Goal: Information Seeking & Learning: Check status

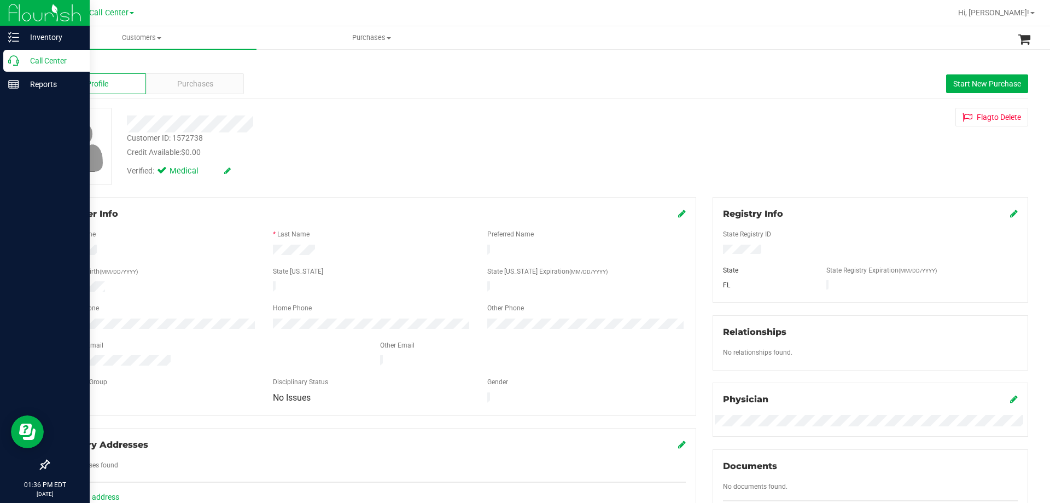
click at [20, 63] on p "Call Center" at bounding box center [52, 60] width 66 height 13
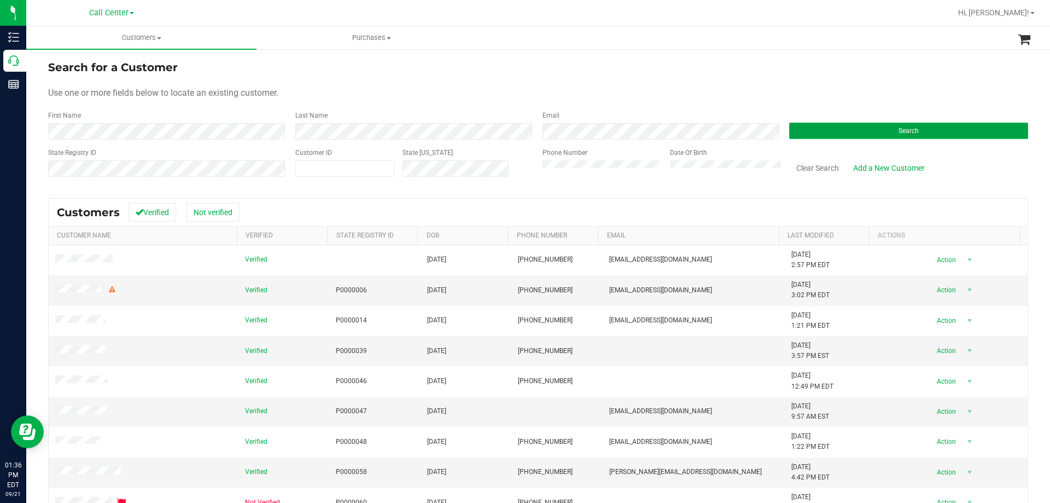
click at [894, 136] on button "Search" at bounding box center [908, 131] width 239 height 16
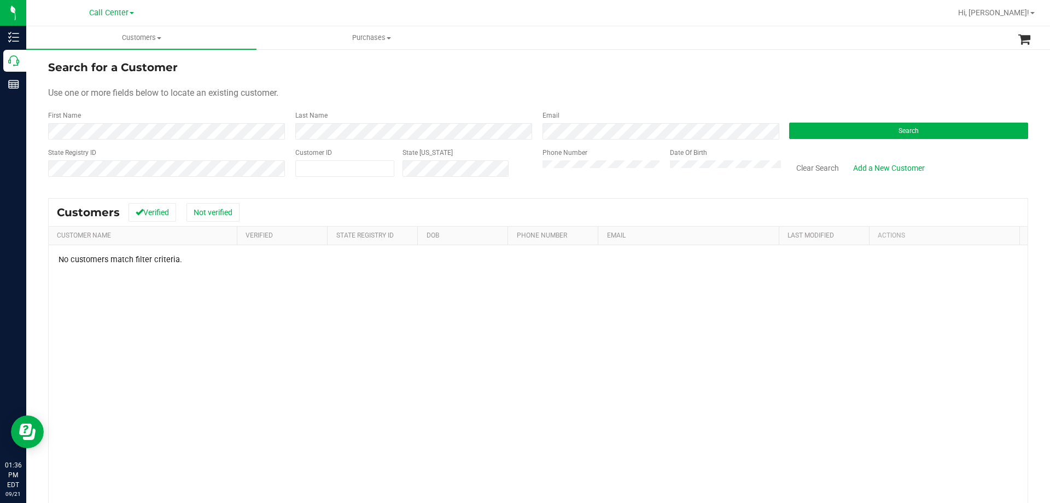
click at [649, 77] on form "Search for a Customer Use one or more fields below to locate an existing custom…" at bounding box center [538, 122] width 980 height 127
click at [817, 166] on button "Clear Search" at bounding box center [817, 168] width 57 height 19
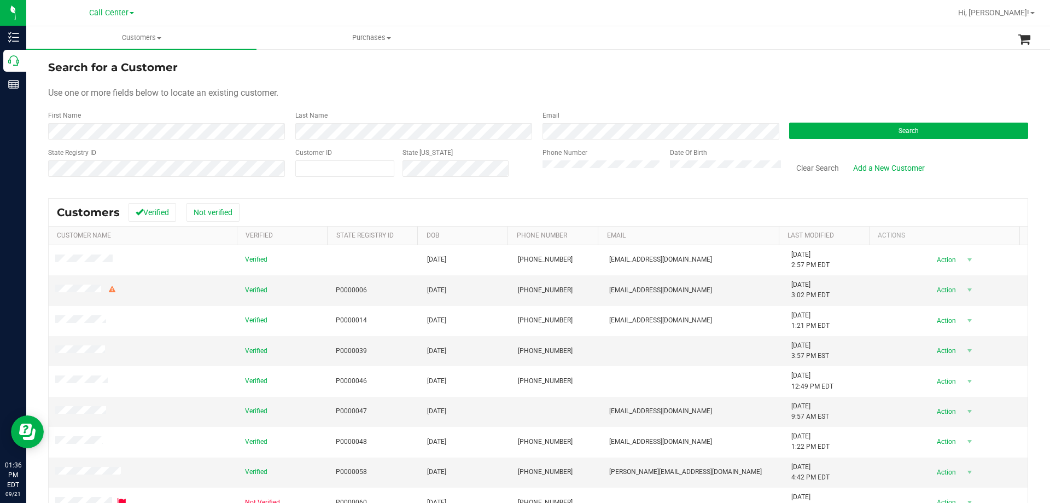
click at [714, 75] on div "Search for a Customer" at bounding box center [538, 67] width 980 height 16
click at [690, 84] on form "Search for a Customer Use one or more fields below to locate an existing custom…" at bounding box center [538, 122] width 980 height 127
drag, startPoint x: 283, startPoint y: 117, endPoint x: 672, endPoint y: 105, distance: 388.5
click at [672, 105] on form "Search for a Customer Use one or more fields below to locate an existing custom…" at bounding box center [538, 122] width 980 height 127
click at [629, 90] on div "Use one or more fields below to locate an existing customer." at bounding box center [538, 92] width 980 height 13
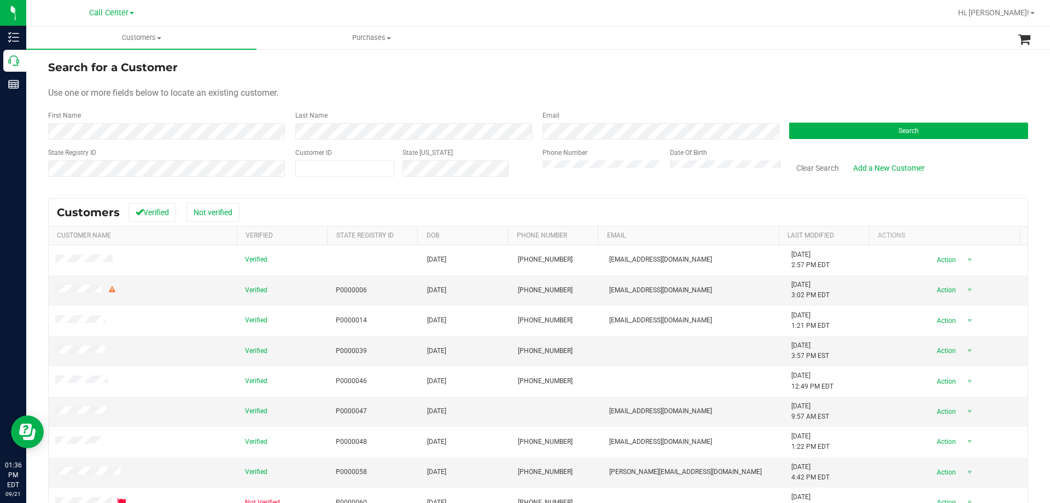
drag, startPoint x: 301, startPoint y: 114, endPoint x: 673, endPoint y: 109, distance: 372.5
click at [673, 109] on form "Search for a Customer Use one or more fields below to locate an existing custom…" at bounding box center [538, 122] width 980 height 127
click at [619, 89] on div "Use one or more fields below to locate an existing customer." at bounding box center [538, 92] width 980 height 13
drag, startPoint x: 275, startPoint y: 111, endPoint x: 597, endPoint y: 111, distance: 322.2
click at [597, 111] on div "First Name Last Name Email Search" at bounding box center [538, 124] width 980 height 29
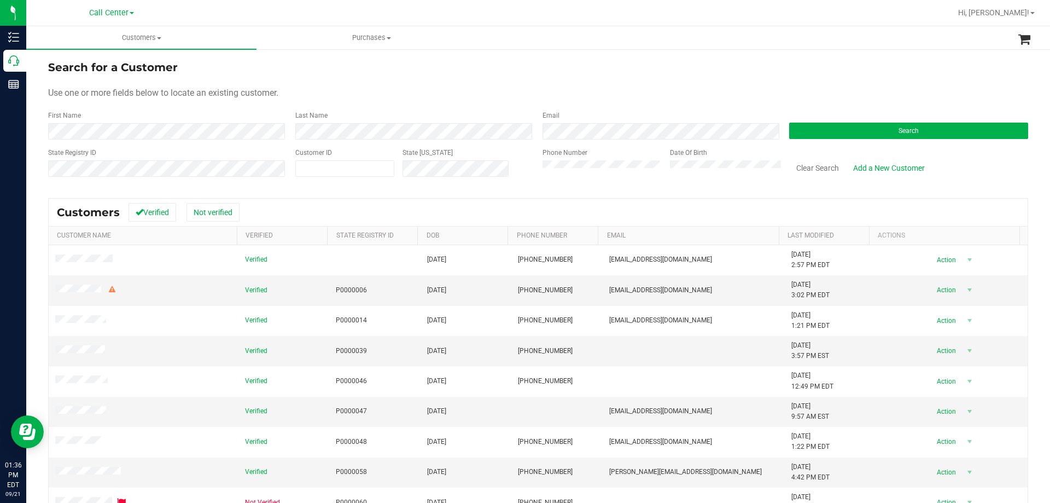
click at [597, 108] on form "Search for a Customer Use one or more fields below to locate an existing custom…" at bounding box center [538, 122] width 980 height 127
drag, startPoint x: 292, startPoint y: 115, endPoint x: 632, endPoint y: 113, distance: 340.2
click at [632, 113] on div "First Name Last Name Email Search" at bounding box center [538, 124] width 980 height 29
click at [631, 109] on form "Search for a Customer Use one or more fields below to locate an existing custom…" at bounding box center [538, 122] width 980 height 127
click at [603, 106] on form "Search for a Customer Use one or more fields below to locate an existing custom…" at bounding box center [538, 122] width 980 height 127
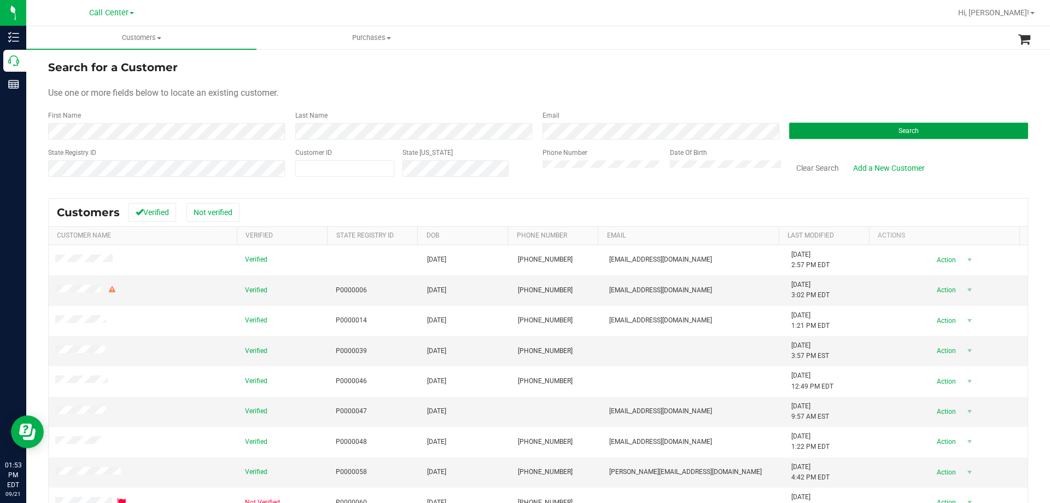
click at [814, 134] on button "Search" at bounding box center [908, 131] width 239 height 16
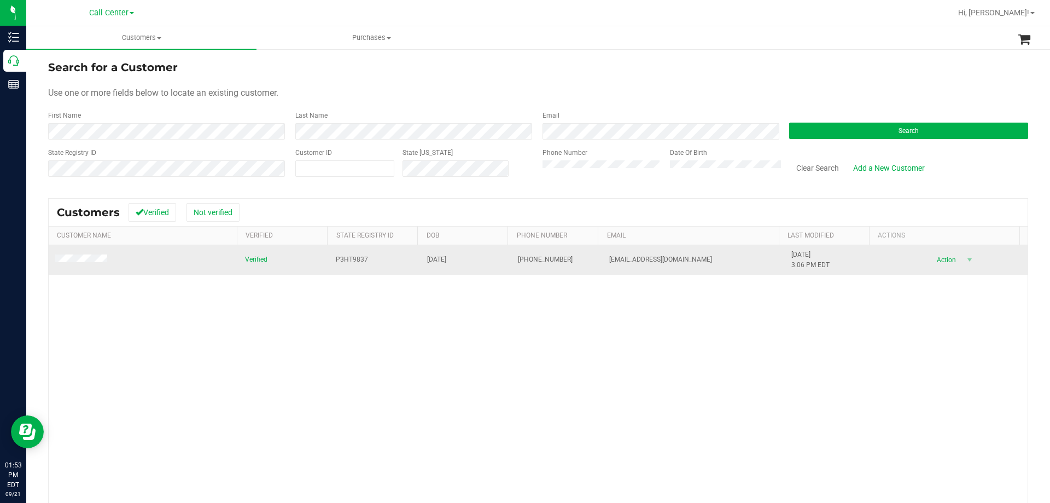
click at [66, 252] on td at bounding box center [144, 260] width 190 height 30
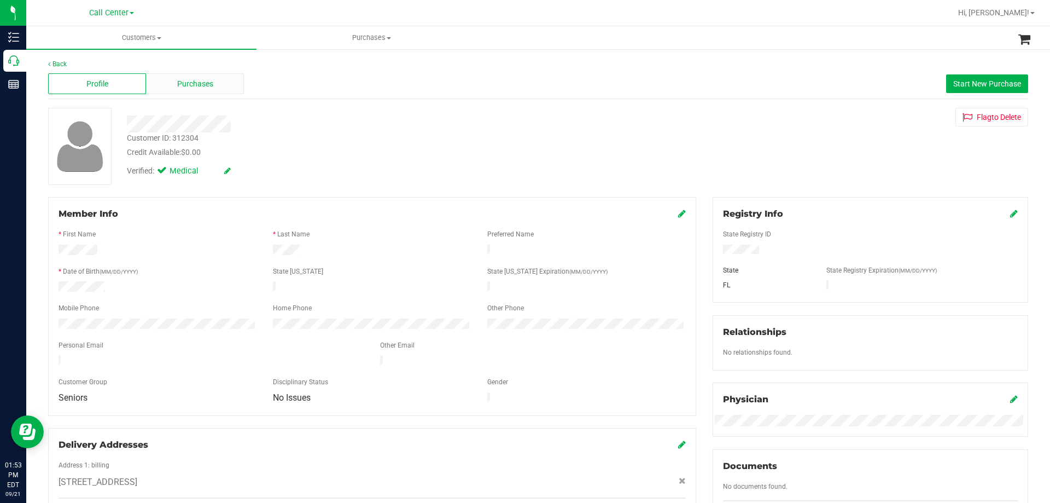
click at [229, 87] on div "Purchases" at bounding box center [195, 83] width 98 height 21
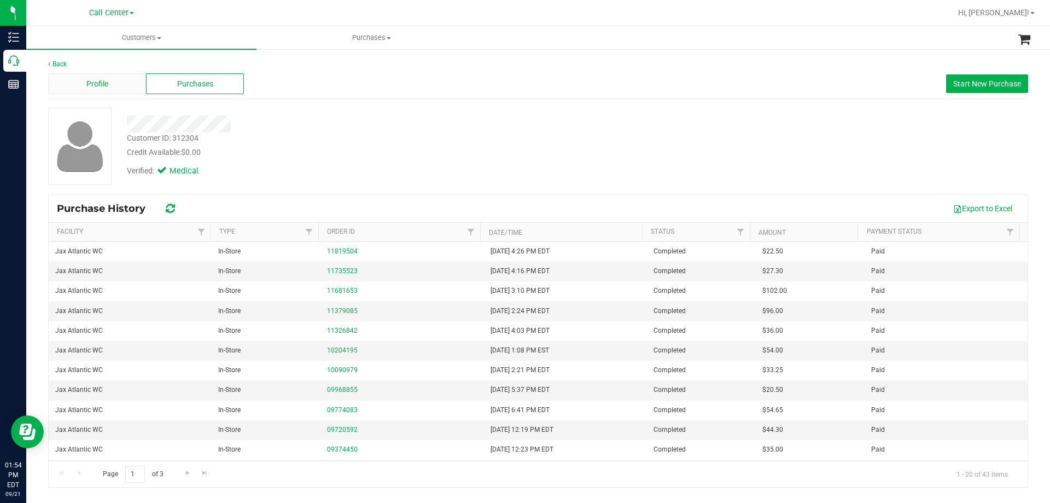
click at [102, 76] on div "Profile" at bounding box center [97, 83] width 98 height 21
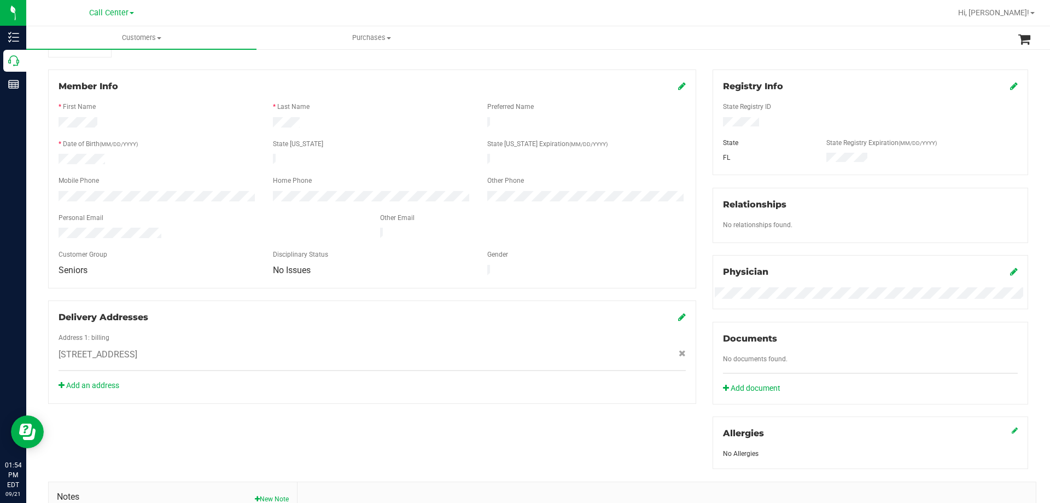
scroll to position [55, 0]
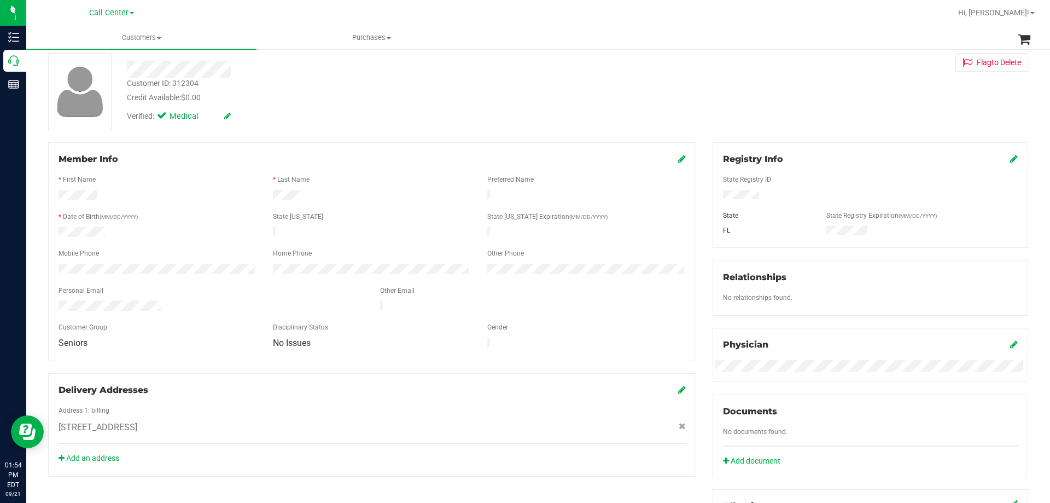
click at [212, 208] on div at bounding box center [372, 207] width 627 height 9
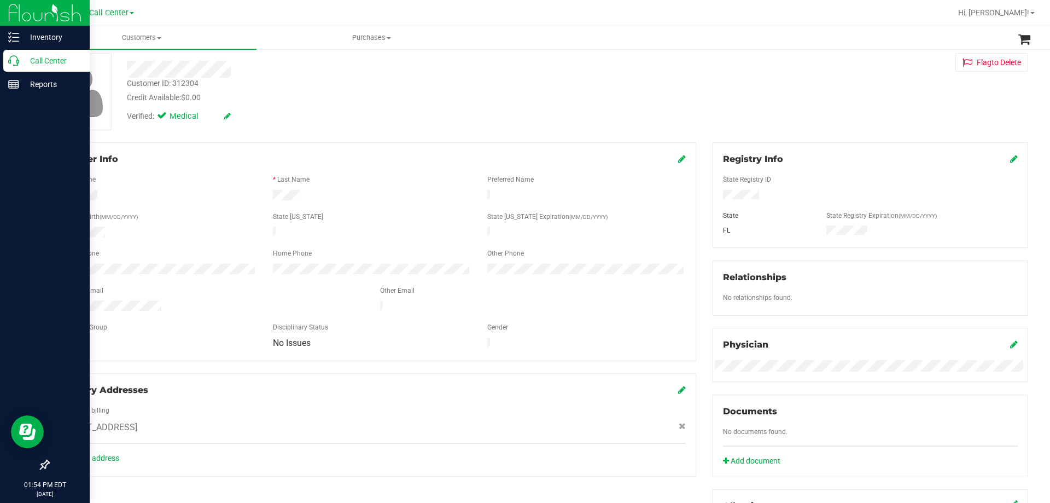
click at [44, 64] on p "Call Center" at bounding box center [52, 60] width 66 height 13
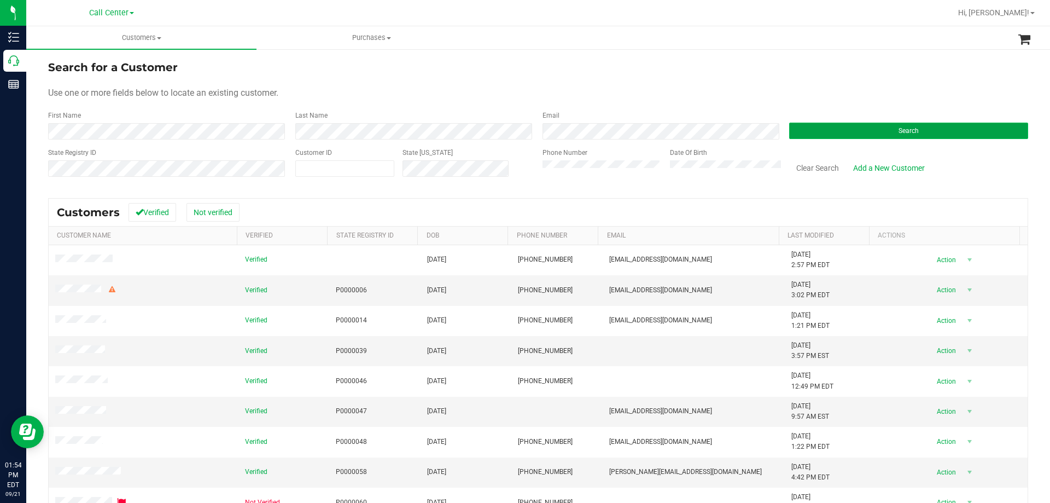
click at [905, 133] on span "Search" at bounding box center [909, 131] width 20 height 8
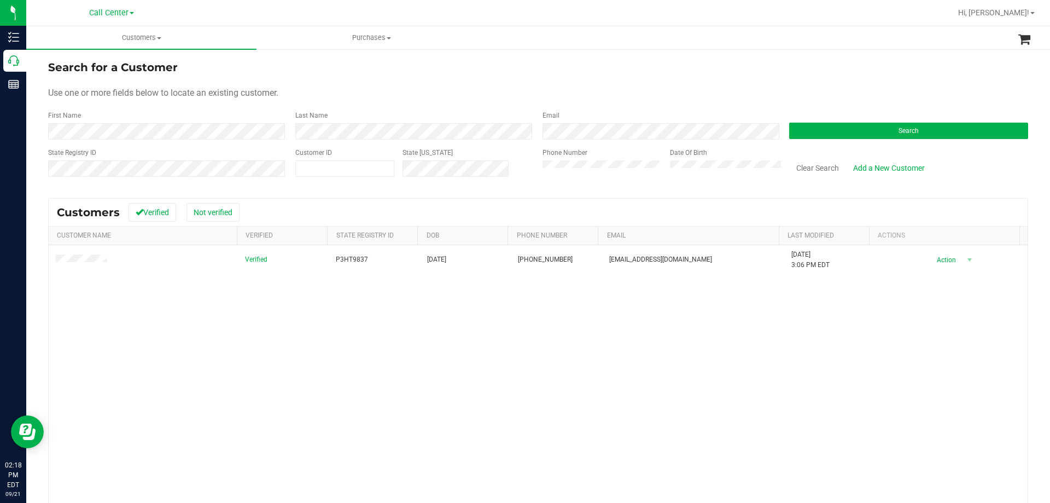
click at [817, 154] on div "Clear Search Add a New Customer" at bounding box center [904, 167] width 247 height 39
click at [817, 172] on button "Clear Search" at bounding box center [817, 168] width 57 height 19
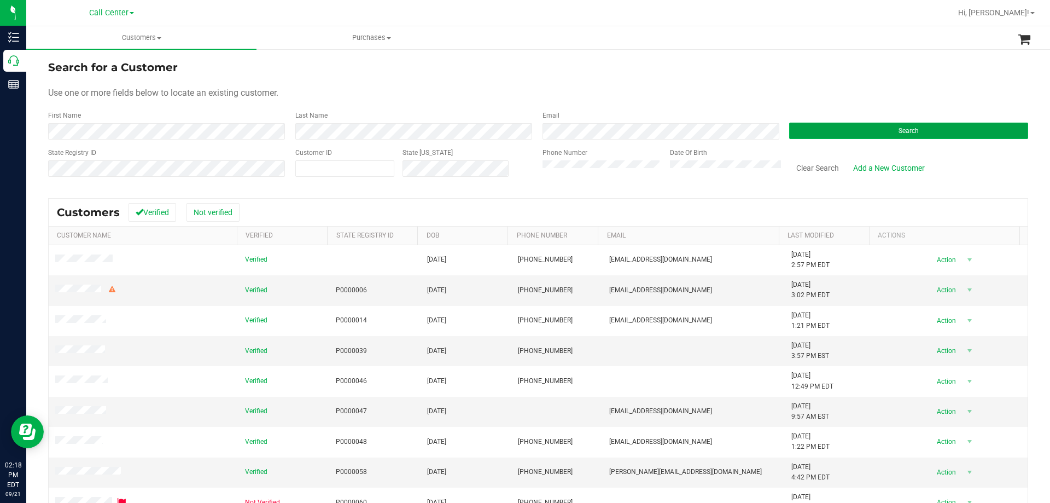
click at [833, 125] on button "Search" at bounding box center [908, 131] width 239 height 16
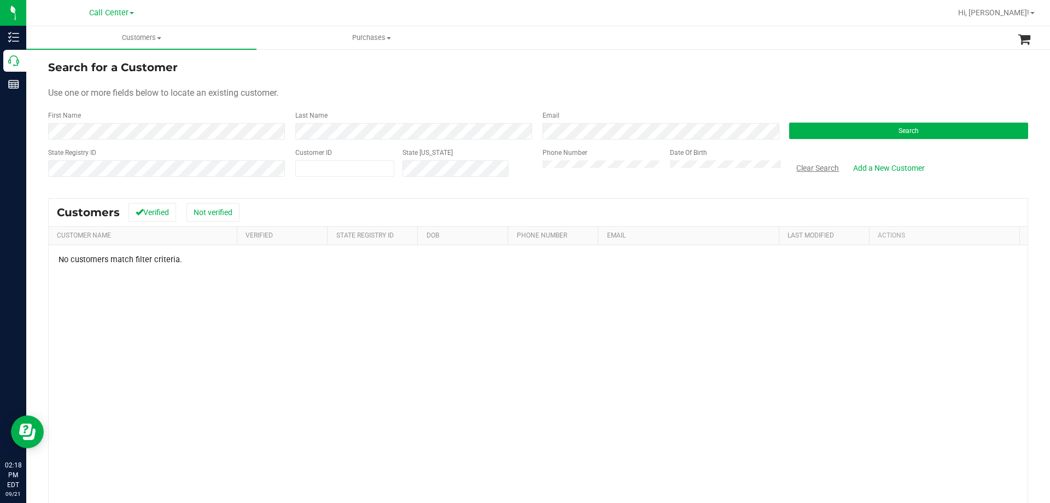
click at [820, 166] on button "Clear Search" at bounding box center [817, 168] width 57 height 19
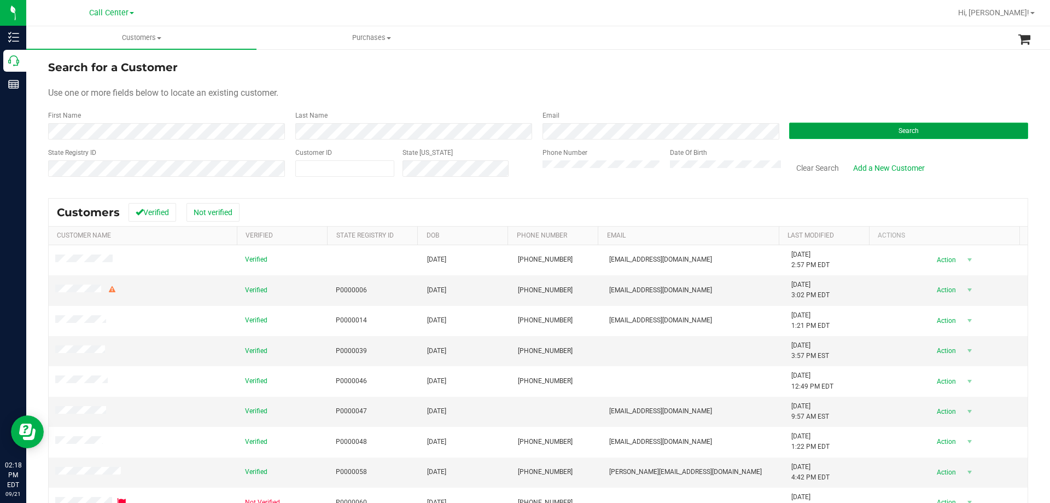
click at [832, 131] on button "Search" at bounding box center [908, 131] width 239 height 16
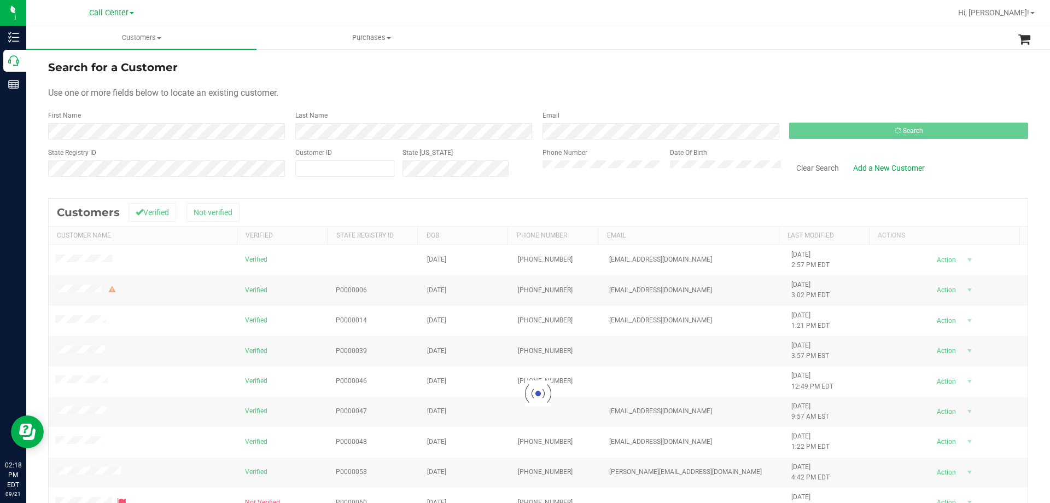
click at [387, 182] on div "State Registry ID Customer ID State [US_STATE] Phone Number Date Of Birth Clear…" at bounding box center [538, 167] width 980 height 39
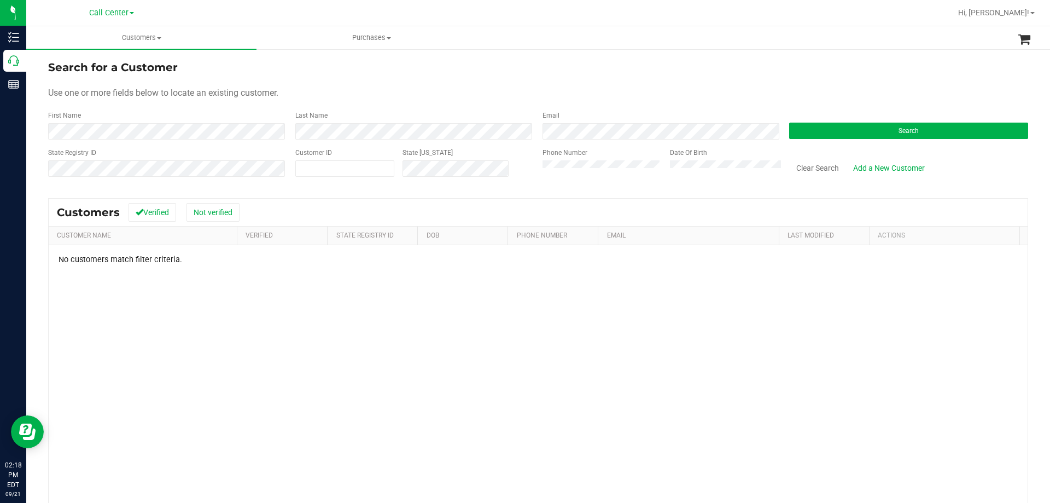
click at [454, 89] on div "Use one or more fields below to locate an existing customer." at bounding box center [538, 92] width 980 height 13
click at [804, 170] on button "Clear Search" at bounding box center [817, 168] width 57 height 19
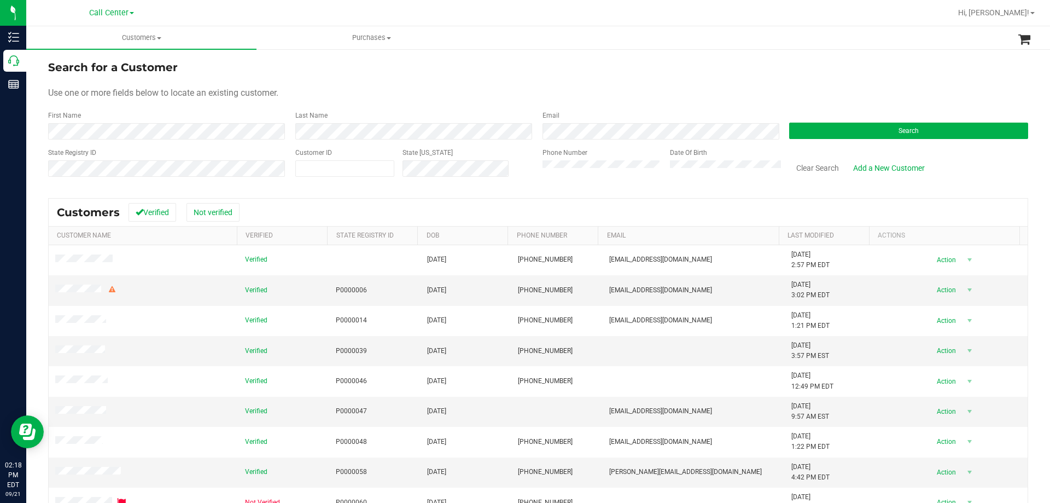
click at [512, 85] on form "Search for a Customer Use one or more fields below to locate an existing custom…" at bounding box center [538, 122] width 980 height 127
click at [838, 114] on div "Search" at bounding box center [904, 124] width 247 height 29
click at [839, 124] on button "Search" at bounding box center [908, 131] width 239 height 16
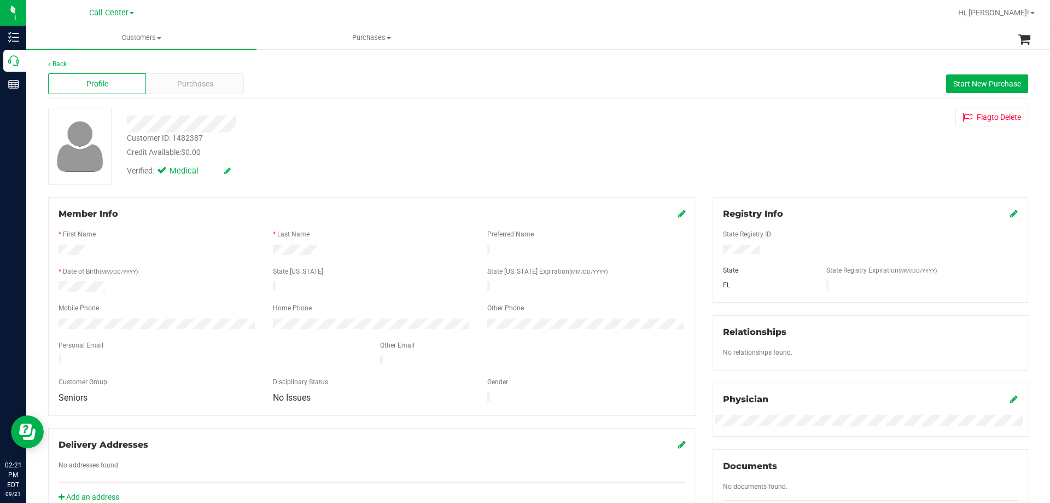
click at [381, 133] on div "Customer ID: 1482387 Credit Available: $0.00" at bounding box center [368, 145] width 498 height 26
click at [300, 152] on div "Credit Available: $0.00" at bounding box center [368, 152] width 482 height 11
click at [642, 167] on div "Customer ID: 1482387 Credit Available: $0.00 Verified: Medical Flag to [GEOGRAP…" at bounding box center [538, 146] width 997 height 77
click at [540, 167] on div "Verified: Medical" at bounding box center [368, 170] width 498 height 24
click at [338, 144] on div "Customer ID: 1482387 Credit Available: $0.00" at bounding box center [368, 145] width 498 height 26
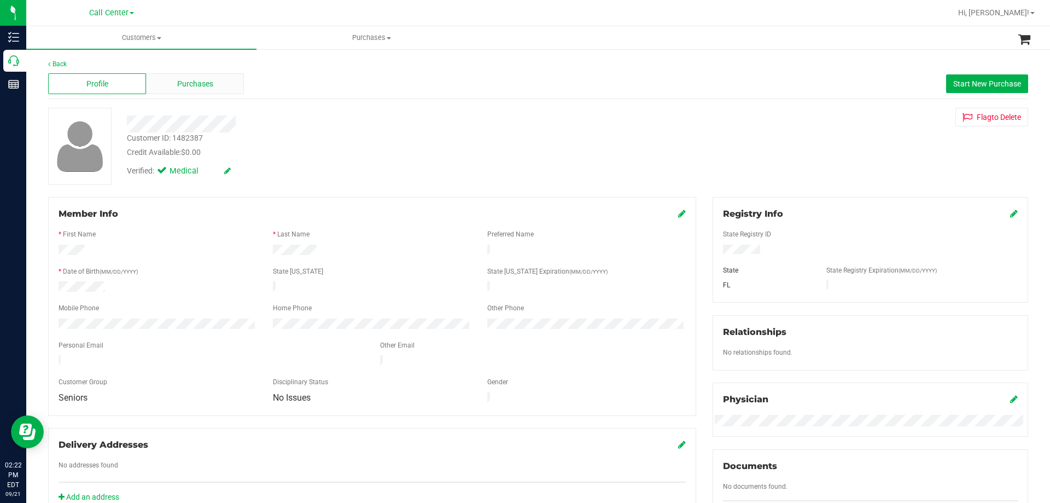
click at [213, 88] on div "Purchases" at bounding box center [195, 83] width 98 height 21
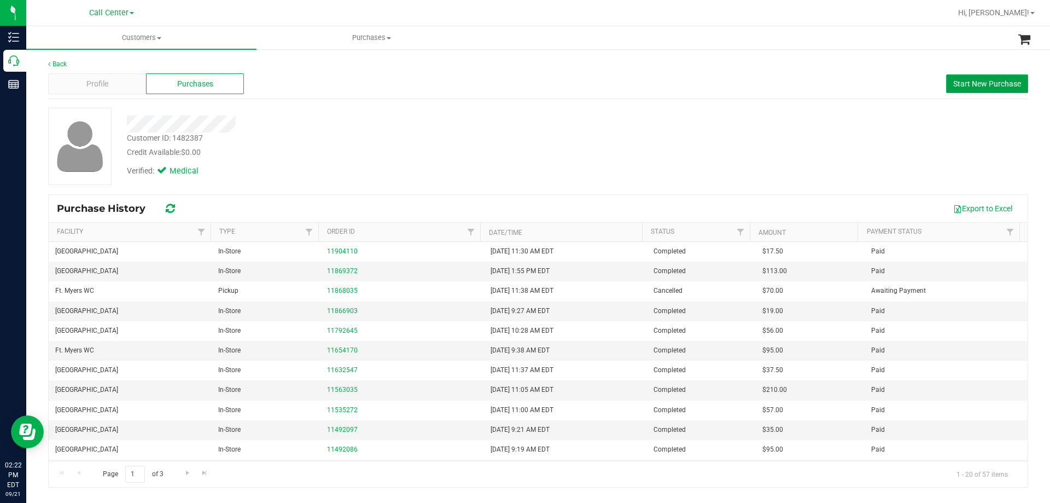
click at [966, 78] on button "Start New Purchase" at bounding box center [987, 83] width 82 height 19
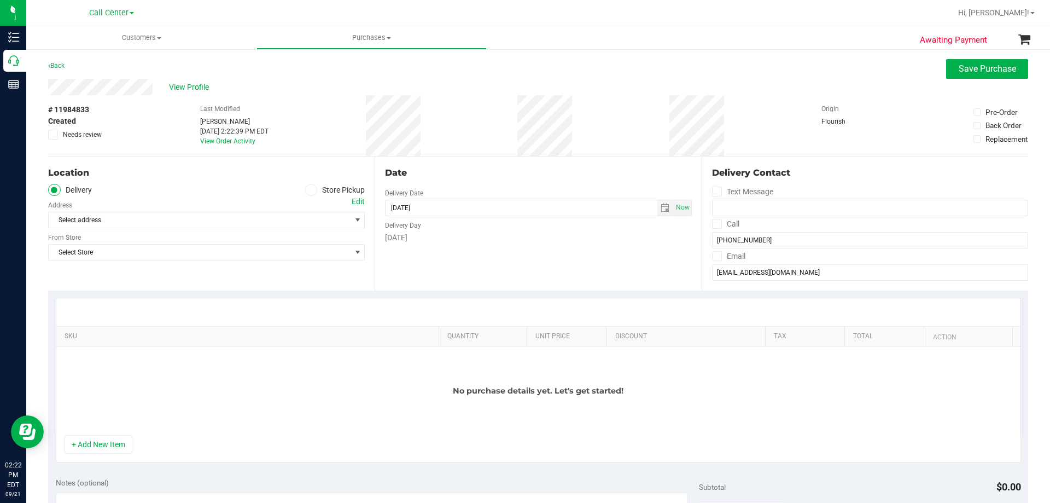
click at [305, 186] on span at bounding box center [311, 190] width 13 height 13
click at [0, 0] on input "Store Pickup" at bounding box center [0, 0] width 0 height 0
click at [197, 219] on span "Select Store" at bounding box center [200, 219] width 302 height 15
click at [209, 150] on div "Last Modified [PERSON_NAME] [DATE] 2:22:39 PM EDT View Order Activity" at bounding box center [234, 125] width 68 height 61
click at [321, 89] on div "View Profile" at bounding box center [538, 87] width 980 height 16
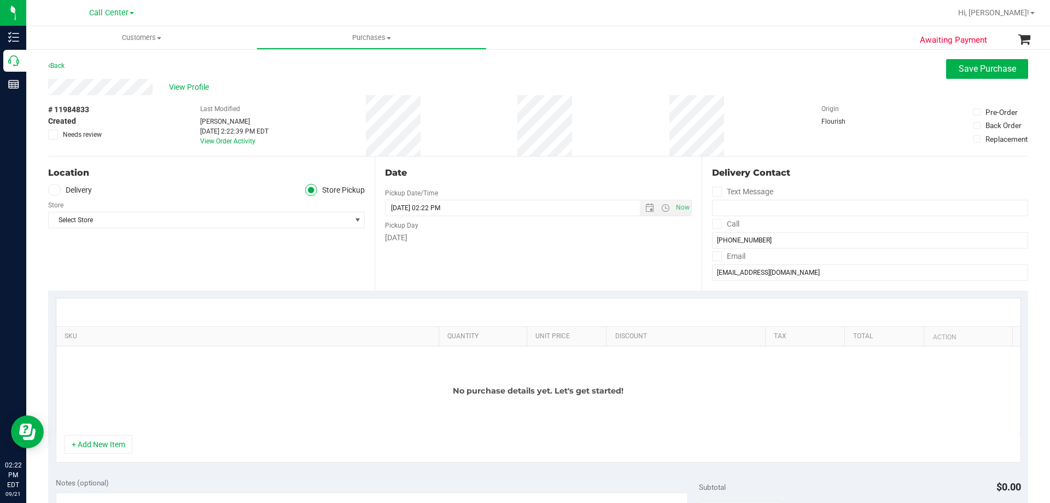
drag, startPoint x: 364, startPoint y: 106, endPoint x: 629, endPoint y: 110, distance: 265.3
click at [629, 110] on div "# 11984833 Created Needs review Last Modified [PERSON_NAME] [DATE] 2:22:39 PM E…" at bounding box center [538, 125] width 980 height 61
click at [595, 112] on div "# 11984833 Created Needs review Last Modified [PERSON_NAME] [DATE] 2:22:39 PM E…" at bounding box center [538, 125] width 980 height 61
drag, startPoint x: 367, startPoint y: 109, endPoint x: 635, endPoint y: 120, distance: 268.2
click at [635, 120] on div "# 11984833 Created Needs review Last Modified [PERSON_NAME] [DATE] 2:22:39 PM E…" at bounding box center [538, 125] width 980 height 61
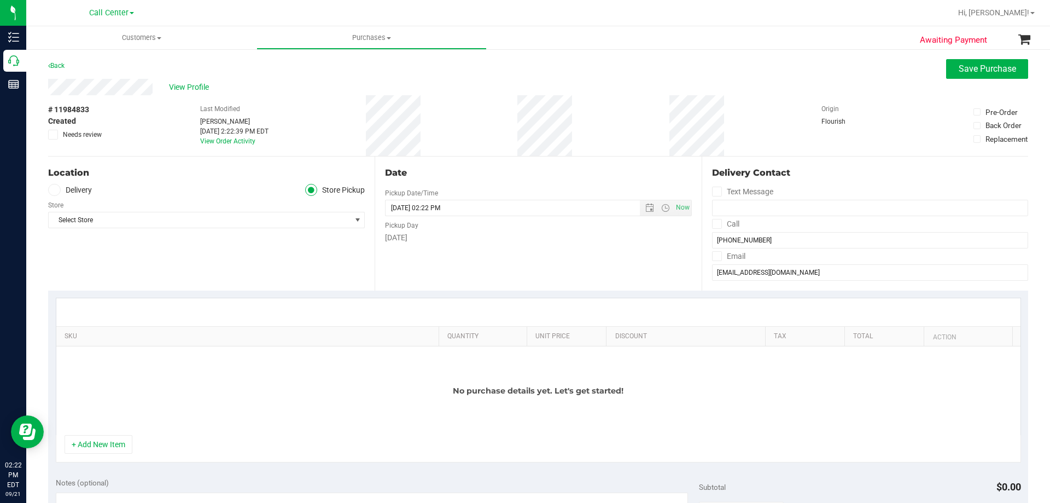
click at [586, 122] on div "# 11984833 Created Needs review Last Modified [PERSON_NAME] [DATE] 2:22:39 PM E…" at bounding box center [538, 125] width 980 height 61
click at [246, 219] on span "Select Store" at bounding box center [200, 219] width 302 height 15
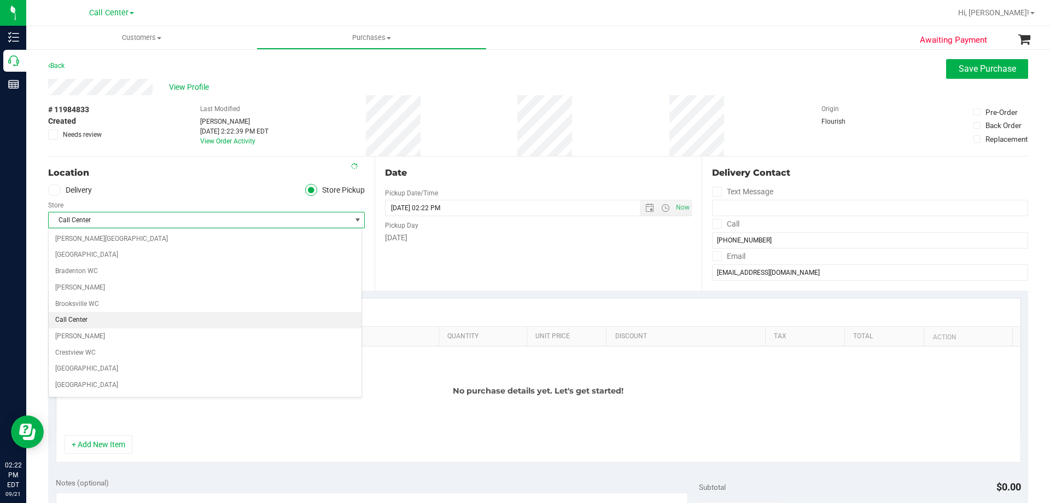
click at [465, 95] on div "View Profile" at bounding box center [538, 87] width 980 height 16
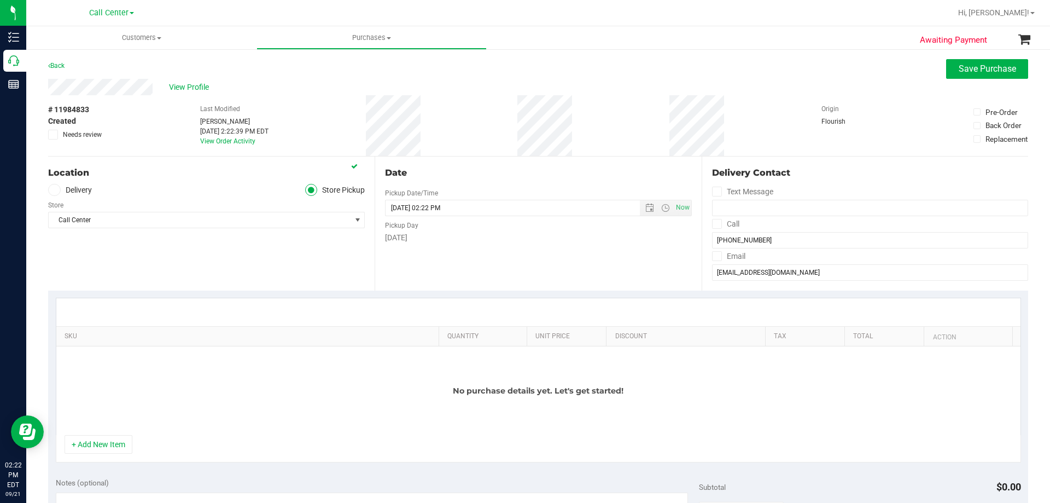
click at [750, 81] on div "View Profile" at bounding box center [538, 87] width 980 height 16
click at [715, 119] on div "# 11984833 Created Needs review Last Modified [PERSON_NAME] [DATE] 2:22:39 PM E…" at bounding box center [538, 125] width 980 height 61
click at [722, 120] on div "# 11984833 Created Needs review Last Modified [PERSON_NAME] [DATE] 2:22:39 PM E…" at bounding box center [538, 125] width 980 height 61
drag, startPoint x: 345, startPoint y: 110, endPoint x: 746, endPoint y: 118, distance: 400.4
click at [746, 118] on div "# 11984833 Created Needs review Last Modified [PERSON_NAME] [DATE] 2:22:39 PM E…" at bounding box center [538, 125] width 980 height 61
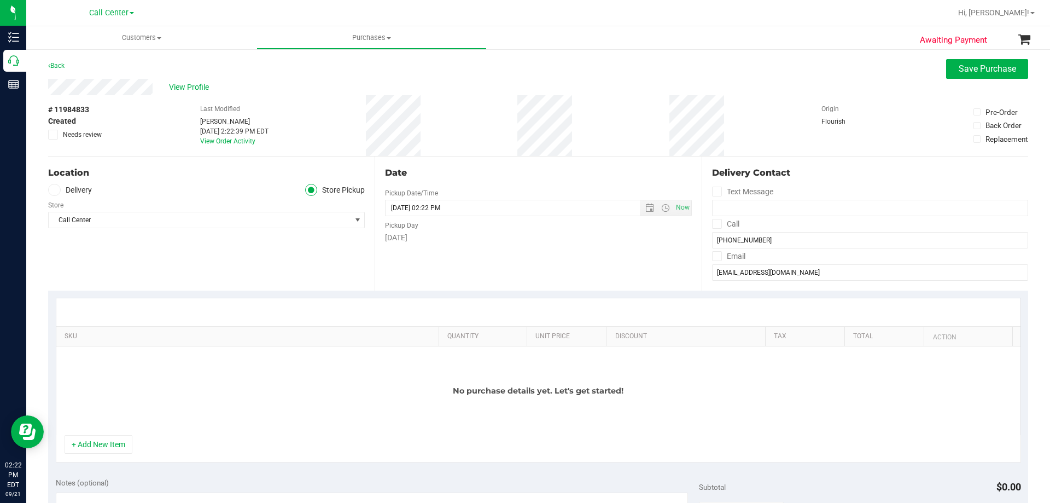
click at [746, 118] on div "# 11984833 Created Needs review Last Modified [PERSON_NAME] [DATE] 2:22:39 PM E…" at bounding box center [538, 125] width 980 height 61
click at [695, 124] on div "# 11984833 Created Needs review Last Modified [PERSON_NAME] [DATE] 2:22:39 PM E…" at bounding box center [538, 125] width 980 height 61
click at [724, 123] on div "# 11984833 Created Needs review Last Modified [PERSON_NAME] [DATE] 2:22:39 PM E…" at bounding box center [538, 125] width 980 height 61
drag, startPoint x: 369, startPoint y: 106, endPoint x: 748, endPoint y: 122, distance: 379.4
click at [748, 122] on div "# 11984833 Created Needs review Last Modified [PERSON_NAME] [DATE] 2:22:39 PM E…" at bounding box center [538, 125] width 980 height 61
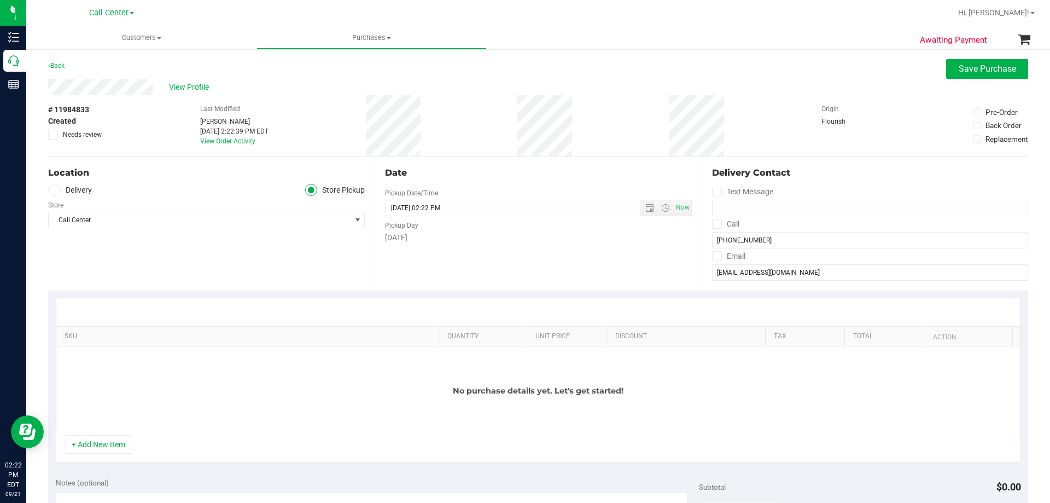
click at [729, 117] on div "# 11984833 Created Needs review Last Modified [PERSON_NAME] [DATE] 2:22:39 PM E…" at bounding box center [538, 125] width 980 height 61
click at [967, 68] on span "Save Purchase" at bounding box center [987, 68] width 57 height 10
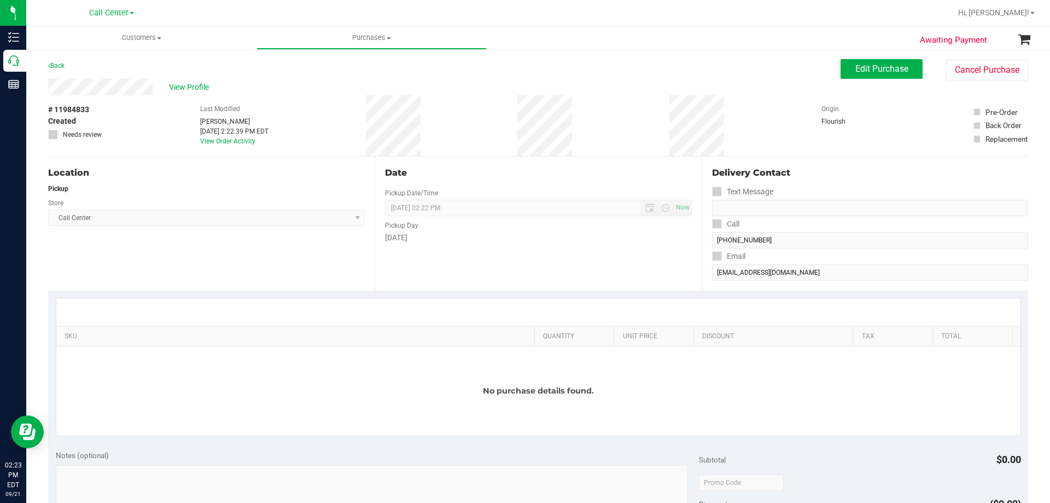
click at [622, 81] on div "View Profile" at bounding box center [444, 87] width 793 height 16
click at [980, 76] on button "Cancel Purchase" at bounding box center [987, 70] width 82 height 21
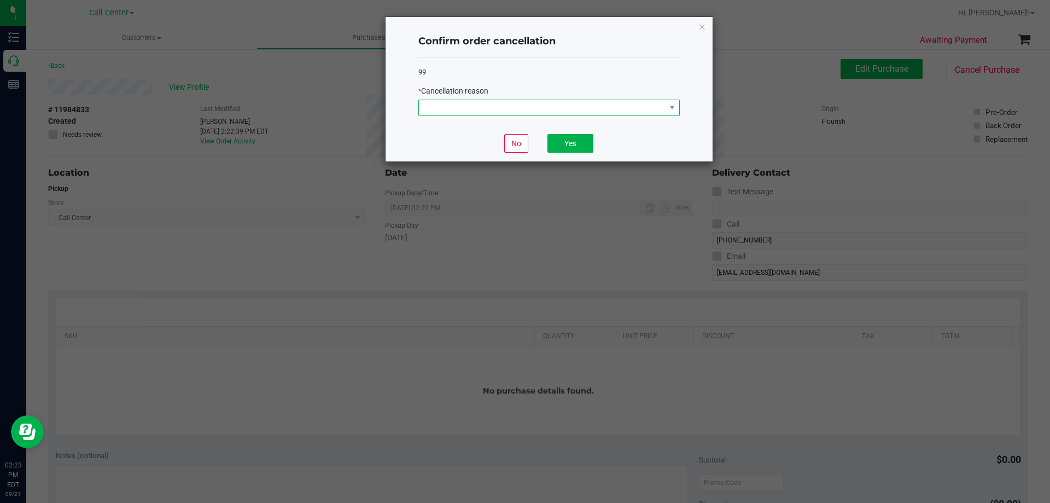
click at [571, 111] on span at bounding box center [542, 107] width 247 height 15
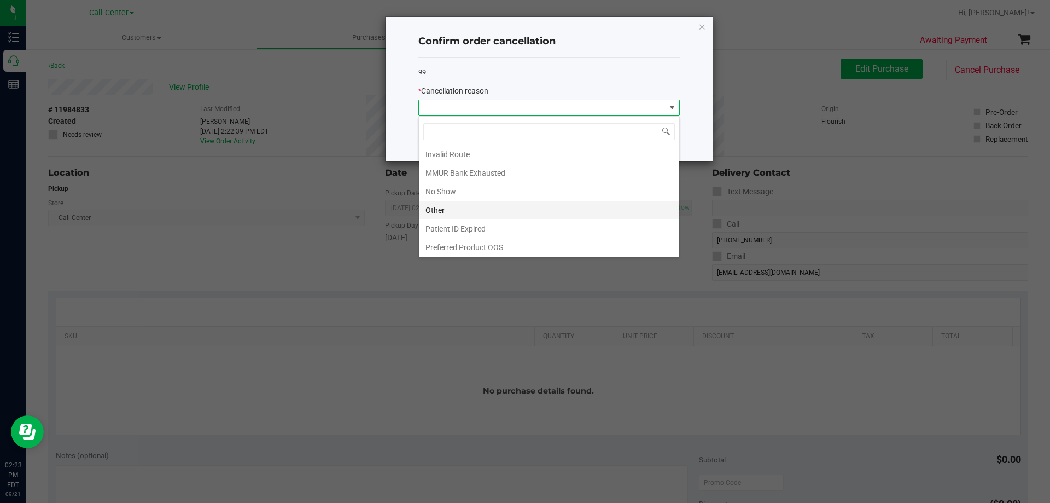
scroll to position [58, 0]
click at [444, 209] on li "Other" at bounding box center [549, 208] width 260 height 19
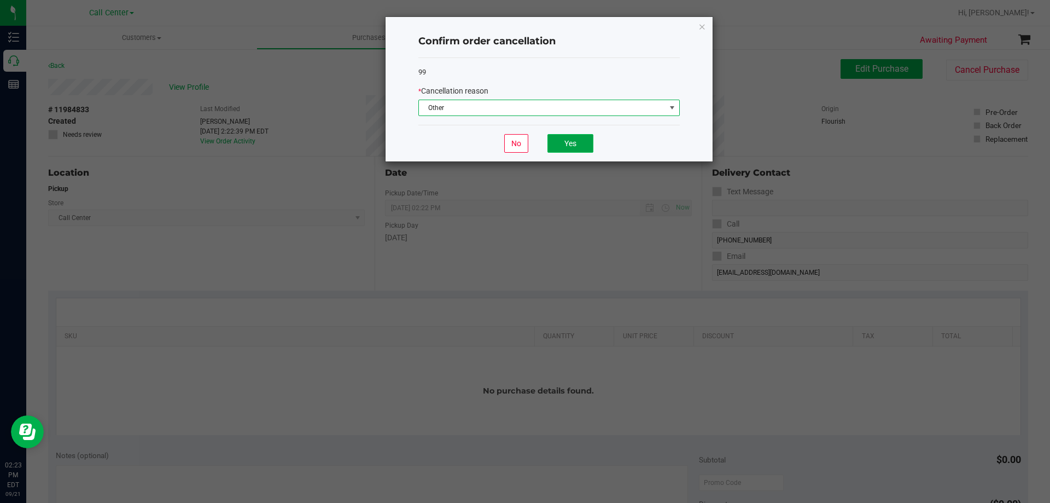
click at [565, 143] on button "Yes" at bounding box center [571, 143] width 46 height 19
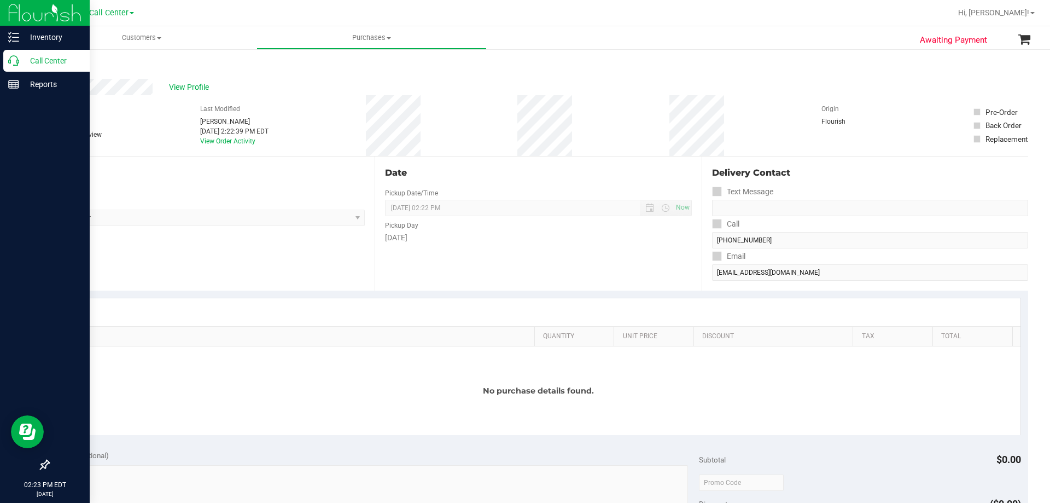
click at [25, 61] on p "Call Center" at bounding box center [52, 60] width 66 height 13
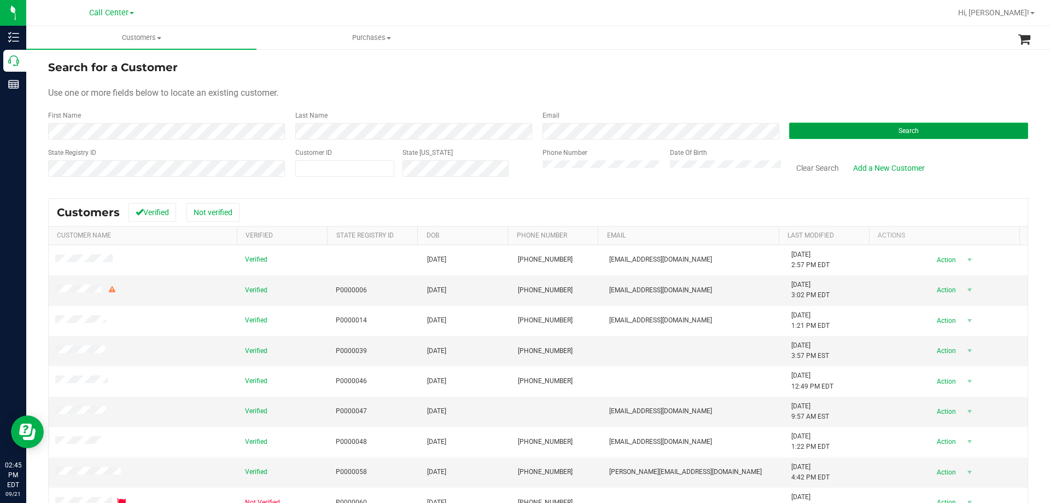
click at [801, 127] on button "Search" at bounding box center [908, 131] width 239 height 16
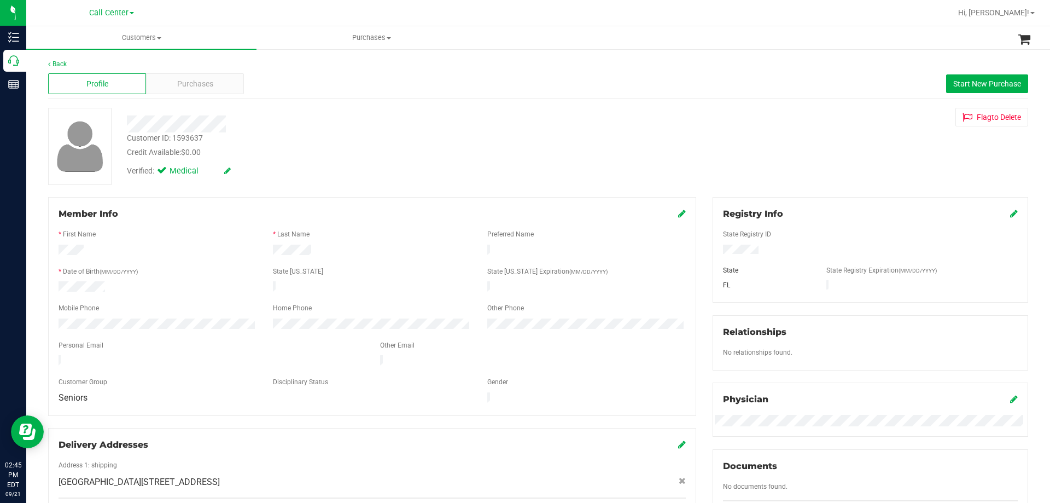
click at [185, 72] on div "Profile Purchases Start New Purchase" at bounding box center [538, 84] width 980 height 30
click at [186, 79] on span "Purchases" at bounding box center [195, 83] width 36 height 11
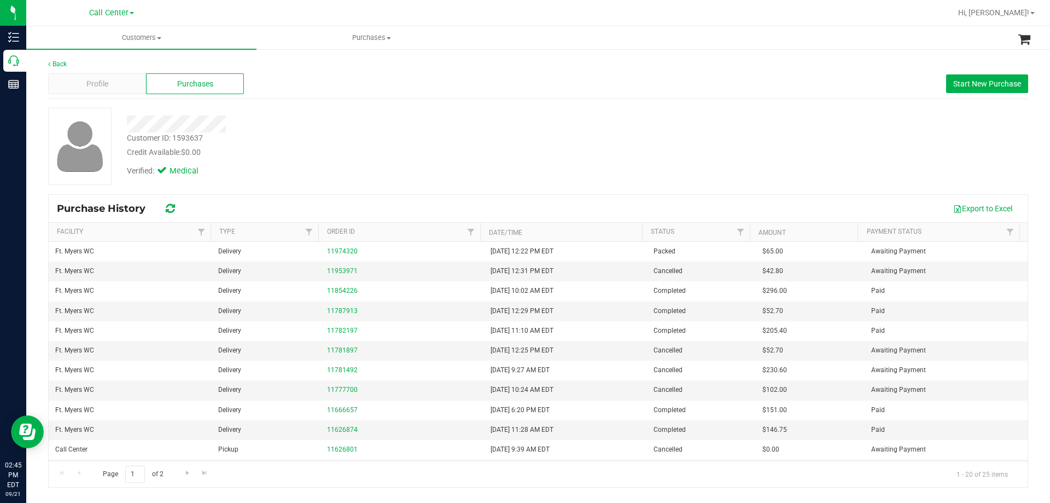
click at [340, 120] on div at bounding box center [368, 123] width 498 height 17
click at [361, 117] on div at bounding box center [368, 123] width 498 height 17
click at [400, 92] on div "Profile Purchases Start New Purchase" at bounding box center [538, 84] width 980 height 30
click at [381, 178] on div "Verified: Medical" at bounding box center [368, 170] width 498 height 24
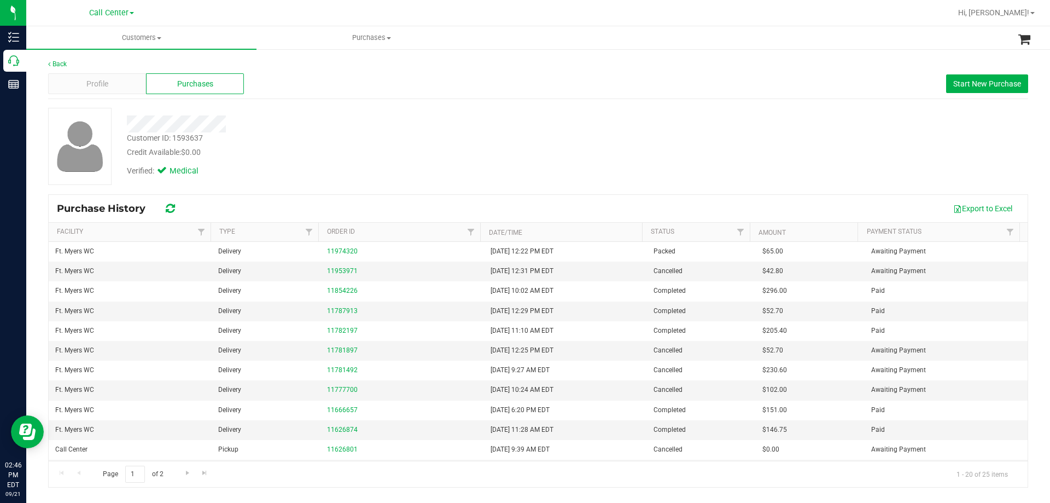
click at [342, 176] on div "Verified: Medical" at bounding box center [368, 170] width 498 height 24
click at [112, 87] on div "Profile" at bounding box center [97, 83] width 98 height 21
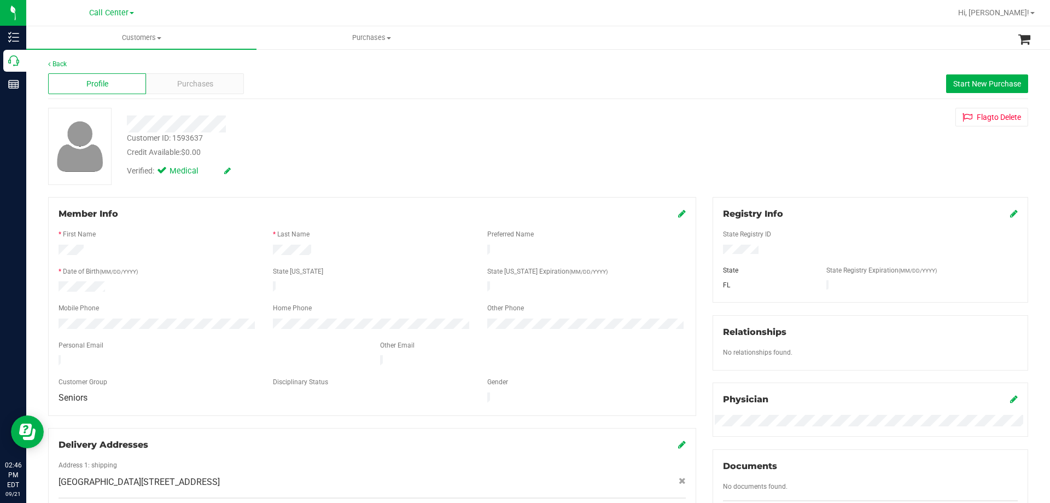
click at [336, 173] on div "Verified: Medical" at bounding box center [368, 170] width 498 height 24
click at [199, 135] on div "Customer ID: 1593637" at bounding box center [165, 137] width 76 height 11
copy div "1593637"
click at [305, 193] on div "Back Profile Purchases Start New Purchase Customer ID: 1593637 Credit Available…" at bounding box center [538, 407] width 980 height 697
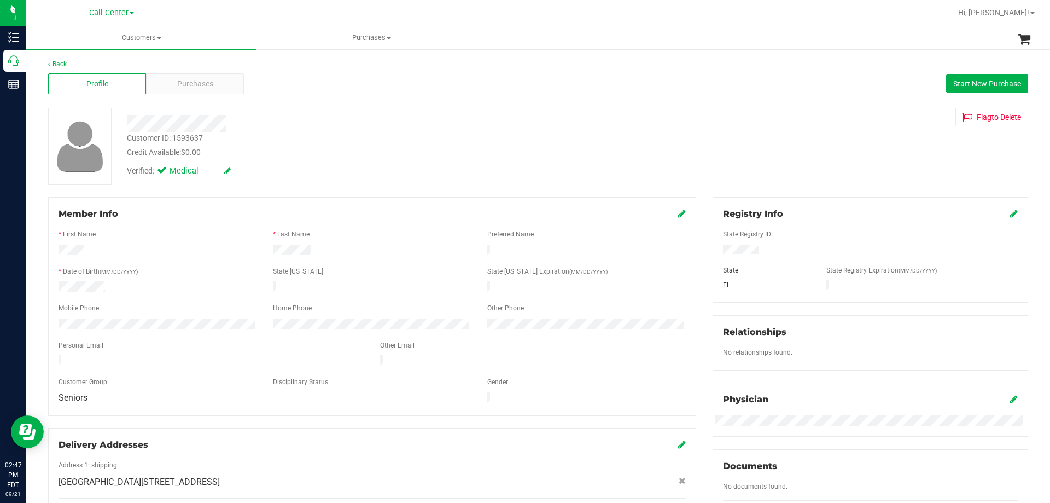
scroll to position [219, 0]
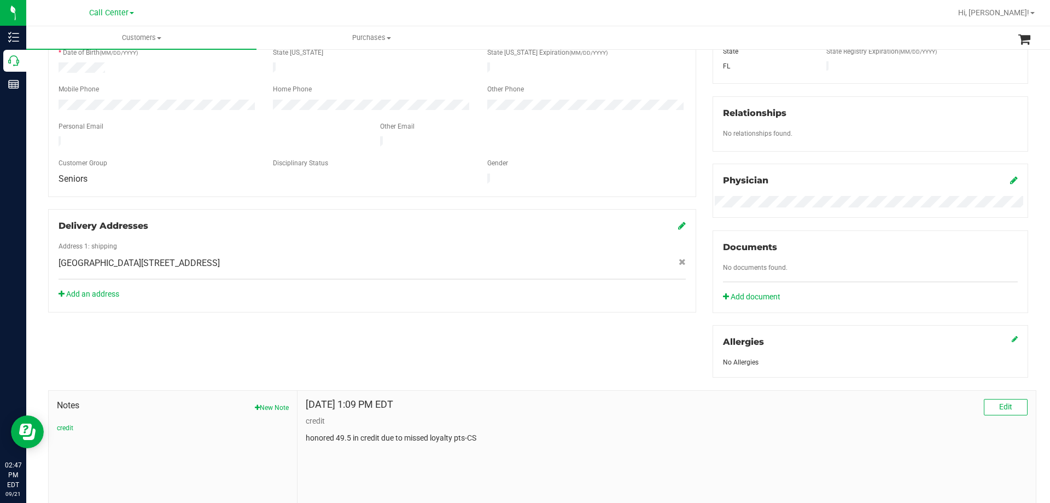
click at [221, 343] on div "Member Info * First Name * Last Name Preferred Name * Date of Birth (MM/DD/YYYY…" at bounding box center [538, 258] width 997 height 560
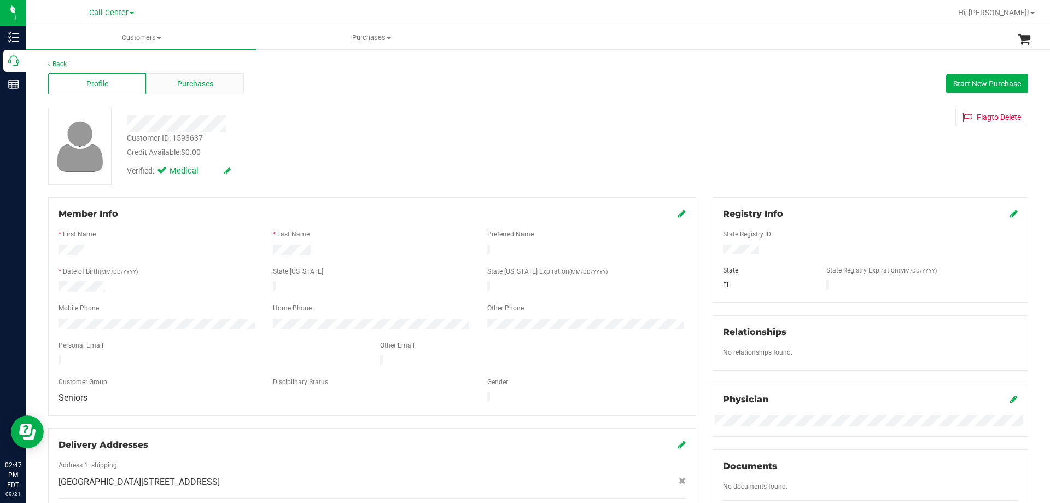
click at [208, 74] on div "Purchases" at bounding box center [195, 83] width 98 height 21
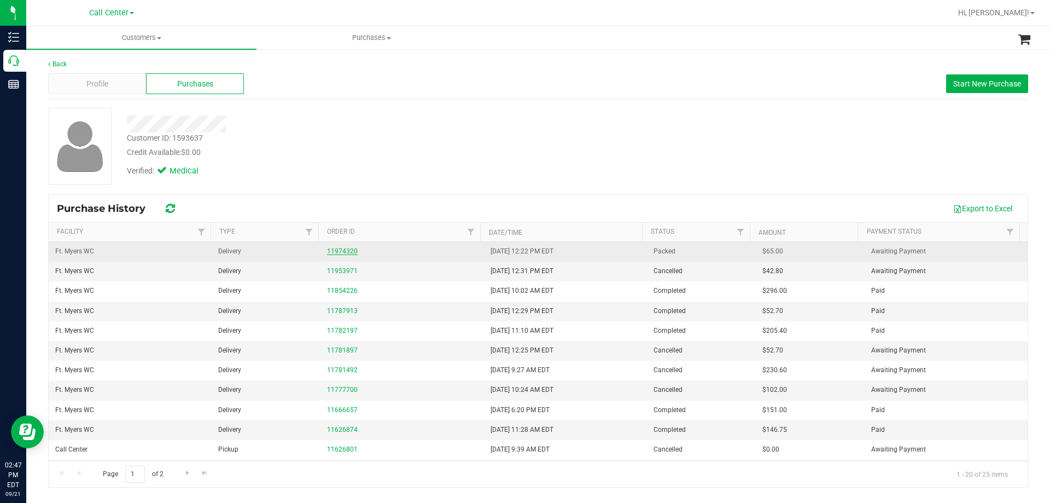
click at [351, 251] on link "11974320" at bounding box center [342, 251] width 31 height 8
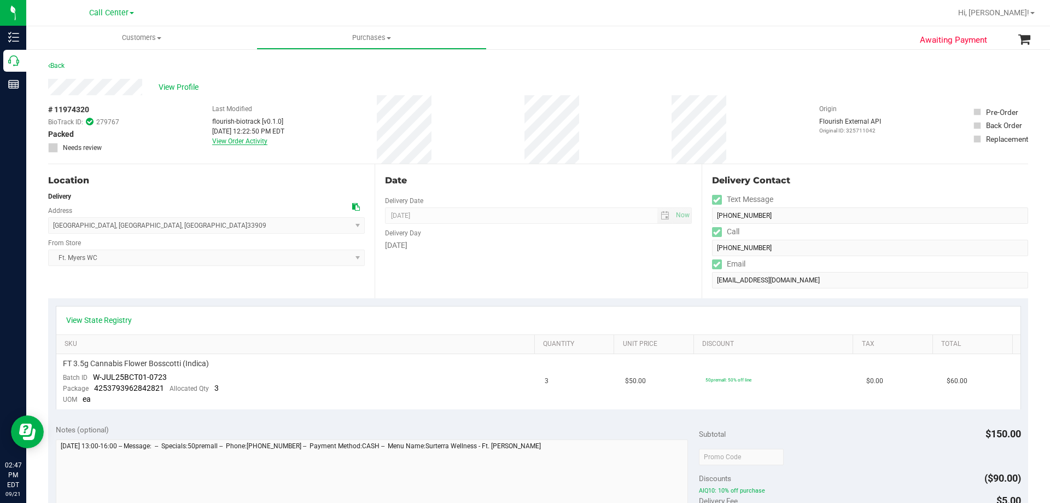
click at [223, 137] on link "View Order Activity" at bounding box center [239, 141] width 55 height 8
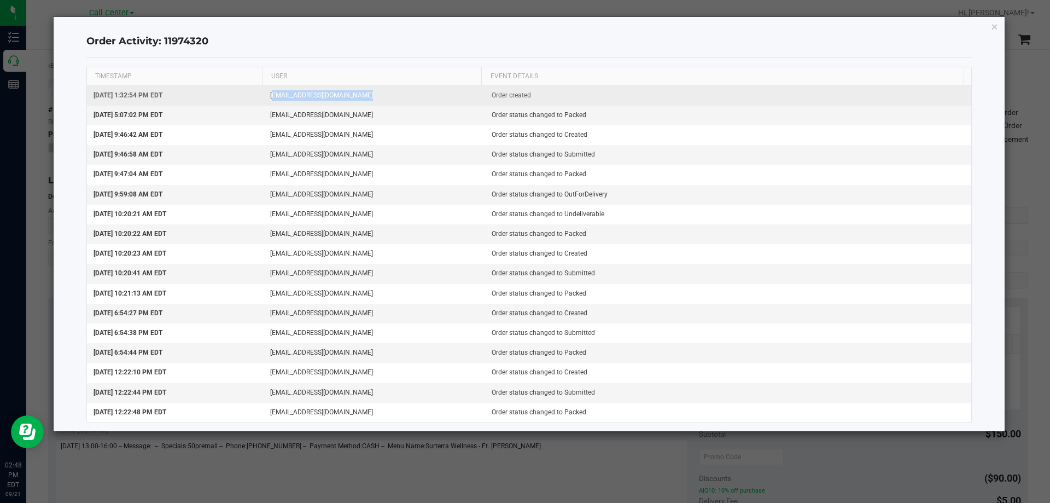
drag, startPoint x: 265, startPoint y: 97, endPoint x: 427, endPoint y: 100, distance: 161.9
click at [427, 100] on td "[EMAIL_ADDRESS][DOMAIN_NAME]" at bounding box center [374, 96] width 221 height 20
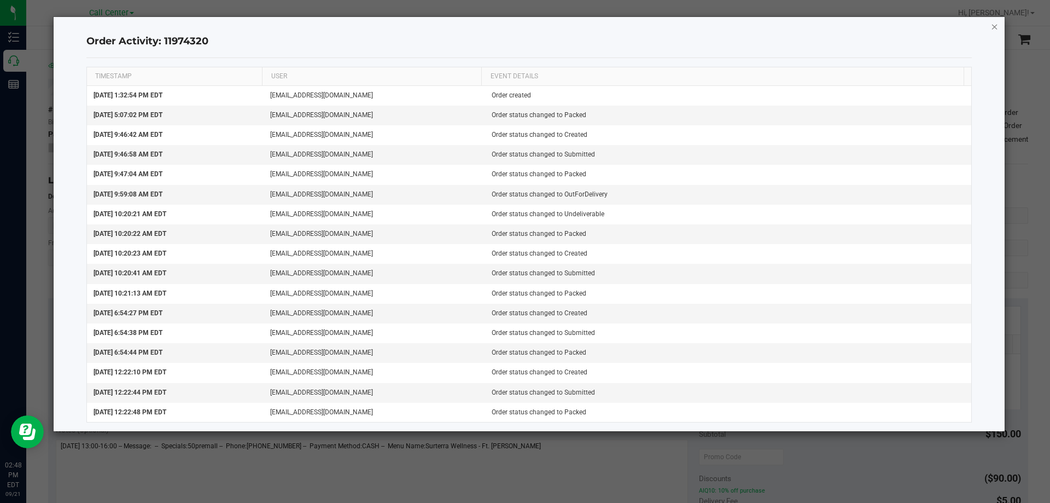
click at [995, 28] on icon "button" at bounding box center [995, 26] width 8 height 13
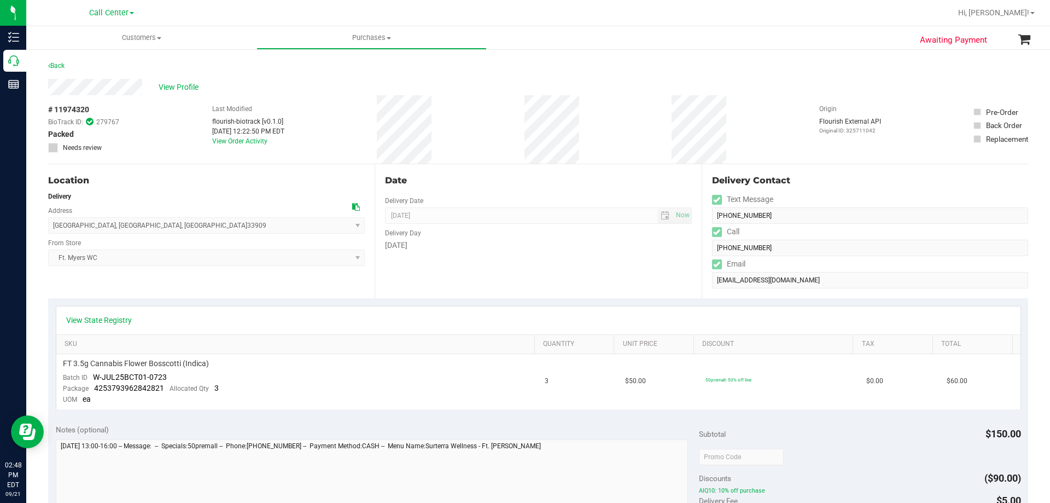
click at [281, 282] on div "Location Delivery Address [STREET_ADDRESS] , [GEOGRAPHIC_DATA] , [GEOGRAPHIC_DA…" at bounding box center [211, 231] width 327 height 134
drag, startPoint x: 205, startPoint y: 111, endPoint x: 480, endPoint y: 121, distance: 274.8
click at [480, 121] on div "# 11974320 BioTrack ID: 279767 Packed Needs review Last Modified flourish-biotr…" at bounding box center [538, 129] width 980 height 68
drag, startPoint x: 198, startPoint y: 109, endPoint x: 473, endPoint y: 127, distance: 275.7
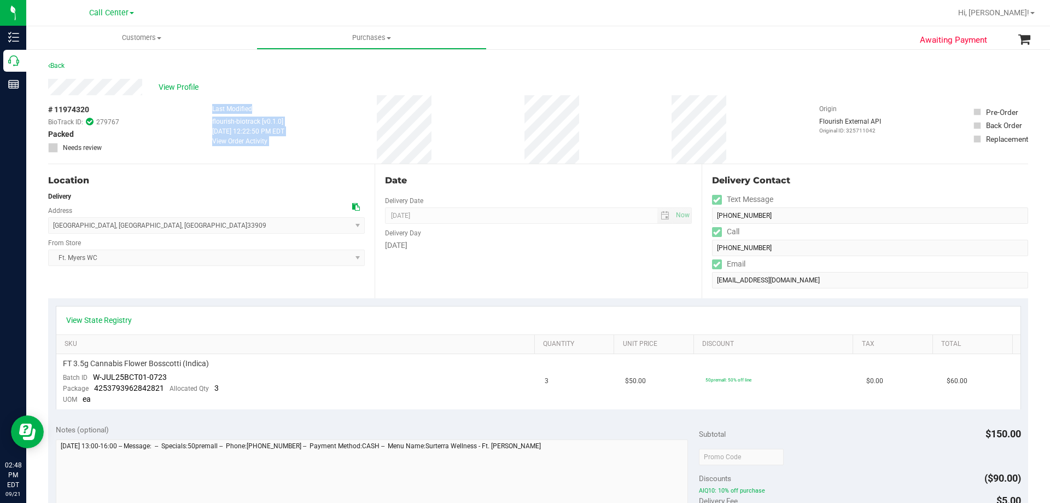
click at [473, 127] on div "# 11974320 BioTrack ID: 279767 Packed Needs review Last Modified flourish-biotr…" at bounding box center [538, 129] width 980 height 68
drag, startPoint x: 194, startPoint y: 109, endPoint x: 485, endPoint y: 116, distance: 290.5
click at [485, 116] on div "# 11974320 BioTrack ID: 279767 Packed Needs review Last Modified flourish-biotr…" at bounding box center [538, 129] width 980 height 68
click at [457, 127] on div "# 11974320 BioTrack ID: 279767 Packed Needs review Last Modified flourish-biotr…" at bounding box center [538, 129] width 980 height 68
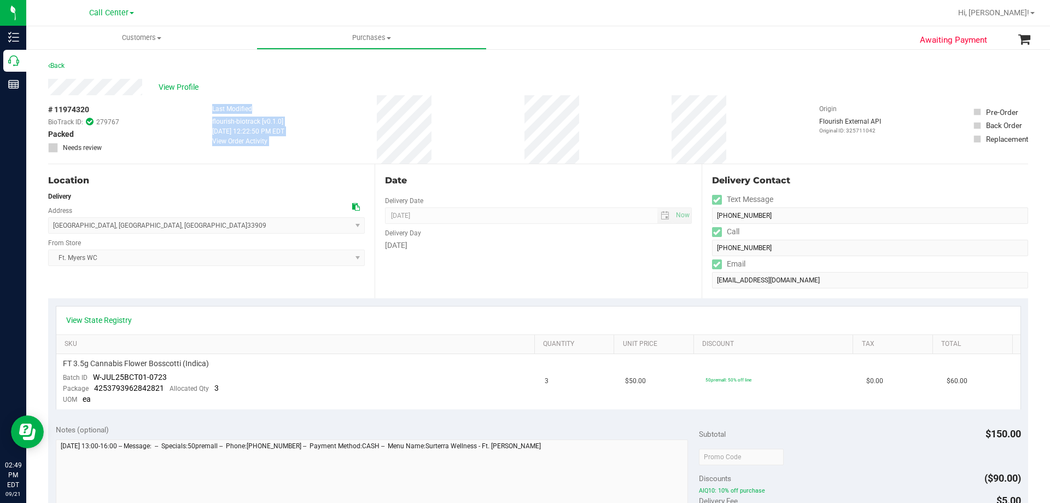
drag, startPoint x: 197, startPoint y: 113, endPoint x: 505, endPoint y: 123, distance: 308.6
click at [505, 123] on div "# 11974320 BioTrack ID: 279767 Packed Needs review Last Modified flourish-biotr…" at bounding box center [538, 129] width 980 height 68
click at [478, 124] on div "# 11974320 BioTrack ID: 279767 Packed Needs review Last Modified flourish-biotr…" at bounding box center [538, 129] width 980 height 68
drag, startPoint x: 196, startPoint y: 106, endPoint x: 501, endPoint y: 127, distance: 305.4
click at [501, 127] on div "# 11974320 BioTrack ID: 279767 Packed Needs review Last Modified flourish-biotr…" at bounding box center [538, 129] width 980 height 68
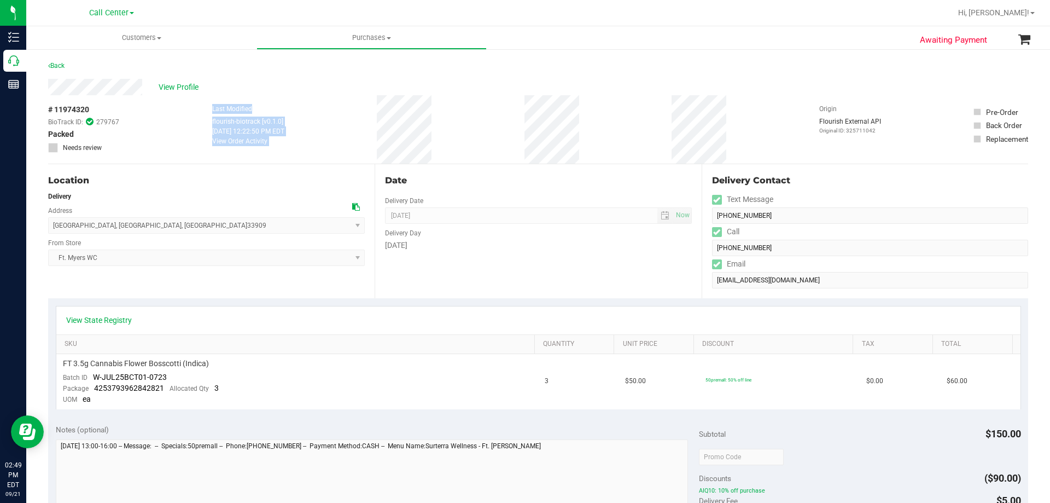
click at [483, 124] on div "# 11974320 BioTrack ID: 279767 Packed Needs review Last Modified flourish-biotr…" at bounding box center [538, 129] width 980 height 68
drag, startPoint x: 199, startPoint y: 106, endPoint x: 609, endPoint y: 123, distance: 410.0
click at [609, 123] on div "# 11974320 BioTrack ID: 279767 Packed Needs review Last Modified flourish-biotr…" at bounding box center [538, 129] width 980 height 68
drag, startPoint x: 216, startPoint y: 111, endPoint x: 614, endPoint y: 142, distance: 399.9
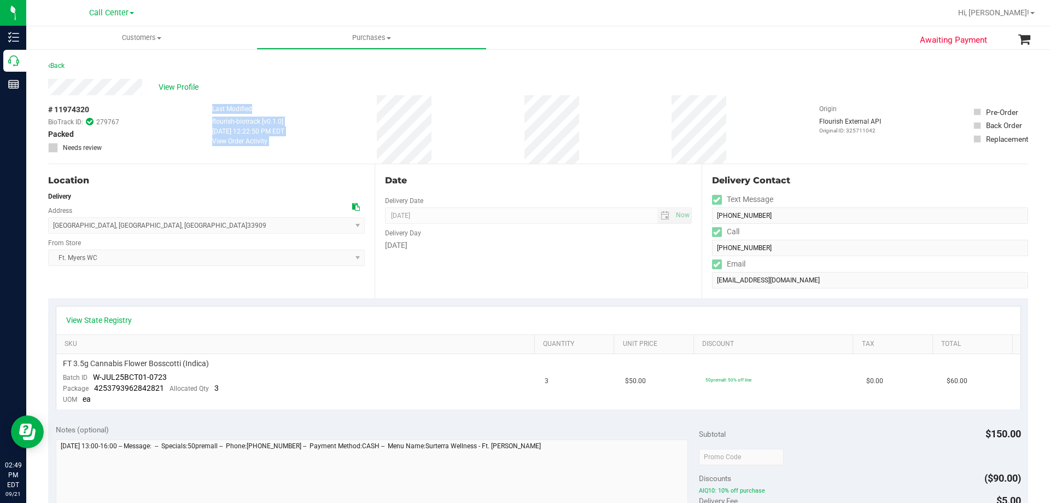
click at [614, 142] on div "# 11974320 BioTrack ID: 279767 Packed Needs review Last Modified flourish-biotr…" at bounding box center [538, 129] width 980 height 68
click at [566, 134] on div "# 11974320 BioTrack ID: 279767 Packed Needs review Last Modified flourish-biotr…" at bounding box center [538, 129] width 980 height 68
drag, startPoint x: 199, startPoint y: 109, endPoint x: 602, endPoint y: 150, distance: 404.6
click at [602, 150] on div "# 11974320 BioTrack ID: 279767 Packed Needs review Last Modified flourish-biotr…" at bounding box center [538, 129] width 980 height 68
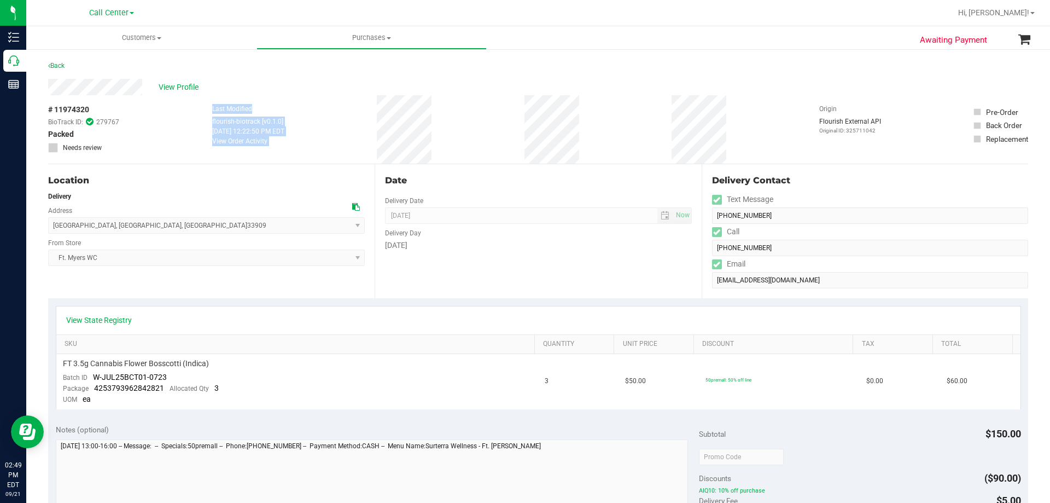
click at [602, 150] on div "# 11974320 BioTrack ID: 279767 Packed Needs review Last Modified flourish-biotr…" at bounding box center [538, 129] width 980 height 68
drag, startPoint x: 204, startPoint y: 107, endPoint x: 636, endPoint y: 145, distance: 433.8
click at [636, 145] on div "# 11974320 BioTrack ID: 279767 Packed Needs review Last Modified flourish-biotr…" at bounding box center [538, 129] width 980 height 68
click at [624, 141] on div "# 11974320 BioTrack ID: 279767 Packed Needs review Last Modified flourish-biotr…" at bounding box center [538, 129] width 980 height 68
click at [188, 84] on span "View Profile" at bounding box center [181, 86] width 44 height 11
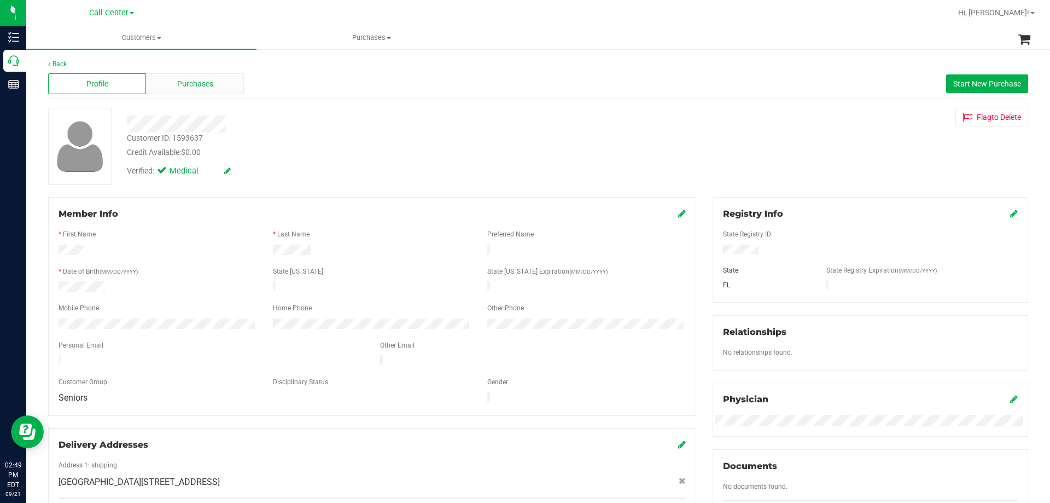
click at [189, 84] on span "Purchases" at bounding box center [195, 83] width 36 height 11
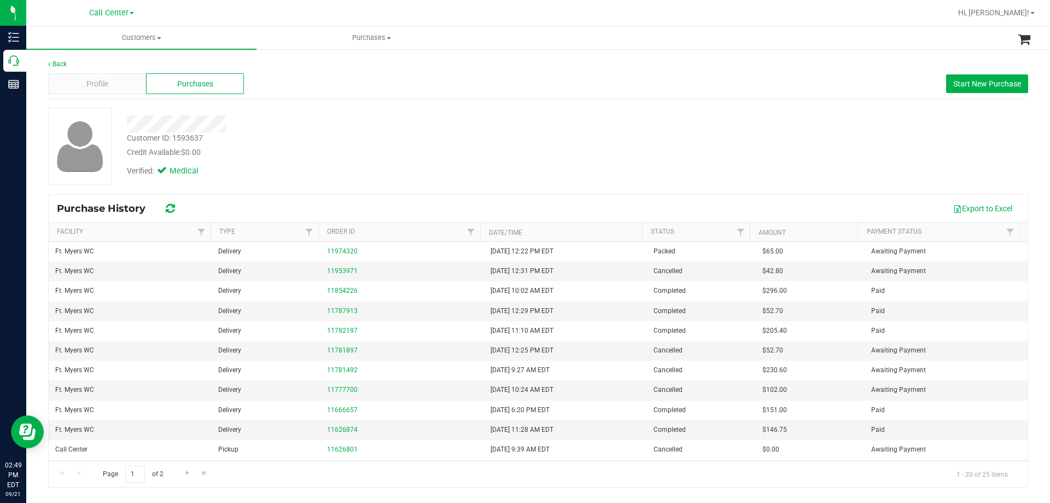
click at [410, 148] on div "Credit Available: $0.00" at bounding box center [368, 152] width 482 height 11
click at [452, 169] on div "Verified: Medical" at bounding box center [368, 170] width 498 height 24
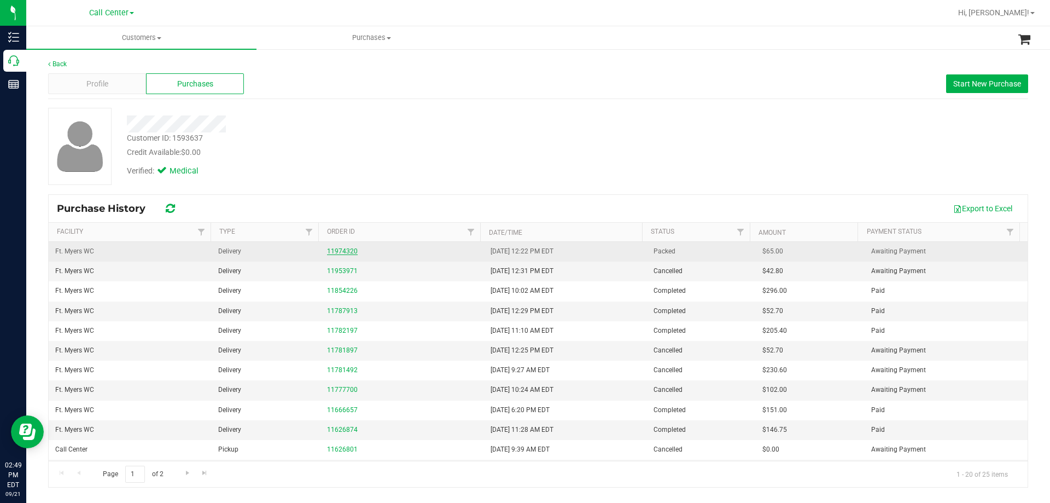
click at [348, 254] on link "11974320" at bounding box center [342, 251] width 31 height 8
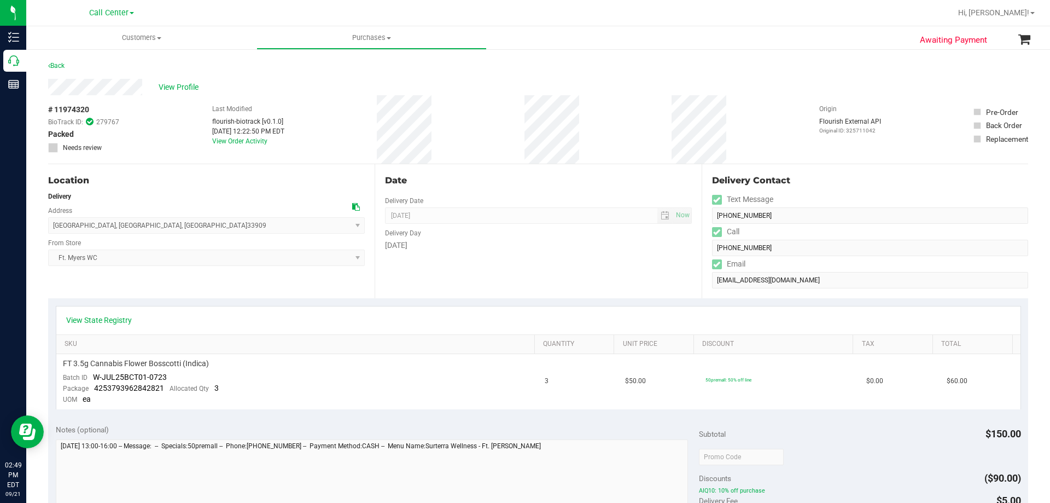
click at [251, 103] on div "Last Modified flourish-biotrack [v0.1.0] [DATE] 12:22:50 PM EDT View Order Acti…" at bounding box center [248, 129] width 72 height 68
click at [549, 125] on div "# 11974320 BioTrack ID: 279767 Packed Needs review Last Modified flourish-biotr…" at bounding box center [538, 129] width 980 height 68
click at [492, 123] on div "# 11974320 BioTrack ID: 279767 Packed Needs review Last Modified flourish-biotr…" at bounding box center [538, 129] width 980 height 68
click at [179, 90] on span "View Profile" at bounding box center [181, 86] width 44 height 11
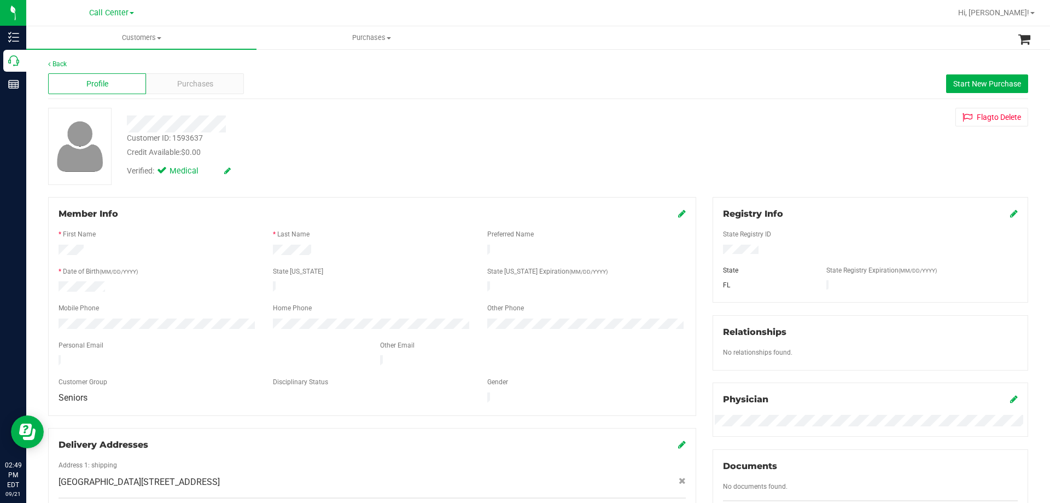
drag, startPoint x: 57, startPoint y: 283, endPoint x: 119, endPoint y: 286, distance: 62.4
click at [119, 285] on div at bounding box center [157, 287] width 214 height 13
click at [124, 287] on div at bounding box center [157, 287] width 214 height 13
click at [307, 141] on div "Customer ID: 1593637 Credit Available: $0.00" at bounding box center [368, 145] width 498 height 26
click at [123, 248] on div at bounding box center [157, 250] width 214 height 13
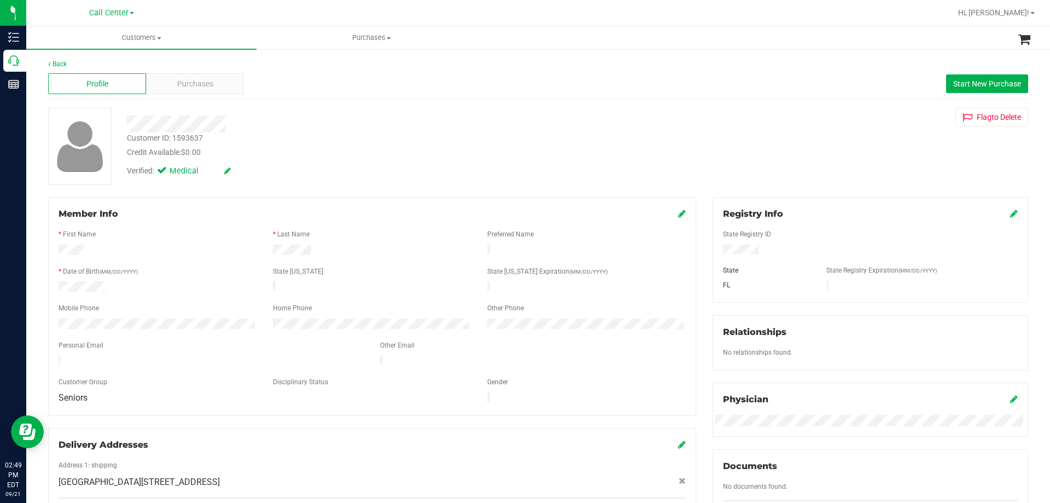
click at [362, 154] on div "Credit Available: $0.00" at bounding box center [368, 152] width 482 height 11
click at [260, 127] on div at bounding box center [368, 123] width 498 height 17
click at [294, 135] on div "Customer ID: 1593637 Credit Available: $0.00" at bounding box center [368, 145] width 498 height 26
click at [417, 154] on div "Credit Available: $0.00" at bounding box center [368, 152] width 482 height 11
click at [194, 92] on div "Purchases" at bounding box center [195, 83] width 98 height 21
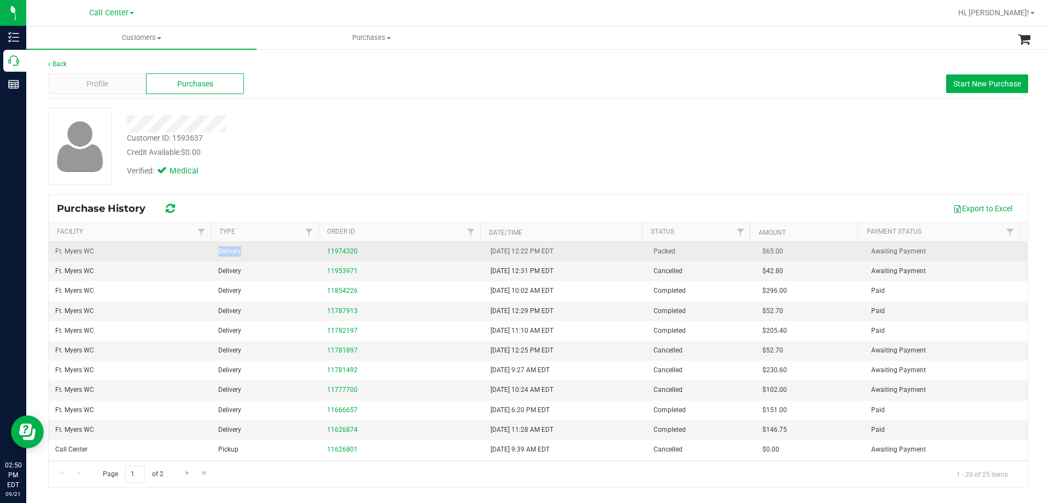
drag, startPoint x: 207, startPoint y: 244, endPoint x: 277, endPoint y: 255, distance: 70.3
click at [277, 255] on tr "Ft. [PERSON_NAME] Delivery 11974320 [DATE] 12:22 PM EDT Packed $65.00 Awaiting …" at bounding box center [538, 252] width 979 height 20
click at [267, 252] on td "Delivery" at bounding box center [266, 252] width 109 height 20
click at [342, 252] on link "11974320" at bounding box center [342, 251] width 31 height 8
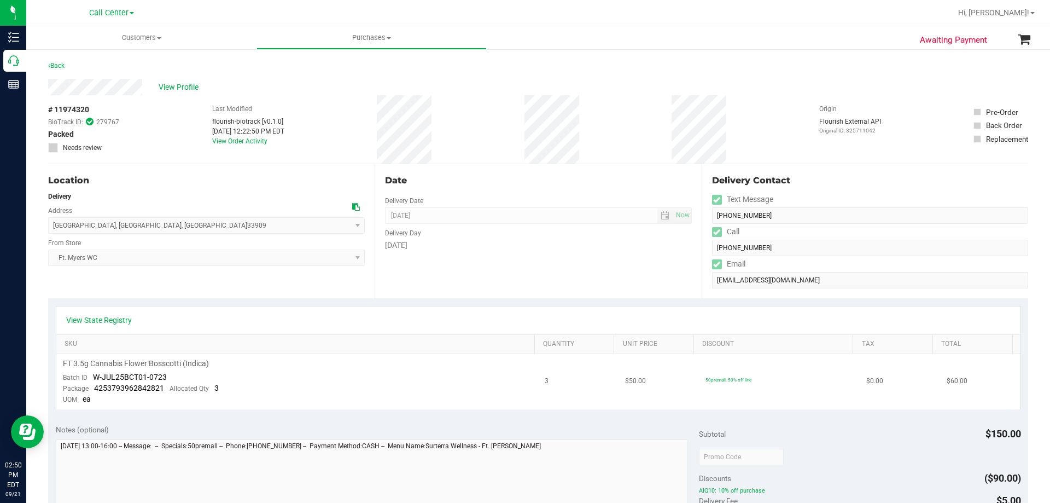
click at [253, 367] on div "FT 3.5g Cannabis Flower Bosscotti (Indica)" at bounding box center [297, 363] width 469 height 10
drag, startPoint x: 135, startPoint y: 362, endPoint x: 259, endPoint y: 361, distance: 123.6
click at [259, 361] on div "FT 3.5g Cannabis Flower Bosscotti (Indica)" at bounding box center [297, 363] width 469 height 10
click at [276, 362] on div "FT 3.5g Cannabis Flower Bosscotti (Indica)" at bounding box center [297, 363] width 469 height 10
drag, startPoint x: 125, startPoint y: 363, endPoint x: 225, endPoint y: 360, distance: 100.1
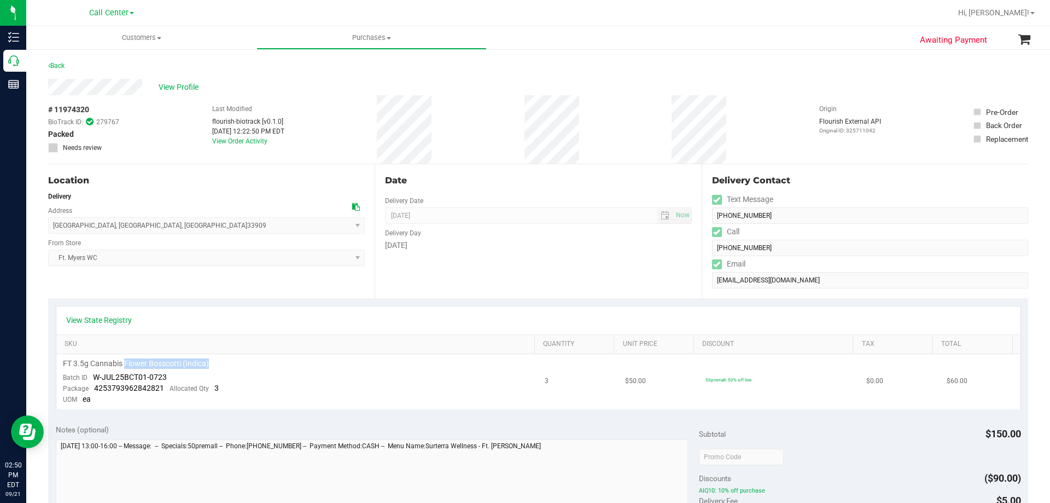
click at [225, 360] on div "FT 3.5g Cannabis Flower Bosscotti (Indica)" at bounding box center [297, 363] width 469 height 10
drag, startPoint x: 90, startPoint y: 362, endPoint x: 260, endPoint y: 358, distance: 169.6
click at [260, 358] on td "FT 3.5g Cannabis Flower Bosscotti (Indica) Batch ID W-JUL25BCT01-0723 Package 4…" at bounding box center [297, 381] width 482 height 55
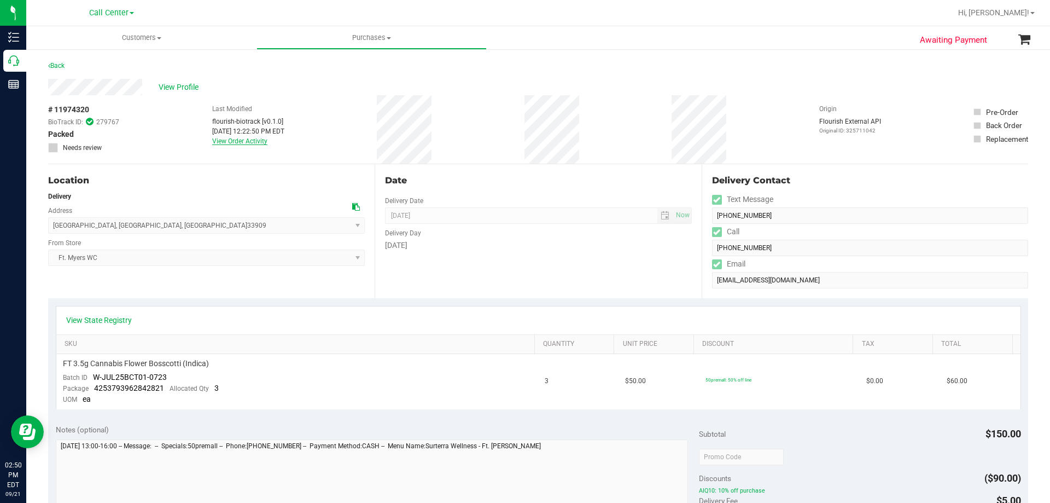
click at [251, 142] on link "View Order Activity" at bounding box center [239, 141] width 55 height 8
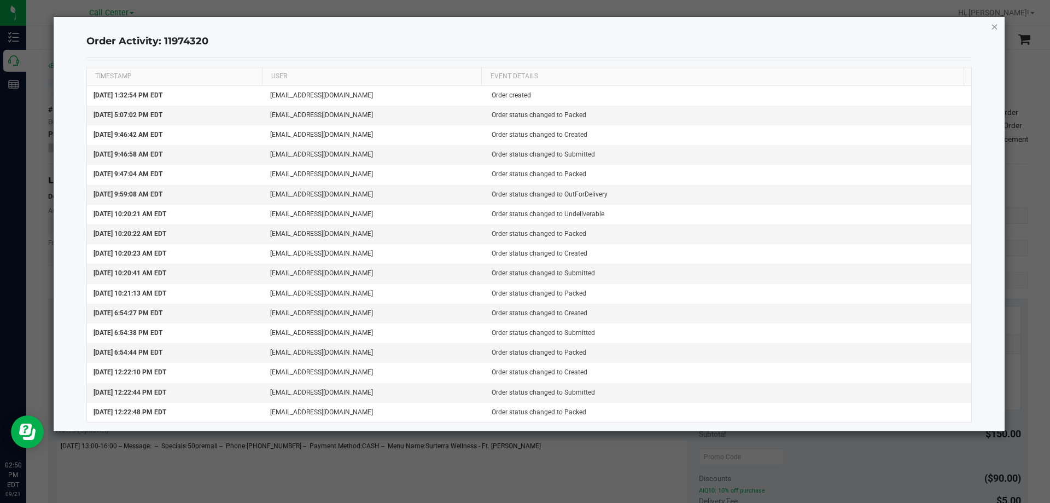
click at [997, 26] on icon "button" at bounding box center [995, 26] width 8 height 13
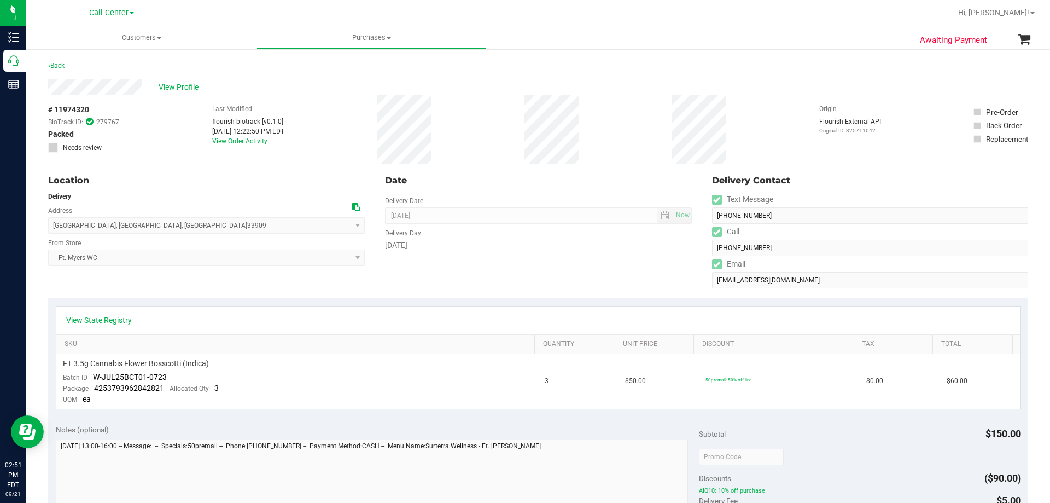
click at [244, 282] on div "Location Delivery Address [STREET_ADDRESS] , [GEOGRAPHIC_DATA] , [GEOGRAPHIC_DA…" at bounding box center [211, 231] width 327 height 134
click at [312, 128] on div "# 11974320 BioTrack ID: 279767 Packed Needs review Last Modified flourish-biotr…" at bounding box center [538, 129] width 980 height 68
click at [315, 129] on div "# 11974320 BioTrack ID: 279767 Packed Needs review Last Modified flourish-biotr…" at bounding box center [538, 129] width 980 height 68
drag, startPoint x: 202, startPoint y: 110, endPoint x: 460, endPoint y: 136, distance: 258.9
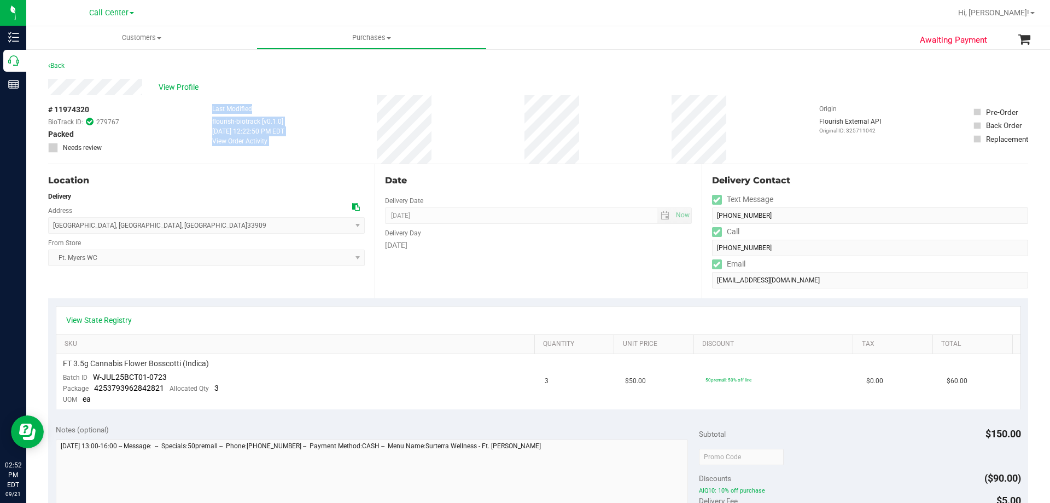
click at [460, 136] on div "# 11974320 BioTrack ID: 279767 Packed Needs review Last Modified flourish-biotr…" at bounding box center [538, 129] width 980 height 68
click at [460, 137] on div "# 11974320 BioTrack ID: 279767 Packed Needs review Last Modified flourish-biotr…" at bounding box center [538, 129] width 980 height 68
drag, startPoint x: 205, startPoint y: 110, endPoint x: 458, endPoint y: 119, distance: 253.4
click at [458, 119] on div "# 11974320 BioTrack ID: 279767 Packed Needs review Last Modified flourish-biotr…" at bounding box center [538, 129] width 980 height 68
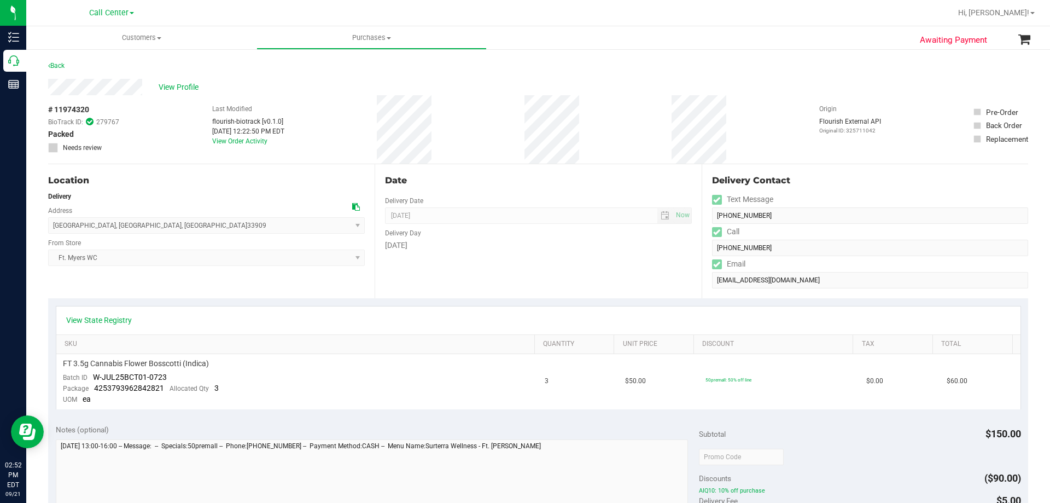
click at [195, 279] on div "Location Delivery Address [STREET_ADDRESS] , [GEOGRAPHIC_DATA] , [GEOGRAPHIC_DA…" at bounding box center [211, 231] width 327 height 134
drag, startPoint x: 115, startPoint y: 363, endPoint x: 172, endPoint y: 360, distance: 57.5
click at [172, 360] on span "FT 3.5g Cannabis Flower Bosscotti (Indica)" at bounding box center [136, 363] width 146 height 10
click at [219, 368] on div "FT 3.5g Cannabis Flower Bosscotti (Indica)" at bounding box center [297, 363] width 469 height 10
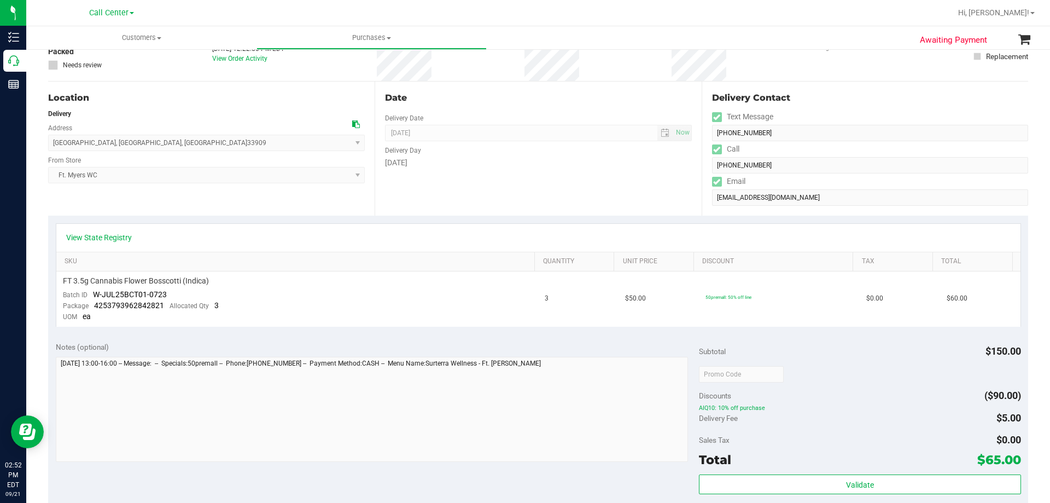
scroll to position [109, 0]
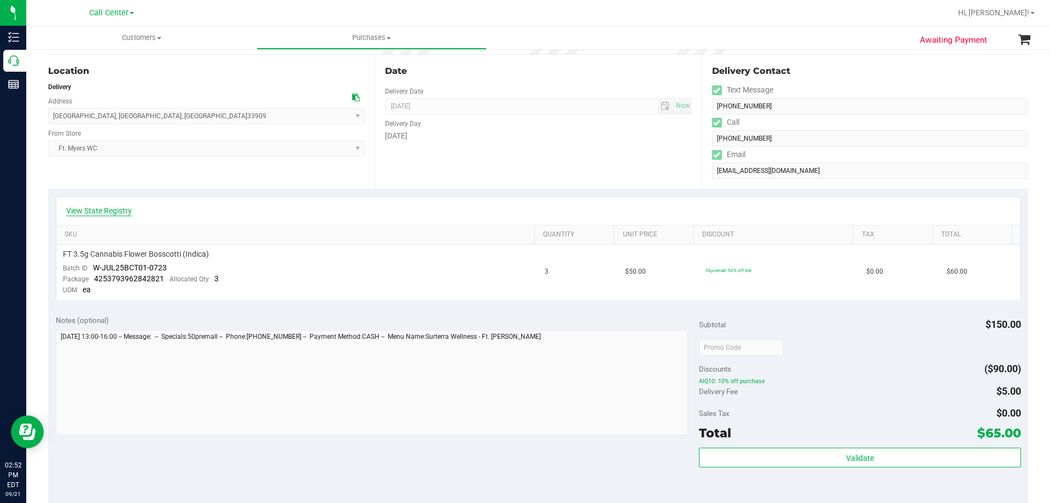
click at [131, 212] on link "View State Registry" at bounding box center [99, 210] width 66 height 11
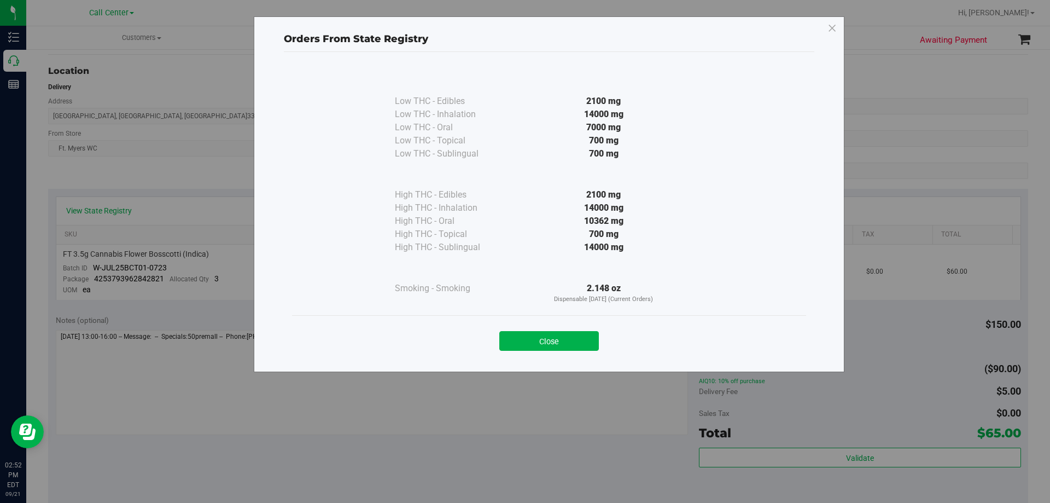
click at [354, 155] on div "Low THC - Edibles 2100 mg Low THC - Inhalation" at bounding box center [549, 191] width 514 height 248
click at [833, 25] on icon at bounding box center [833, 29] width 10 height 18
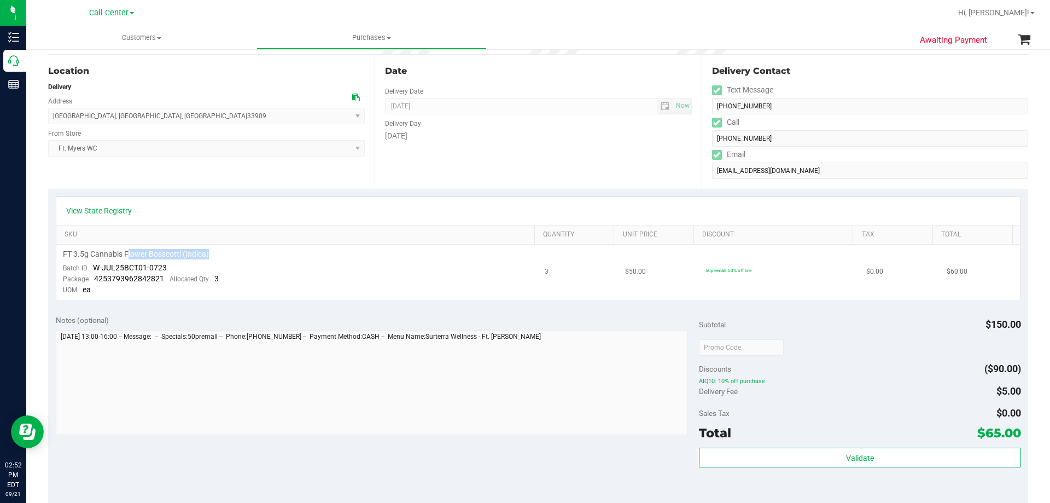
drag, startPoint x: 139, startPoint y: 253, endPoint x: 224, endPoint y: 253, distance: 84.8
click at [224, 253] on div "FT 3.5g Cannabis Flower Bosscotti (Indica)" at bounding box center [297, 254] width 469 height 10
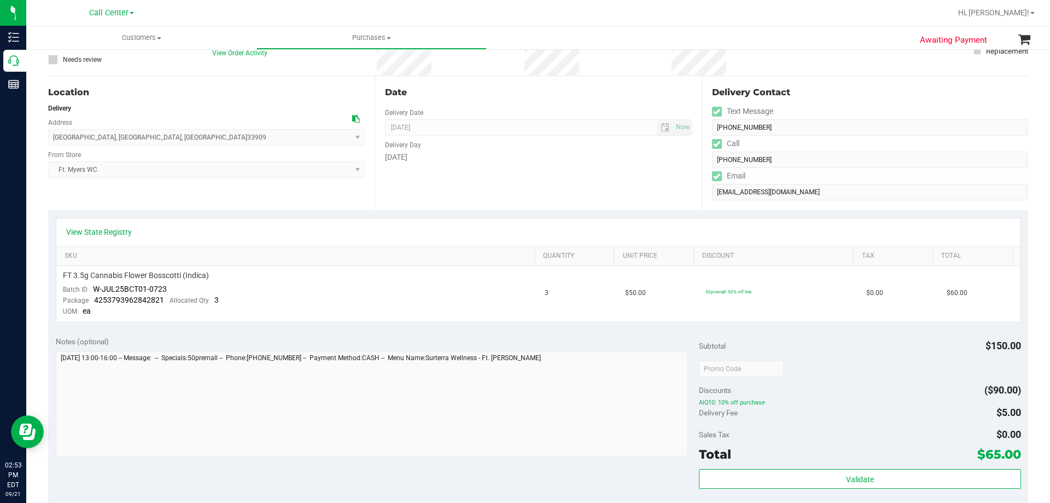
scroll to position [0, 0]
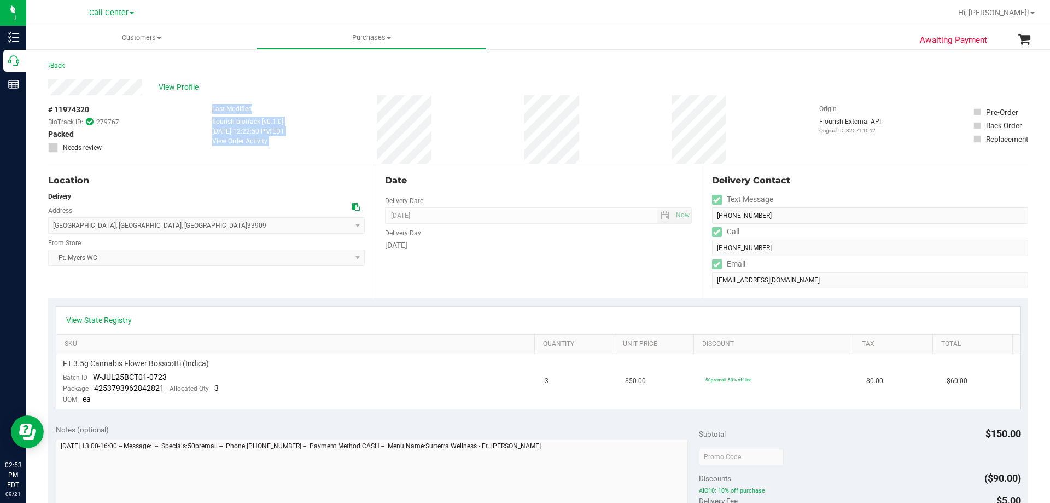
drag, startPoint x: 194, startPoint y: 102, endPoint x: 459, endPoint y: 123, distance: 266.0
click at [459, 123] on div "# 11974320 BioTrack ID: 279767 Packed Needs review Last Modified flourish-biotr…" at bounding box center [538, 129] width 980 height 68
drag, startPoint x: 199, startPoint y: 109, endPoint x: 461, endPoint y: 133, distance: 263.1
click at [461, 133] on div "# 11974320 BioTrack ID: 279767 Packed Needs review Last Modified flourish-biotr…" at bounding box center [538, 129] width 980 height 68
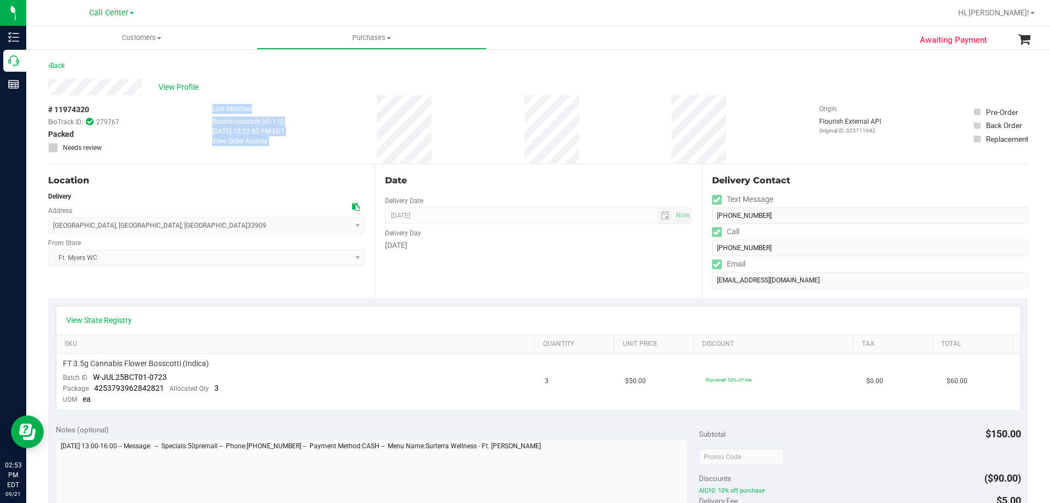
click at [461, 135] on div "# 11974320 BioTrack ID: 279767 Packed Needs review Last Modified flourish-biotr…" at bounding box center [538, 129] width 980 height 68
drag, startPoint x: 194, startPoint y: 107, endPoint x: 453, endPoint y: 123, distance: 259.2
click at [453, 123] on div "# 11974320 BioTrack ID: 279767 Packed Needs review Last Modified flourish-biotr…" at bounding box center [538, 129] width 980 height 68
drag, startPoint x: 453, startPoint y: 123, endPoint x: 384, endPoint y: 129, distance: 69.1
click at [453, 123] on div "# 11974320 BioTrack ID: 279767 Packed Needs review Last Modified flourish-biotr…" at bounding box center [538, 129] width 980 height 68
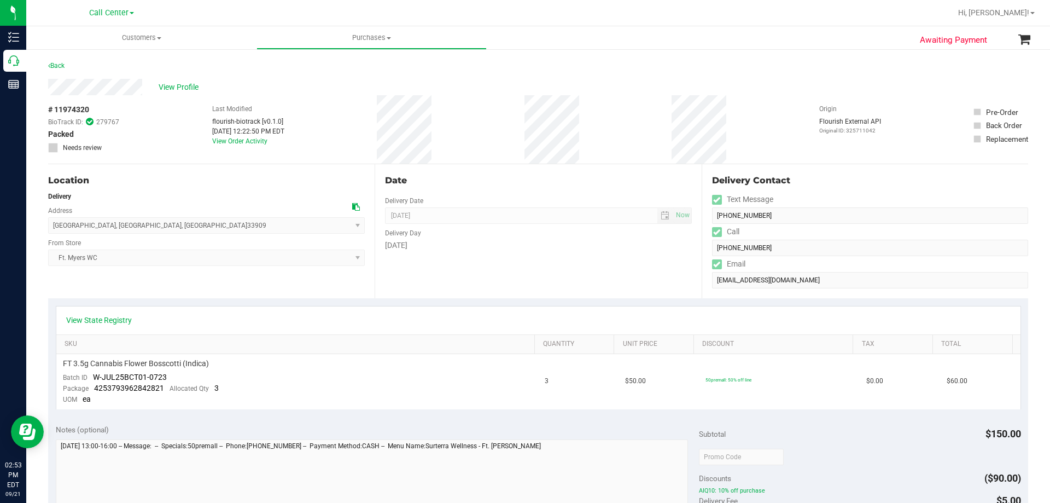
click at [212, 107] on label "Last Modified" at bounding box center [232, 109] width 40 height 10
drag, startPoint x: 202, startPoint y: 110, endPoint x: 487, endPoint y: 124, distance: 285.9
click at [487, 124] on div "# 11974320 BioTrack ID: 279767 Packed Needs review Last Modified flourish-biotr…" at bounding box center [538, 129] width 980 height 68
click at [443, 131] on div "# 11974320 BioTrack ID: 279767 Packed Needs review Last Modified flourish-biotr…" at bounding box center [538, 129] width 980 height 68
click at [581, 142] on div "# 11974320 BioTrack ID: 279767 Packed Needs review Last Modified flourish-biotr…" at bounding box center [538, 129] width 980 height 68
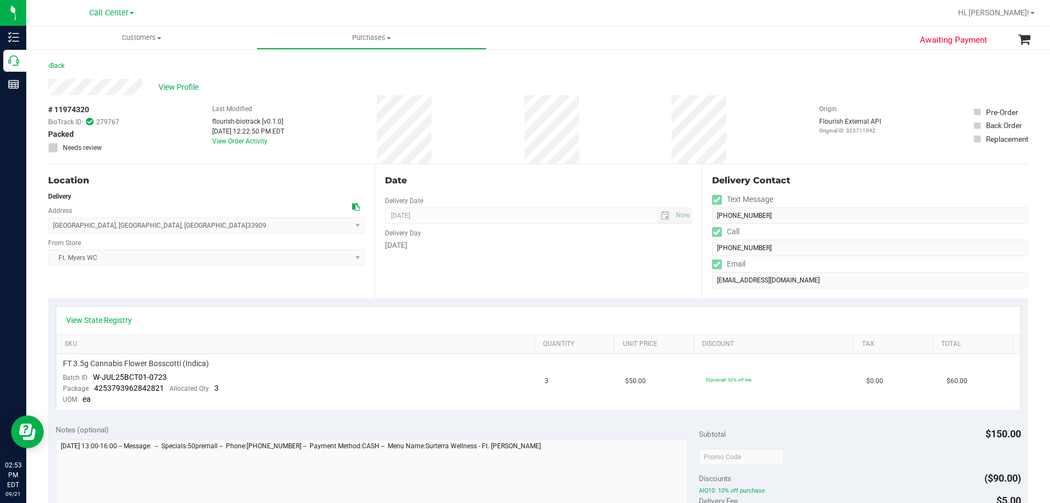
click at [313, 98] on div "# 11974320 BioTrack ID: 279767 Packed Needs review Last Modified flourish-biotr…" at bounding box center [538, 129] width 980 height 68
drag, startPoint x: 196, startPoint y: 113, endPoint x: 603, endPoint y: 133, distance: 408.0
click at [603, 133] on div "# 11974320 BioTrack ID: 279767 Packed Needs review Last Modified flourish-biotr…" at bounding box center [538, 129] width 980 height 68
drag, startPoint x: 197, startPoint y: 110, endPoint x: 593, endPoint y: 140, distance: 397.1
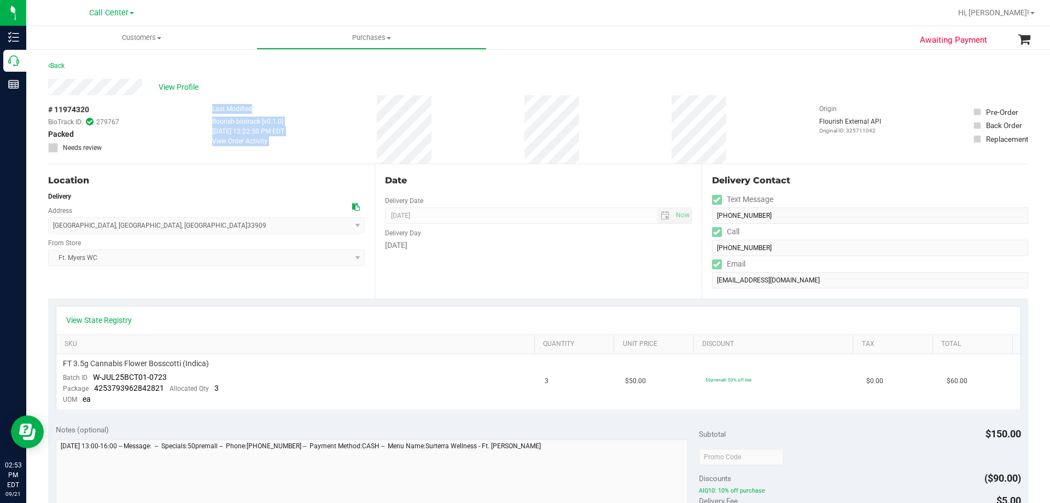
click at [593, 140] on div "# 11974320 BioTrack ID: 279767 Packed Needs review Last Modified flourish-biotr…" at bounding box center [538, 129] width 980 height 68
click at [593, 141] on div "# 11974320 BioTrack ID: 279767 Packed Needs review Last Modified flourish-biotr…" at bounding box center [538, 129] width 980 height 68
drag, startPoint x: 206, startPoint y: 105, endPoint x: 586, endPoint y: 131, distance: 381.0
click at [586, 131] on div "# 11974320 BioTrack ID: 279767 Packed Needs review Last Modified flourish-biotr…" at bounding box center [538, 129] width 980 height 68
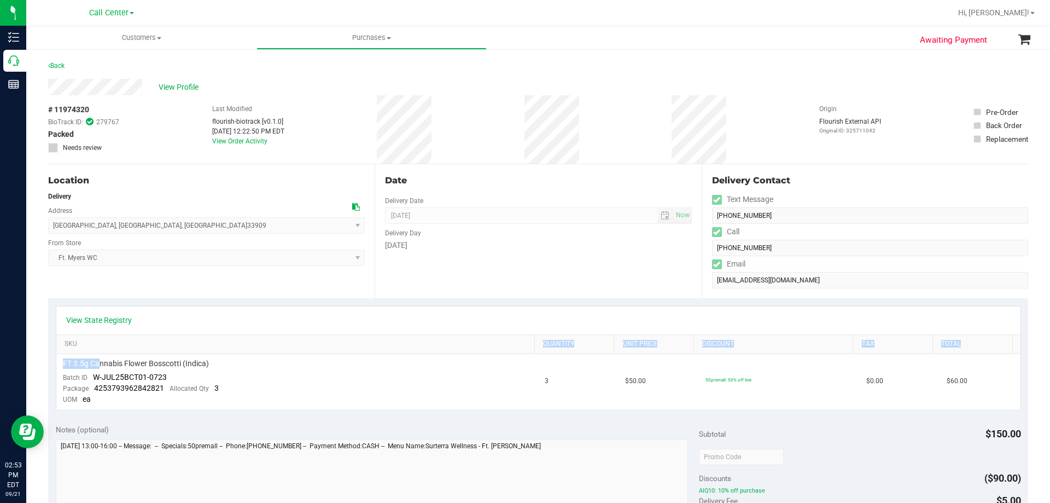
drag, startPoint x: 98, startPoint y: 360, endPoint x: 290, endPoint y: 353, distance: 191.6
click at [290, 353] on div "View State Registry SKU Quantity Unit Price Discount Tax Total FT 3.5g Cannabis…" at bounding box center [538, 358] width 965 height 104
click at [290, 353] on th "SKU" at bounding box center [295, 345] width 478 height 20
drag, startPoint x: 114, startPoint y: 367, endPoint x: 311, endPoint y: 363, distance: 196.4
click at [311, 363] on div "FT 3.5g Cannabis Flower Bosscotti (Indica)" at bounding box center [297, 363] width 469 height 10
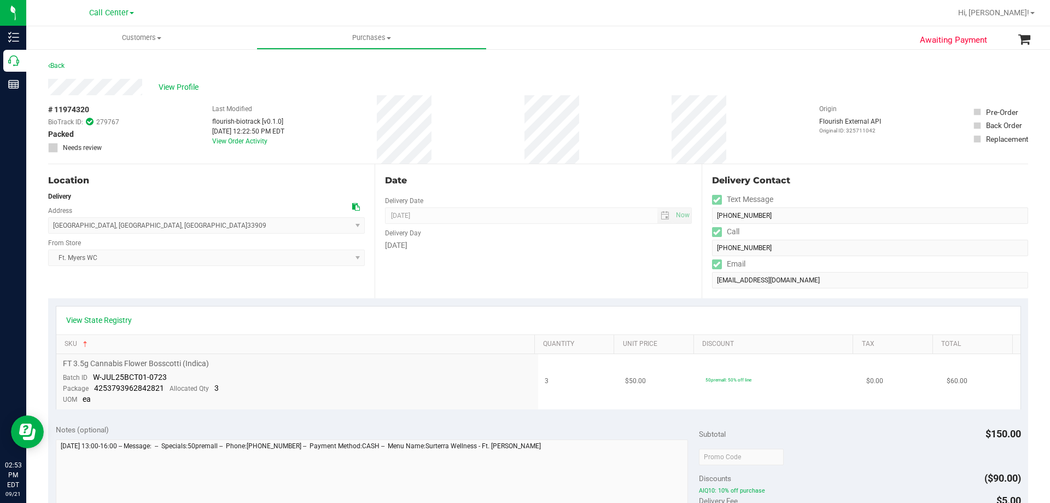
click at [311, 363] on div "FT 3.5g Cannabis Flower Bosscotti (Indica)" at bounding box center [297, 363] width 469 height 10
drag, startPoint x: 202, startPoint y: 112, endPoint x: 485, endPoint y: 127, distance: 283.7
click at [485, 127] on div "# 11974320 BioTrack ID: 279767 Packed Needs review Last Modified flourish-biotr…" at bounding box center [538, 129] width 980 height 68
click at [485, 128] on div "# 11974320 BioTrack ID: 279767 Packed Needs review Last Modified flourish-biotr…" at bounding box center [538, 129] width 980 height 68
drag, startPoint x: 188, startPoint y: 110, endPoint x: 633, endPoint y: 115, distance: 445.3
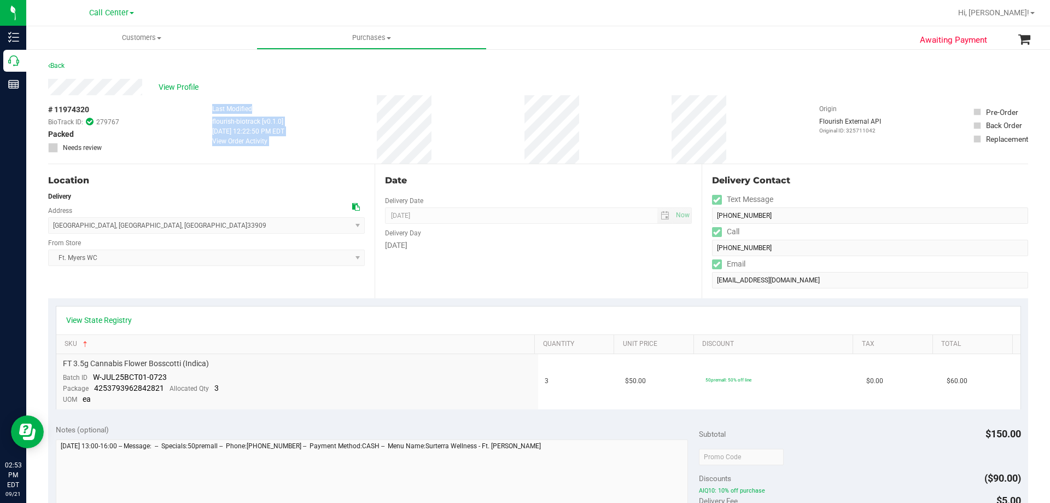
click at [633, 115] on div "# 11974320 BioTrack ID: 279767 Packed Needs review Last Modified flourish-biotr…" at bounding box center [538, 129] width 980 height 68
click at [608, 115] on div "# 11974320 BioTrack ID: 279767 Packed Needs review Last Modified flourish-biotr…" at bounding box center [538, 129] width 980 height 68
click at [580, 117] on div "# 11974320 BioTrack ID: 279767 Packed Needs review Last Modified flourish-biotr…" at bounding box center [538, 129] width 980 height 68
drag, startPoint x: 200, startPoint y: 107, endPoint x: 644, endPoint y: 123, distance: 443.8
click at [644, 123] on div "# 11974320 BioTrack ID: 279767 Packed Needs review Last Modified flourish-biotr…" at bounding box center [538, 129] width 980 height 68
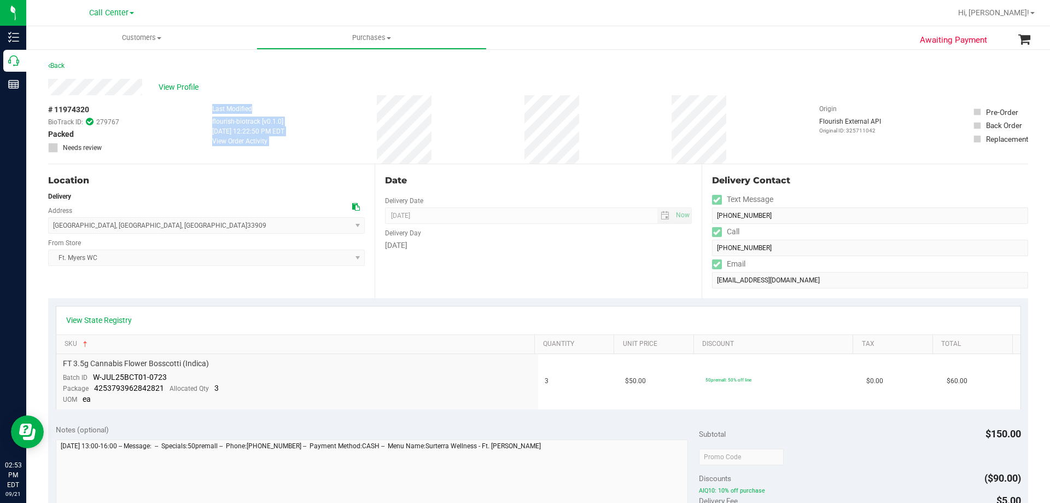
click at [644, 123] on div "# 11974320 BioTrack ID: 279767 Packed Needs review Last Modified flourish-biotr…" at bounding box center [538, 129] width 980 height 68
click at [547, 131] on div "# 11974320 BioTrack ID: 279767 Packed Needs review Last Modified flourish-biotr…" at bounding box center [538, 129] width 980 height 68
drag, startPoint x: 200, startPoint y: 113, endPoint x: 611, endPoint y: 123, distance: 410.9
click at [611, 123] on div "# 11974320 BioTrack ID: 279767 Packed Needs review Last Modified flourish-biotr…" at bounding box center [538, 129] width 980 height 68
click at [611, 124] on div "# 11974320 BioTrack ID: 279767 Packed Needs review Last Modified flourish-biotr…" at bounding box center [538, 129] width 980 height 68
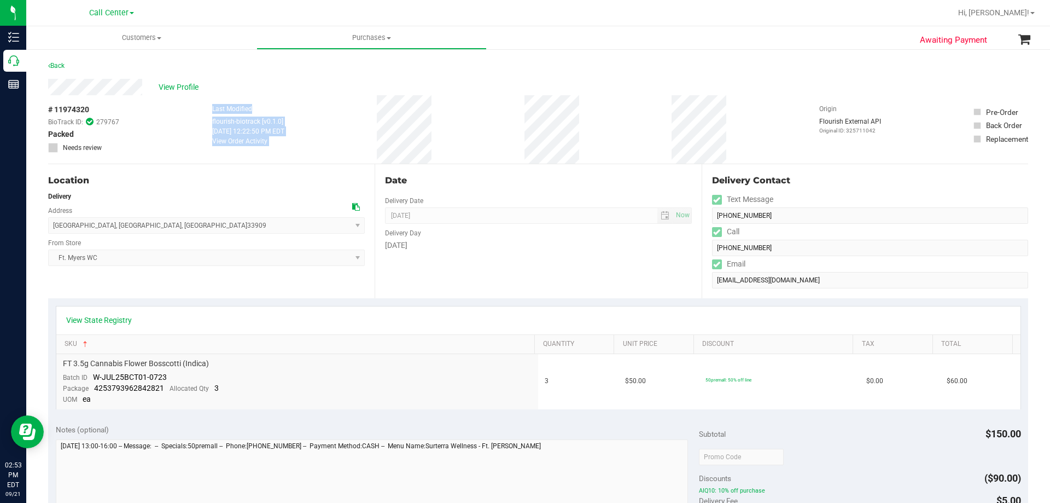
drag, startPoint x: 200, startPoint y: 107, endPoint x: 597, endPoint y: 126, distance: 397.6
click at [597, 126] on div "# 11974320 BioTrack ID: 279767 Packed Needs review Last Modified flourish-biotr…" at bounding box center [538, 129] width 980 height 68
drag, startPoint x: 203, startPoint y: 107, endPoint x: 600, endPoint y: 130, distance: 397.2
click at [600, 130] on div "# 11974320 BioTrack ID: 279767 Packed Needs review Last Modified flourish-biotr…" at bounding box center [538, 129] width 980 height 68
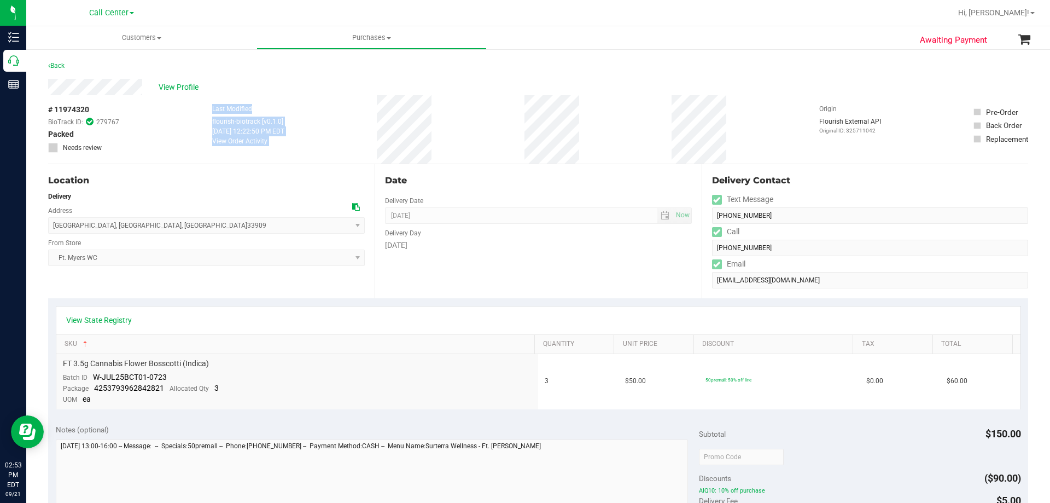
click at [600, 130] on div "# 11974320 BioTrack ID: 279767 Packed Needs review Last Modified flourish-biotr…" at bounding box center [538, 129] width 980 height 68
drag, startPoint x: 186, startPoint y: 109, endPoint x: 643, endPoint y: 129, distance: 457.7
click at [643, 129] on div "# 11974320 BioTrack ID: 279767 Packed Needs review Last Modified flourish-biotr…" at bounding box center [538, 129] width 980 height 68
click at [630, 127] on div "# 11974320 BioTrack ID: 279767 Packed Needs review Last Modified flourish-biotr…" at bounding box center [538, 129] width 980 height 68
click at [572, 126] on div "# 11974320 BioTrack ID: 279767 Packed Needs review Last Modified flourish-biotr…" at bounding box center [538, 129] width 980 height 68
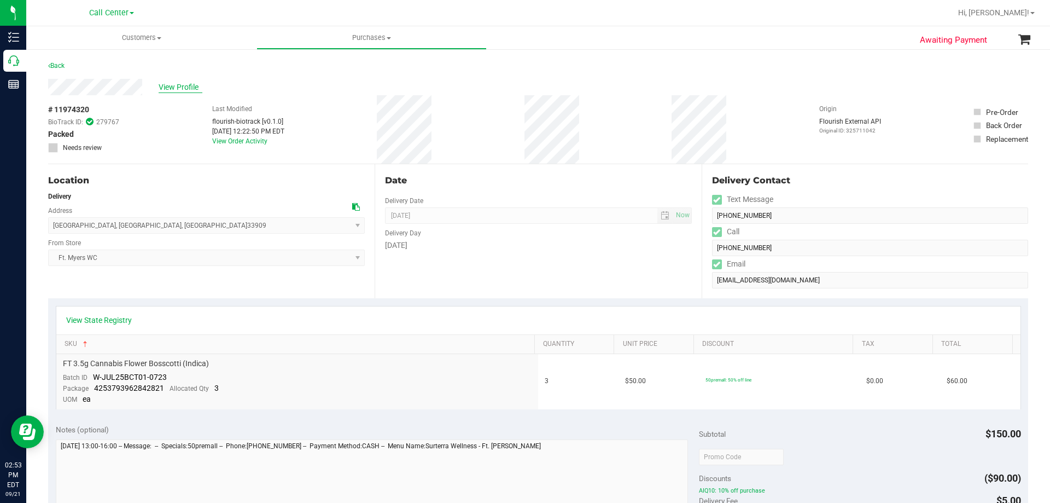
click at [183, 88] on span "View Profile" at bounding box center [181, 86] width 44 height 11
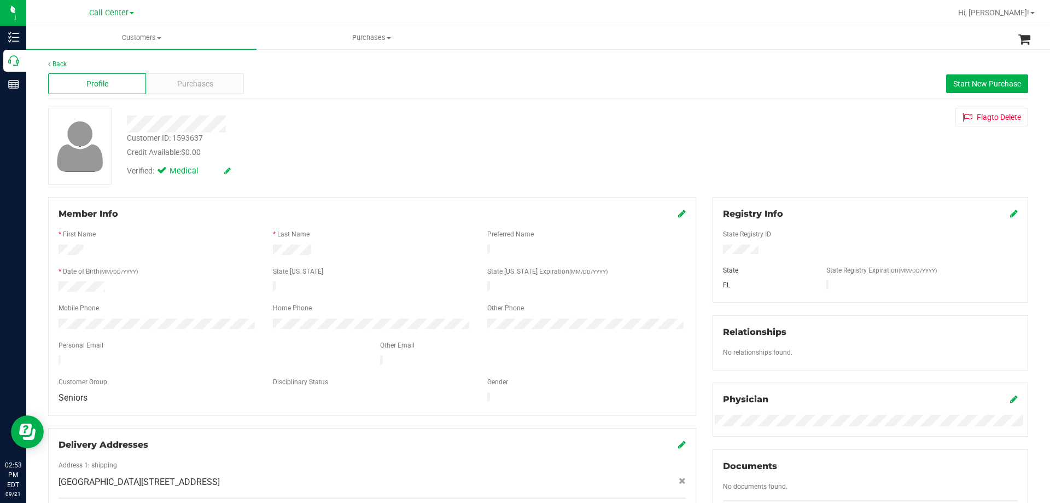
click at [183, 88] on span "Purchases" at bounding box center [195, 83] width 36 height 11
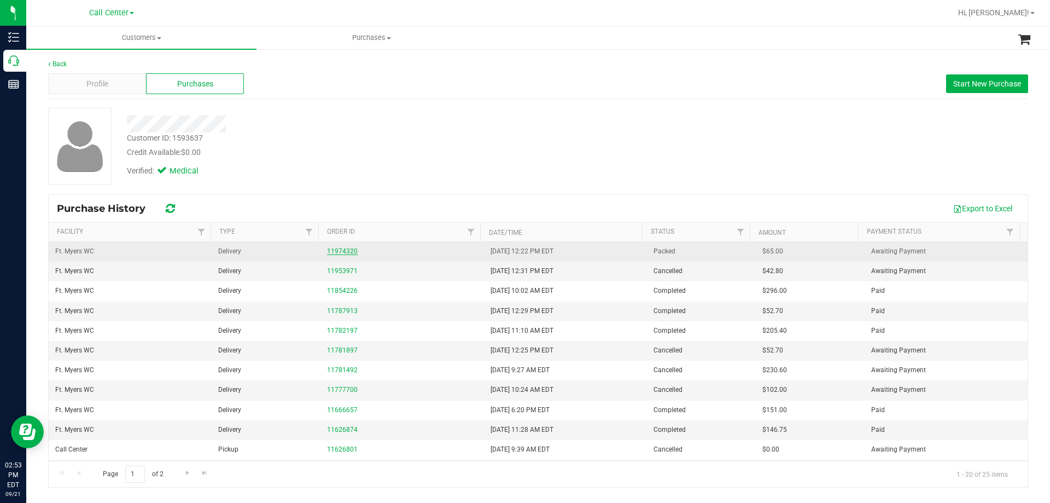
click at [337, 251] on link "11974320" at bounding box center [342, 251] width 31 height 8
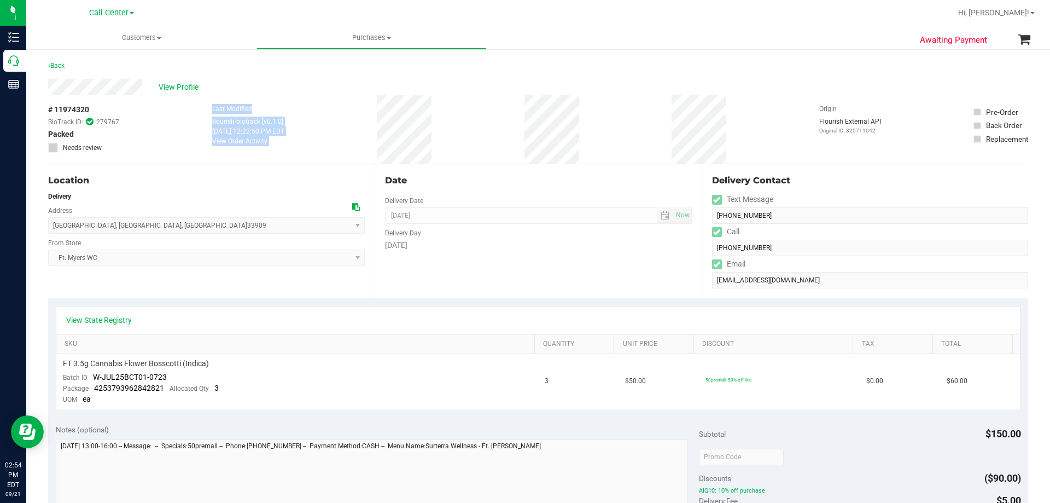
drag, startPoint x: 198, startPoint y: 112, endPoint x: 452, endPoint y: 146, distance: 256.7
click at [452, 146] on div "# 11974320 BioTrack ID: 279767 Packed Needs review Last Modified flourish-biotr…" at bounding box center [538, 129] width 980 height 68
drag, startPoint x: 199, startPoint y: 112, endPoint x: 585, endPoint y: 124, distance: 386.4
click at [585, 124] on div "# 11974320 BioTrack ID: 279767 Packed Needs review Last Modified flourish-biotr…" at bounding box center [538, 129] width 980 height 68
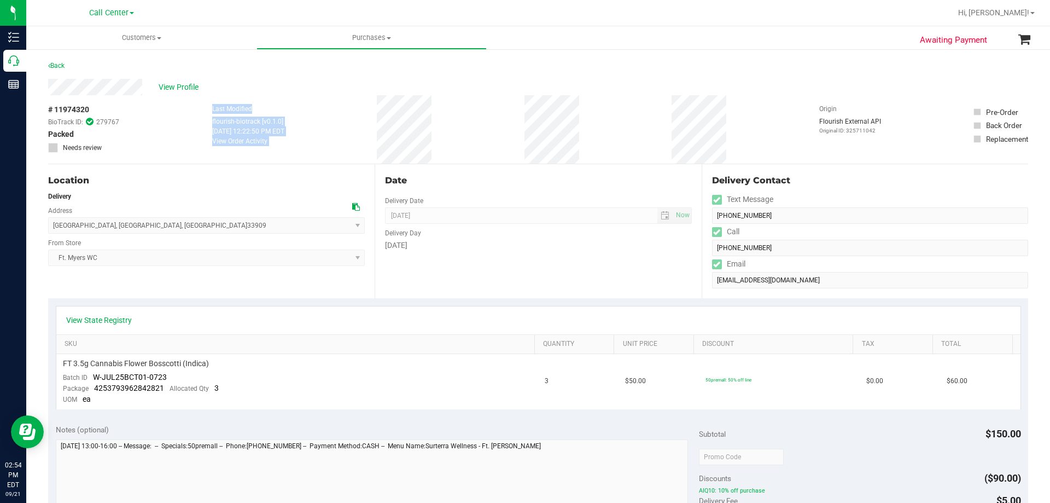
click at [585, 125] on div "# 11974320 BioTrack ID: 279767 Packed Needs review Last Modified flourish-biotr…" at bounding box center [538, 129] width 980 height 68
drag, startPoint x: 187, startPoint y: 107, endPoint x: 626, endPoint y: 125, distance: 439.6
click at [626, 125] on div "# 11974320 BioTrack ID: 279767 Packed Needs review Last Modified flourish-biotr…" at bounding box center [538, 129] width 980 height 68
click at [626, 126] on div "# 11974320 BioTrack ID: 279767 Packed Needs review Last Modified flourish-biotr…" at bounding box center [538, 129] width 980 height 68
drag, startPoint x: 202, startPoint y: 108, endPoint x: 626, endPoint y: 135, distance: 425.3
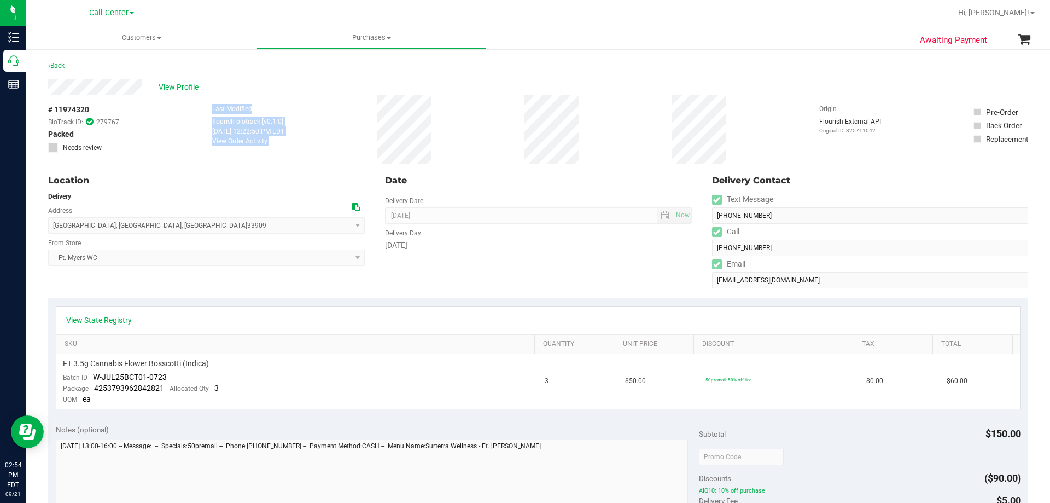
click at [626, 135] on div "# 11974320 BioTrack ID: 279767 Packed Needs review Last Modified flourish-biotr…" at bounding box center [538, 129] width 980 height 68
drag, startPoint x: 206, startPoint y: 108, endPoint x: 604, endPoint y: 138, distance: 398.8
click at [604, 138] on div "# 11974320 BioTrack ID: 279767 Packed Needs review Last Modified flourish-biotr…" at bounding box center [538, 129] width 980 height 68
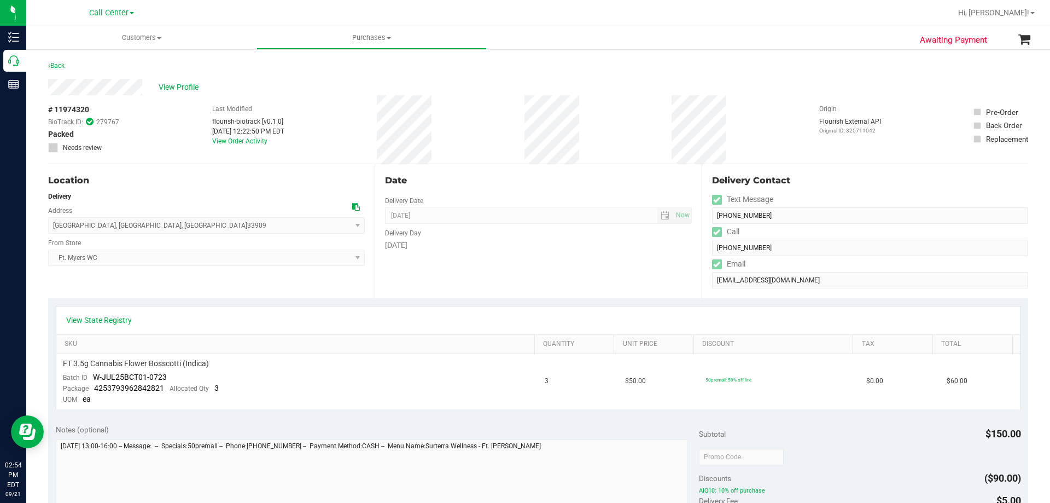
click at [300, 103] on div "# 11974320 BioTrack ID: 279767 Packed Needs review Last Modified flourish-biotr…" at bounding box center [538, 129] width 980 height 68
click at [167, 85] on span "View Profile" at bounding box center [181, 86] width 44 height 11
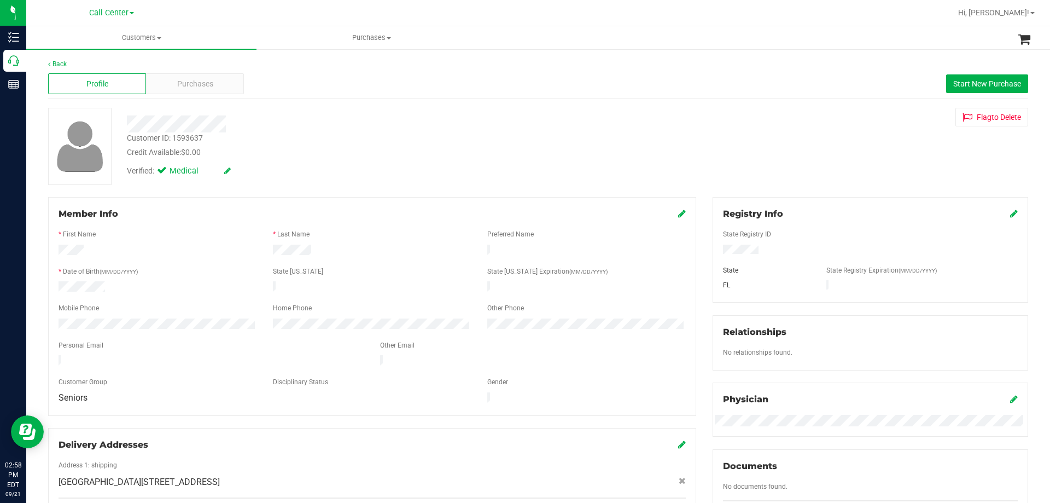
click at [177, 137] on div "Customer ID: 1593637" at bounding box center [165, 137] width 76 height 11
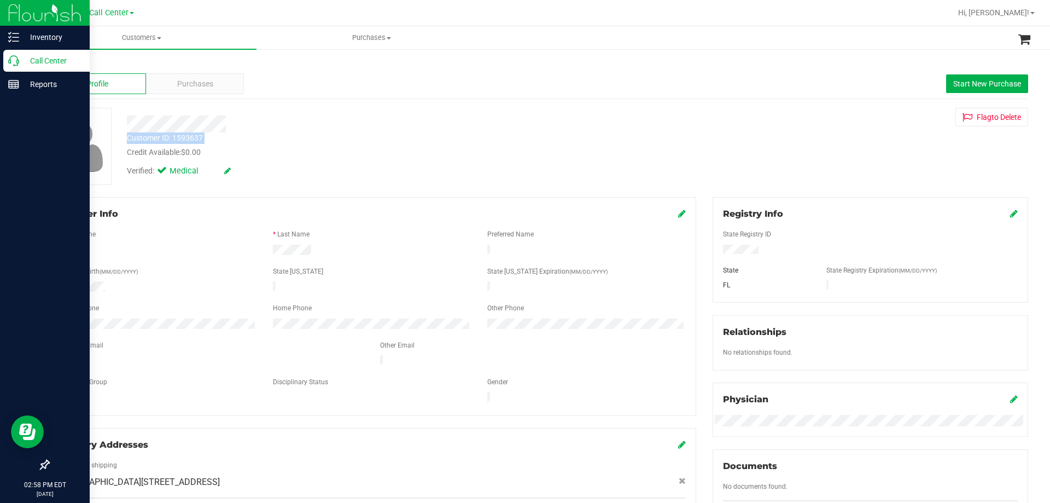
copy div "Customer ID: 1593637"
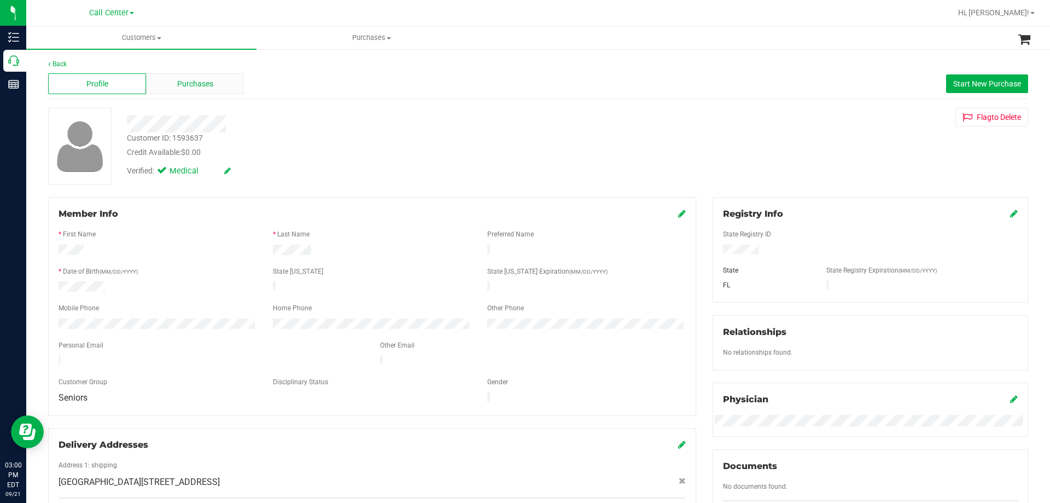
click at [195, 84] on span "Purchases" at bounding box center [195, 83] width 36 height 11
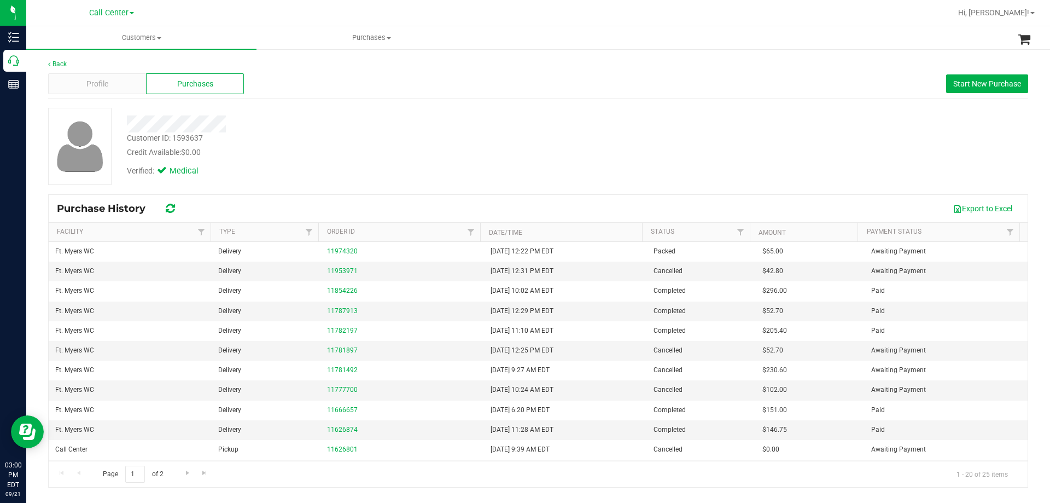
click at [109, 82] on div "Profile" at bounding box center [97, 83] width 98 height 21
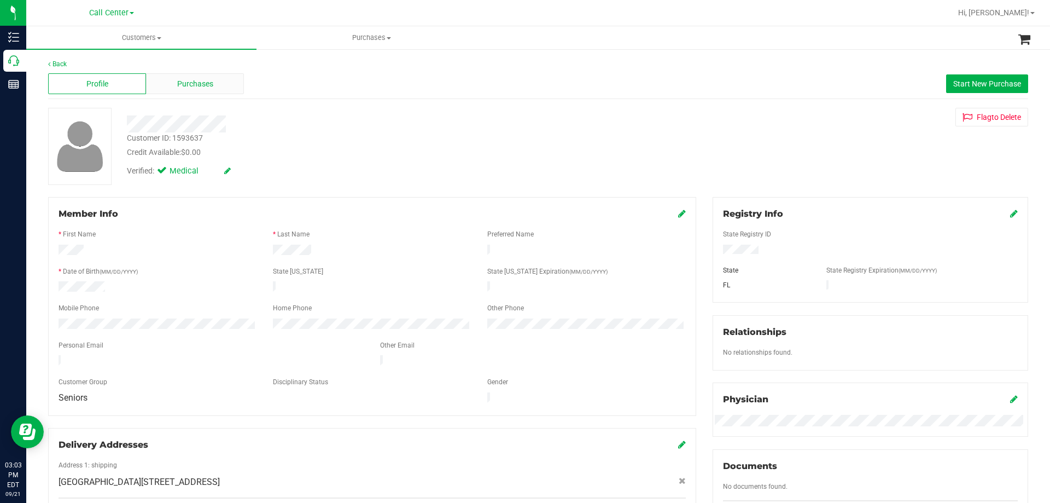
click at [164, 90] on div "Purchases" at bounding box center [195, 83] width 98 height 21
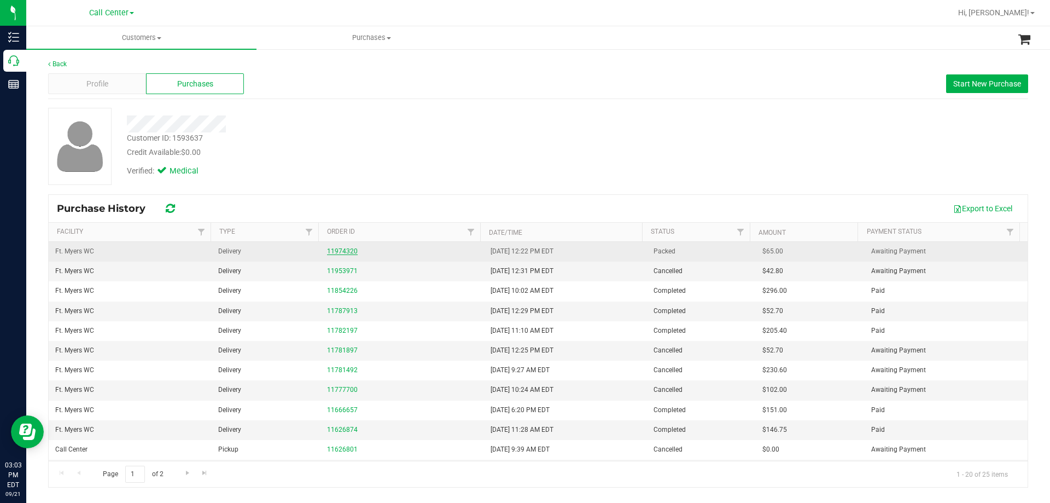
click at [348, 249] on link "11974320" at bounding box center [342, 251] width 31 height 8
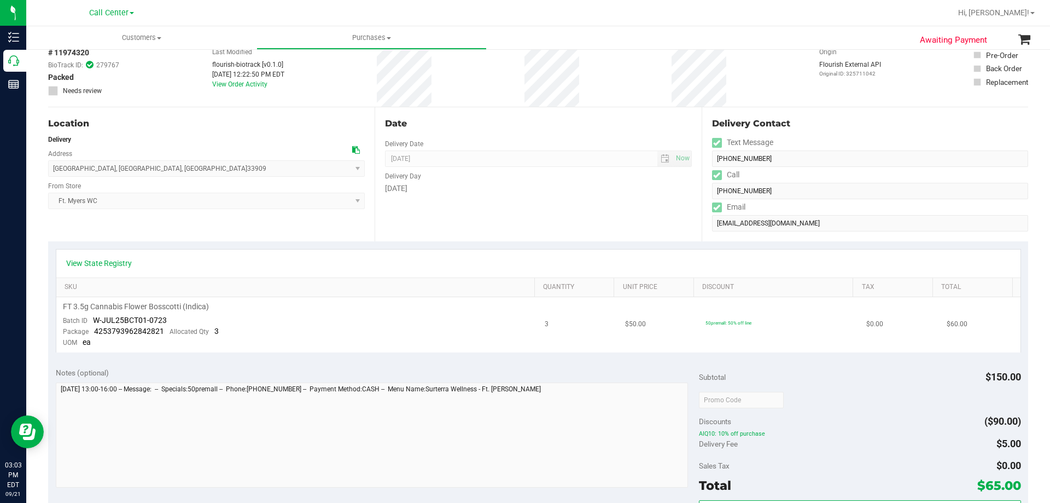
scroll to position [109, 0]
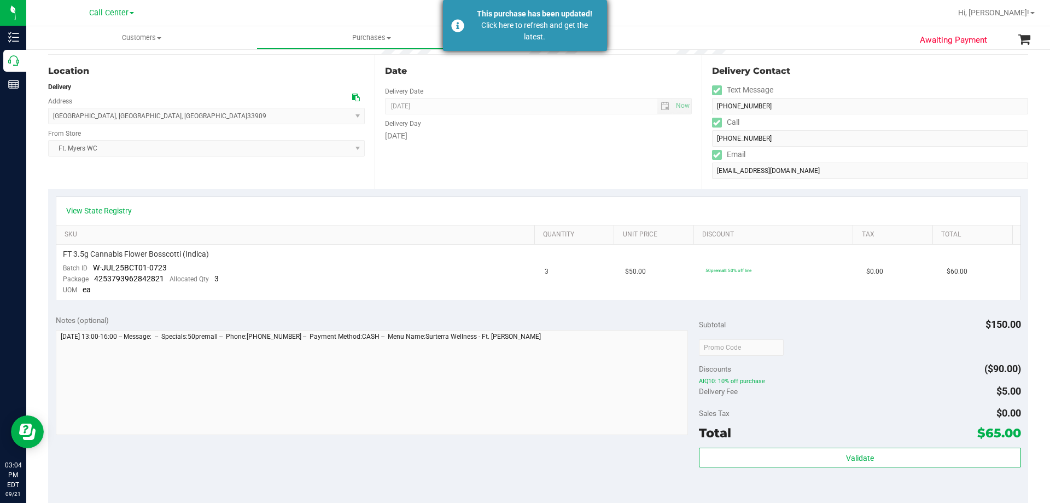
click at [516, 28] on div "Click here to refresh and get the latest." at bounding box center [534, 31] width 129 height 23
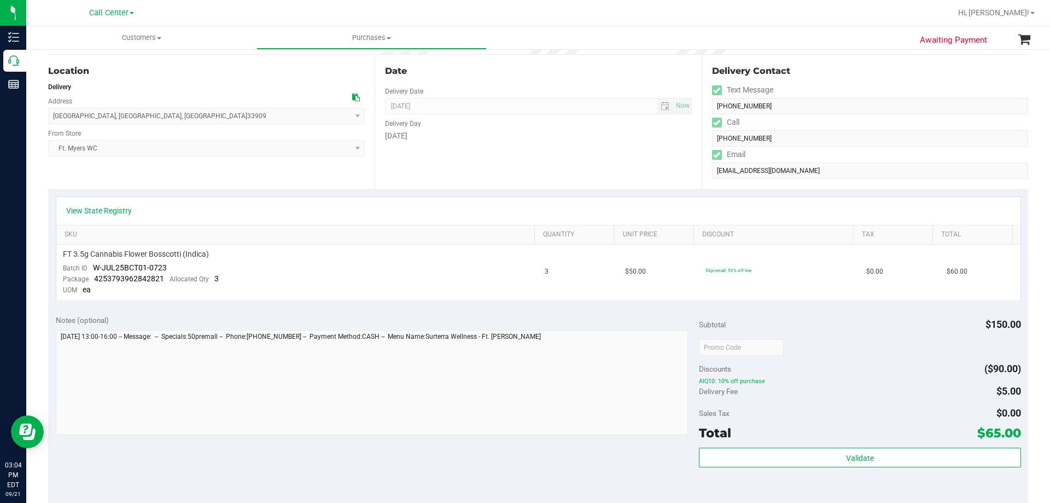
scroll to position [117, 0]
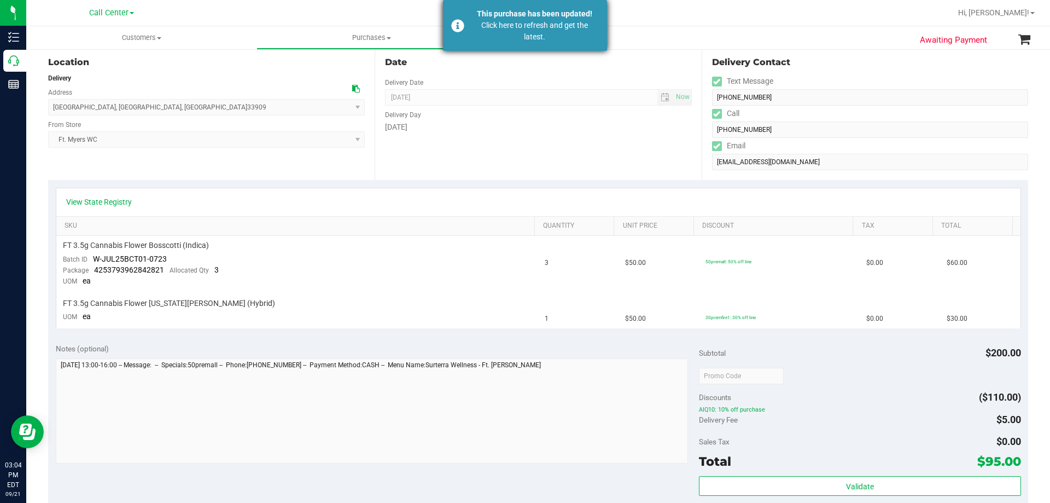
click at [492, 34] on div "Click here to refresh and get the latest." at bounding box center [534, 31] width 129 height 23
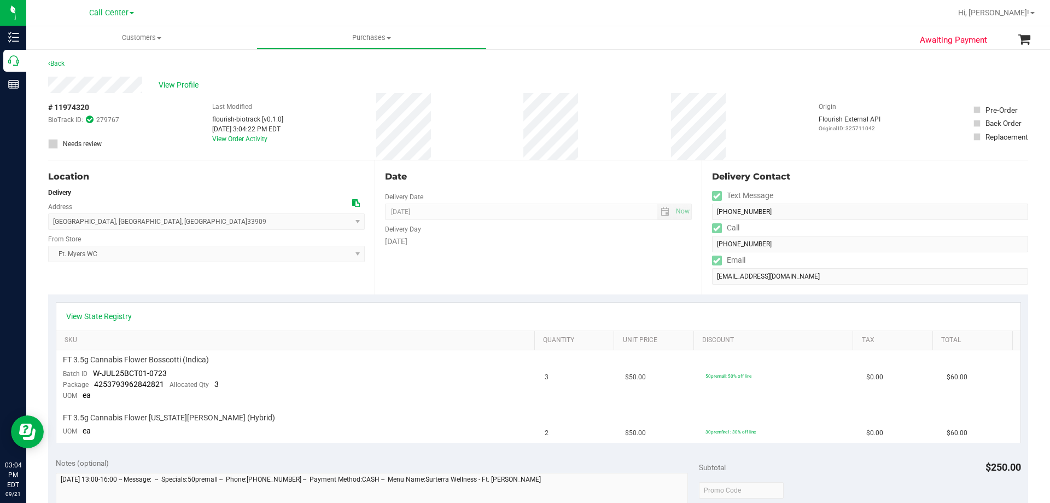
scroll to position [0, 0]
click at [235, 144] on link "View Order Activity" at bounding box center [239, 141] width 55 height 8
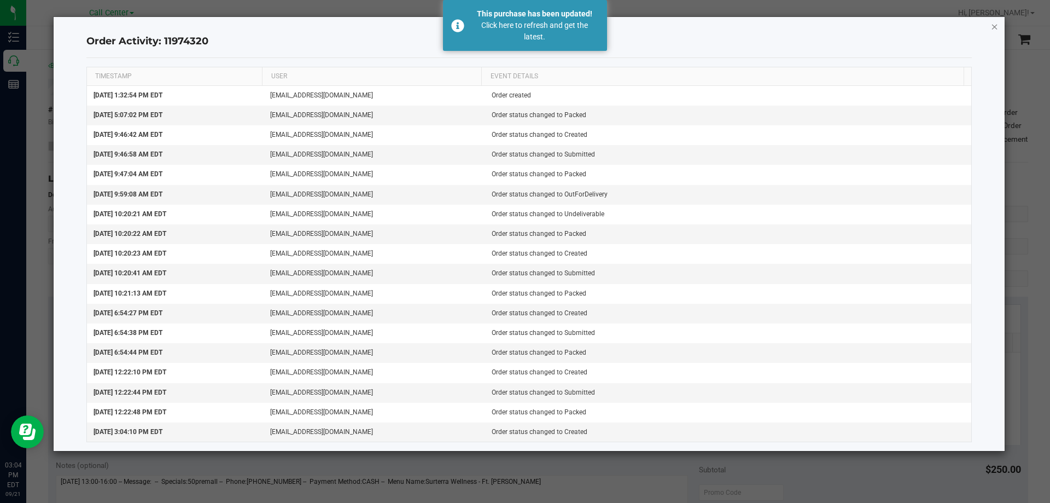
click at [995, 26] on icon "button" at bounding box center [995, 26] width 8 height 13
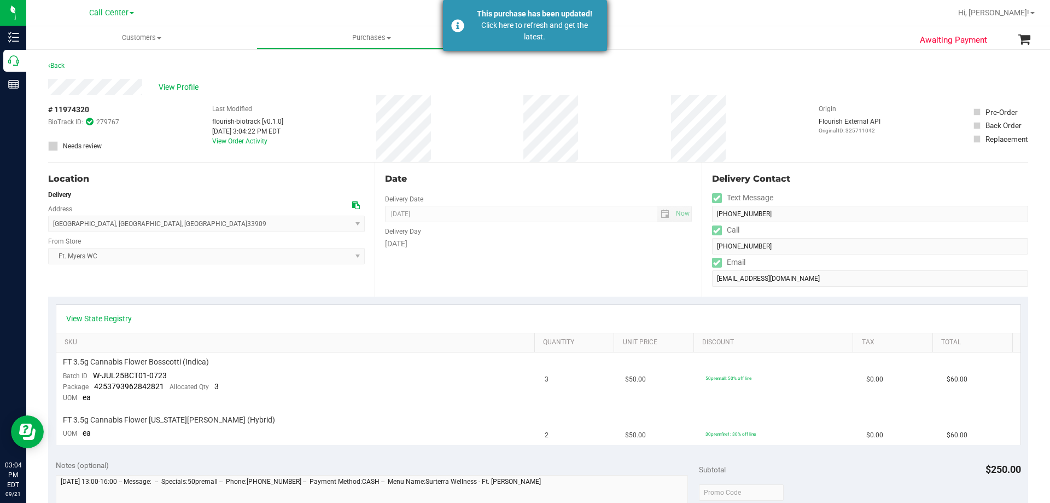
click at [539, 30] on div "Click here to refresh and get the latest." at bounding box center [534, 31] width 129 height 23
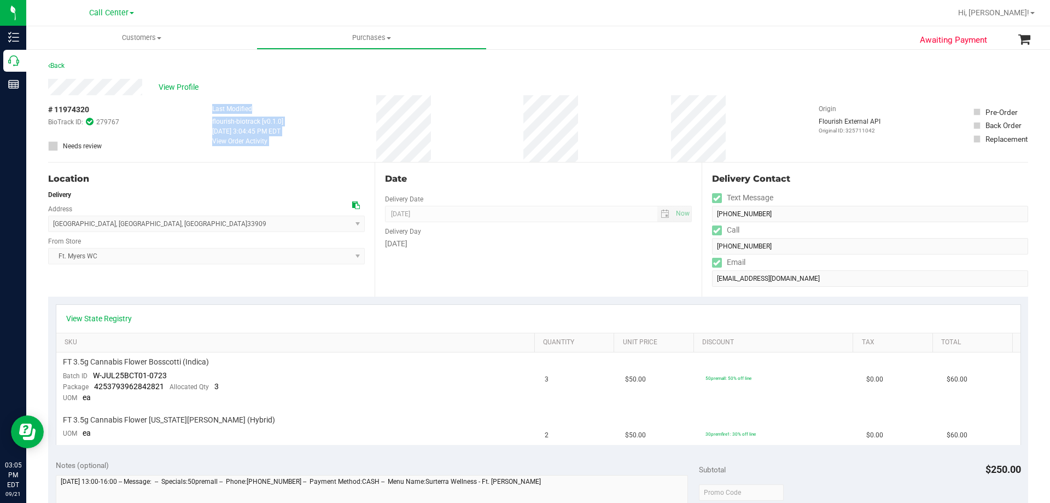
click at [573, 121] on div "# 11974320 BioTrack ID: 279767 Needs review Last Modified flourish-biotrack [v0…" at bounding box center [538, 128] width 980 height 67
click at [559, 136] on div "# 11974320 BioTrack ID: 279767 Needs review Last Modified flourish-biotrack [v0…" at bounding box center [538, 128] width 980 height 67
drag, startPoint x: 195, startPoint y: 109, endPoint x: 601, endPoint y: 136, distance: 406.2
click at [601, 136] on div "# 11974320 BioTrack ID: 279767 Needs review Last Modified flourish-biotrack [v0…" at bounding box center [538, 128] width 980 height 67
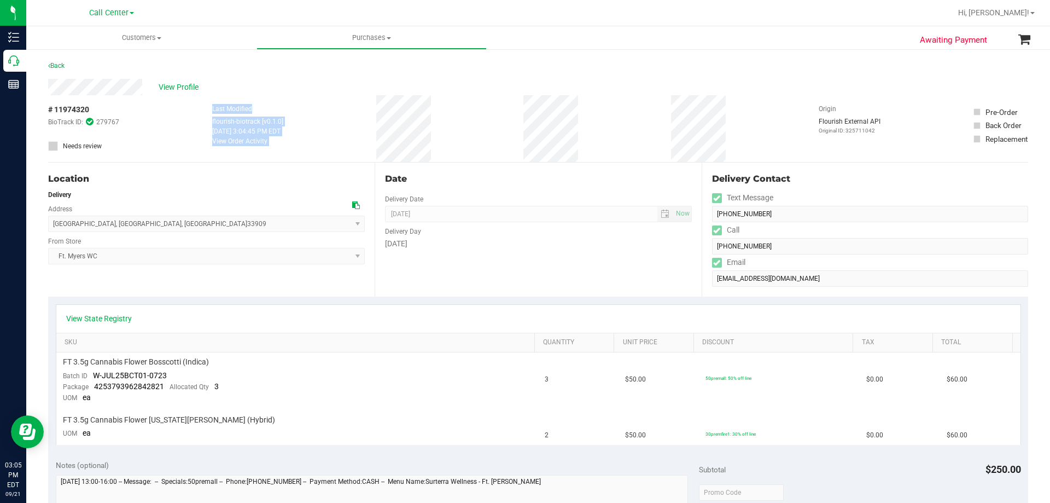
drag, startPoint x: 205, startPoint y: 108, endPoint x: 616, endPoint y: 121, distance: 412.1
click at [632, 118] on div "# 11974320 BioTrack ID: 279767 Needs review Last Modified flourish-biotrack [v0…" at bounding box center [538, 128] width 980 height 67
click at [616, 121] on div "# 11974320 BioTrack ID: 279767 Needs review Last Modified flourish-biotrack [v0…" at bounding box center [538, 128] width 980 height 67
drag, startPoint x: 188, startPoint y: 108, endPoint x: 597, endPoint y: 121, distance: 409.9
click at [597, 121] on div "# 11974320 BioTrack ID: 279767 Needs review Last Modified flourish-biotrack [v0…" at bounding box center [538, 128] width 980 height 67
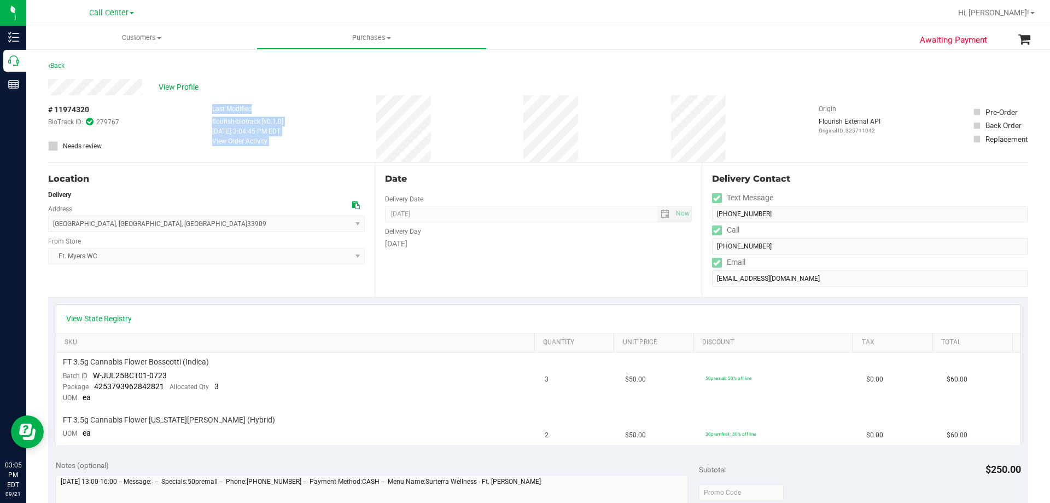
click at [597, 121] on div "# 11974320 BioTrack ID: 279767 Needs review Last Modified flourish-biotrack [v0…" at bounding box center [538, 128] width 980 height 67
drag, startPoint x: 205, startPoint y: 107, endPoint x: 608, endPoint y: 125, distance: 403.5
click at [608, 125] on div "# 11974320 BioTrack ID: 279767 Needs review Last Modified flourish-biotrack [v0…" at bounding box center [538, 128] width 980 height 67
click at [183, 88] on span "View Profile" at bounding box center [181, 86] width 44 height 11
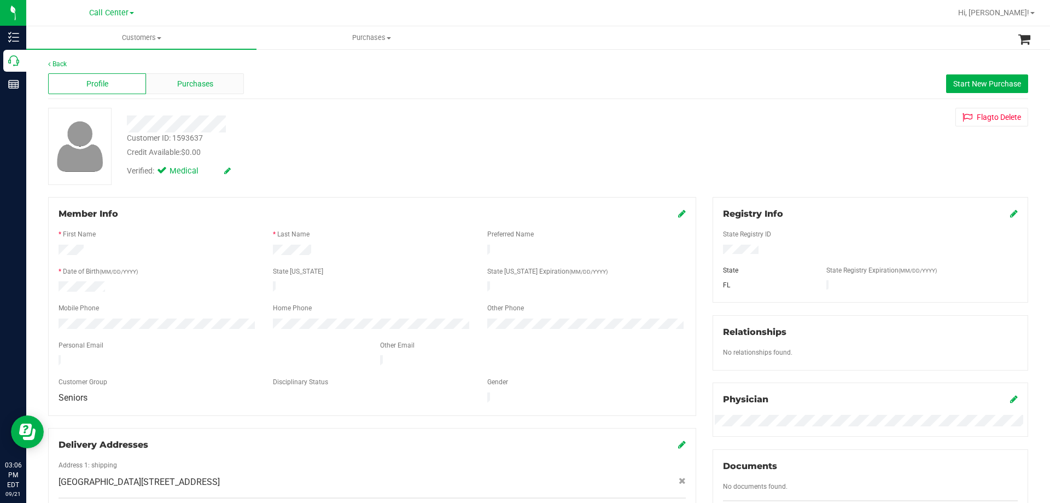
click at [188, 84] on span "Purchases" at bounding box center [195, 83] width 36 height 11
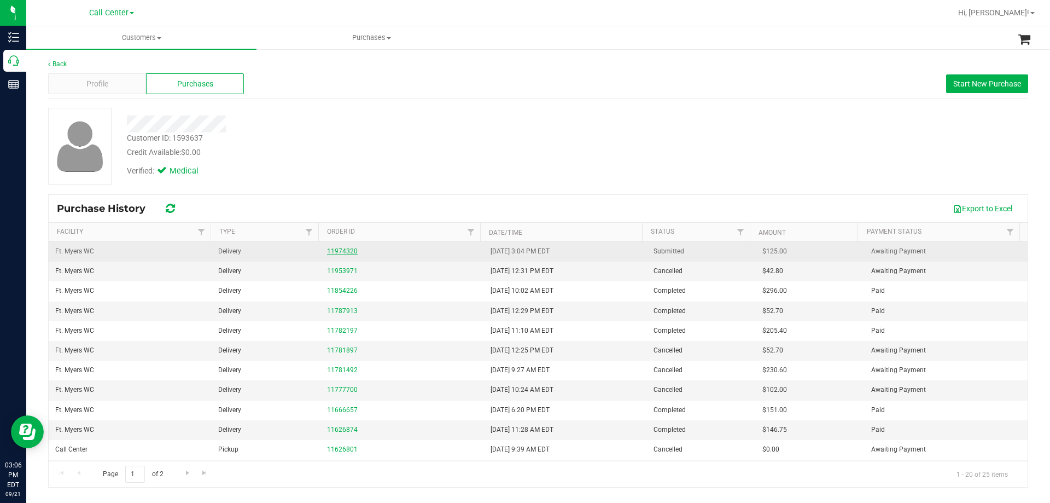
click at [333, 249] on link "11974320" at bounding box center [342, 251] width 31 height 8
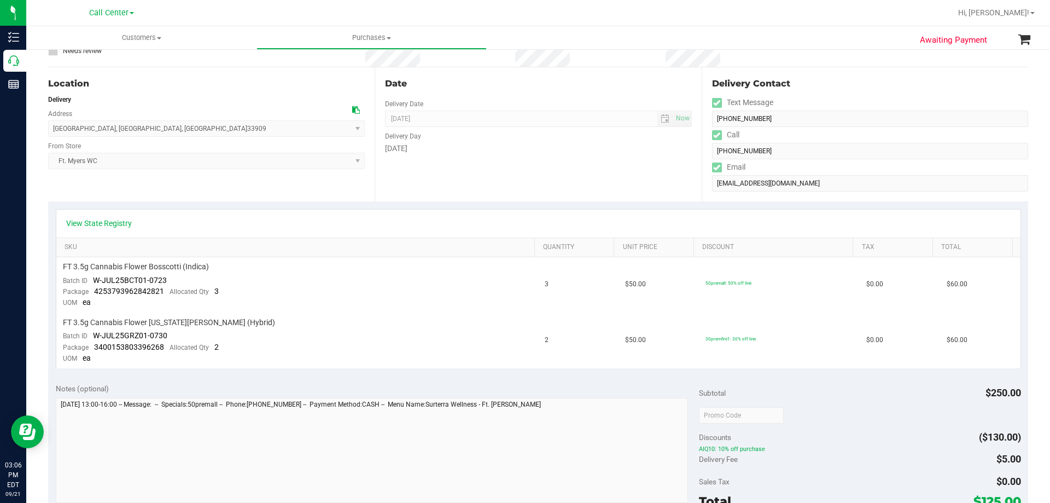
scroll to position [219, 0]
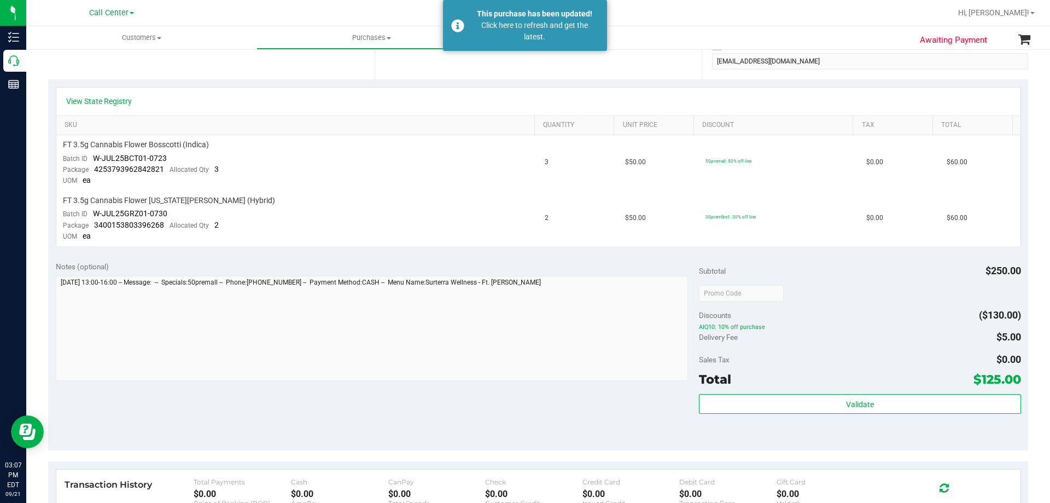
click at [532, 26] on div "Click here to refresh and get the latest." at bounding box center [534, 31] width 129 height 23
click at [479, 28] on div "Click here to refresh and get the latest." at bounding box center [534, 31] width 129 height 23
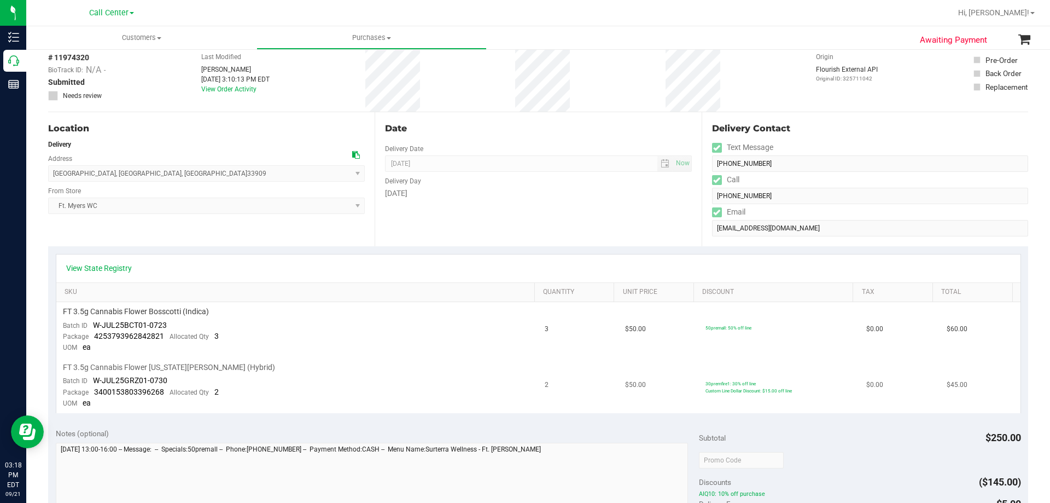
scroll to position [0, 0]
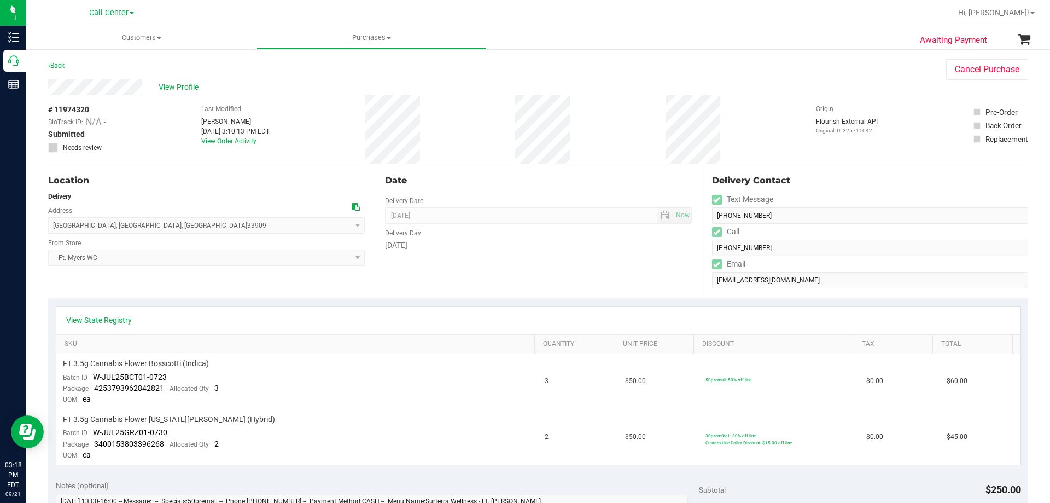
click at [145, 88] on div "View Profile" at bounding box center [486, 87] width 876 height 16
click at [146, 119] on div "# 11974320 BioTrack ID: N/A - Submitted Needs review Last Modified [PERSON_NAME…" at bounding box center [538, 129] width 980 height 68
click at [144, 89] on div "View Profile" at bounding box center [486, 87] width 876 height 16
drag, startPoint x: 143, startPoint y: 101, endPoint x: 135, endPoint y: 97, distance: 8.8
click at [143, 101] on div "# 11974320 BioTrack ID: N/A - Submitted Needs review Last Modified [PERSON_NAME…" at bounding box center [538, 129] width 980 height 68
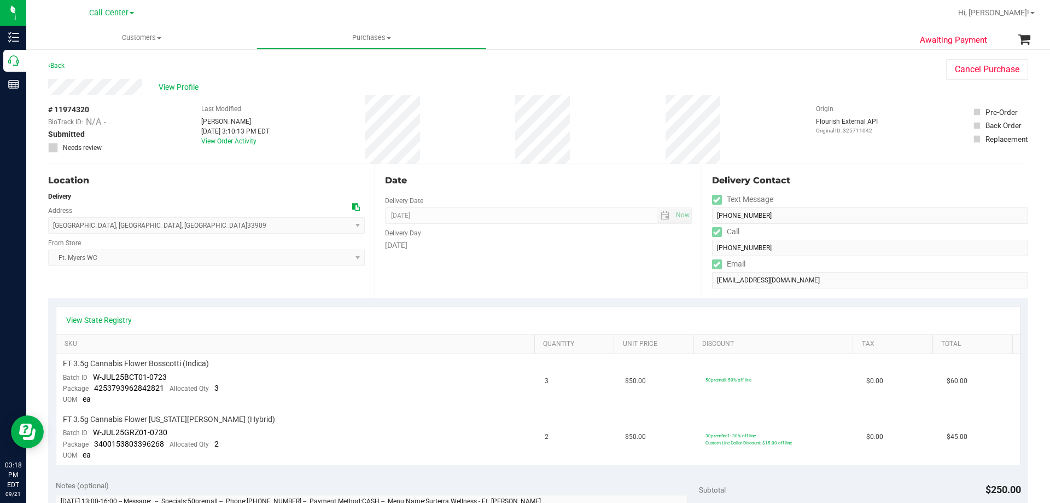
click at [125, 100] on div "# 11974320 BioTrack ID: N/A - Submitted Needs review Last Modified [PERSON_NAME…" at bounding box center [538, 129] width 980 height 68
click at [150, 89] on div "View Profile" at bounding box center [486, 87] width 876 height 16
click at [145, 110] on div "# 11974320 BioTrack ID: N/A - Submitted Needs review Last Modified [PERSON_NAME…" at bounding box center [538, 129] width 980 height 68
click at [286, 81] on div "View Profile" at bounding box center [486, 87] width 876 height 16
click at [409, 79] on div "View Profile" at bounding box center [486, 87] width 876 height 16
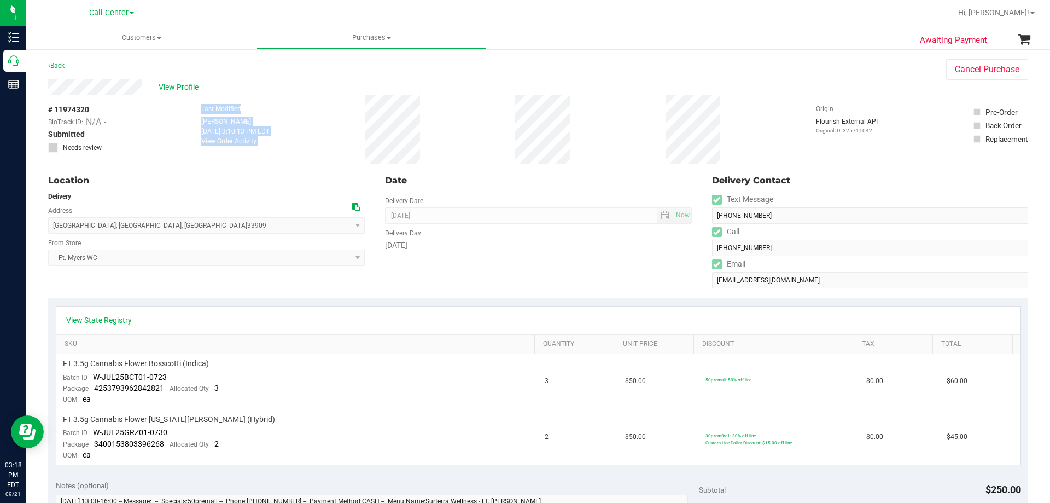
click at [565, 120] on div "# 11974320 BioTrack ID: N/A - Submitted Needs review Last Modified [PERSON_NAME…" at bounding box center [538, 129] width 980 height 68
click at [272, 90] on div "View Profile" at bounding box center [486, 87] width 876 height 16
click at [572, 123] on div "# 11974320 BioTrack ID: N/A - Submitted Needs review Last Modified [PERSON_NAME…" at bounding box center [538, 129] width 980 height 68
drag, startPoint x: 190, startPoint y: 110, endPoint x: 589, endPoint y: 120, distance: 398.9
click at [589, 120] on div "# 11974320 BioTrack ID: N/A - Submitted Needs review Last Modified [PERSON_NAME…" at bounding box center [538, 129] width 980 height 68
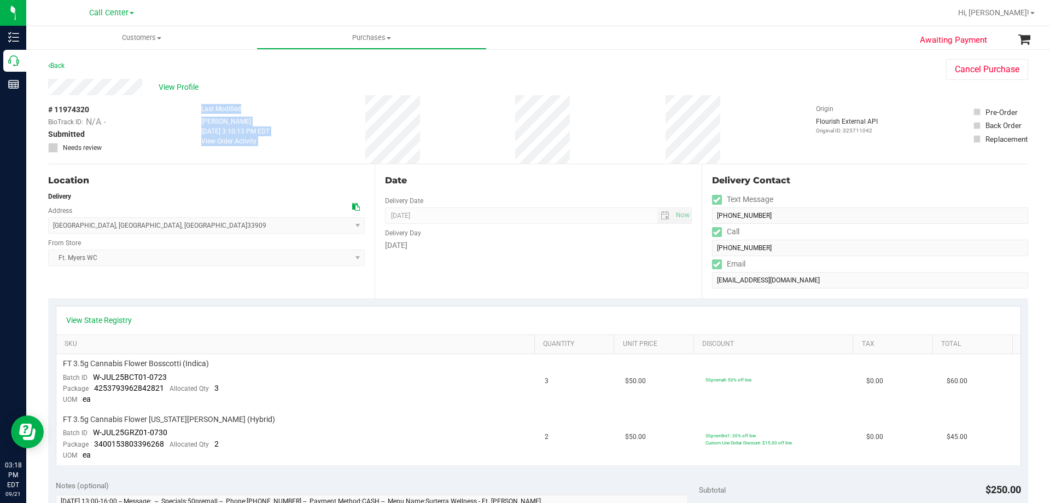
click at [589, 120] on div "# 11974320 BioTrack ID: N/A - Submitted Needs review Last Modified [PERSON_NAME…" at bounding box center [538, 129] width 980 height 68
drag, startPoint x: 190, startPoint y: 105, endPoint x: 611, endPoint y: 119, distance: 420.9
click at [611, 119] on div "# 11974320 BioTrack ID: N/A - Submitted Needs review Last Modified [PERSON_NAME…" at bounding box center [538, 129] width 980 height 68
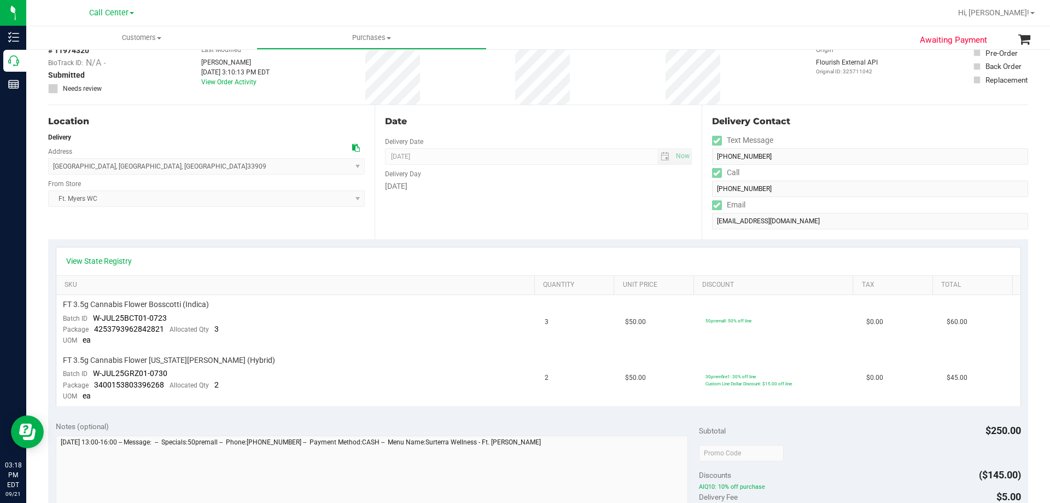
scroll to position [109, 0]
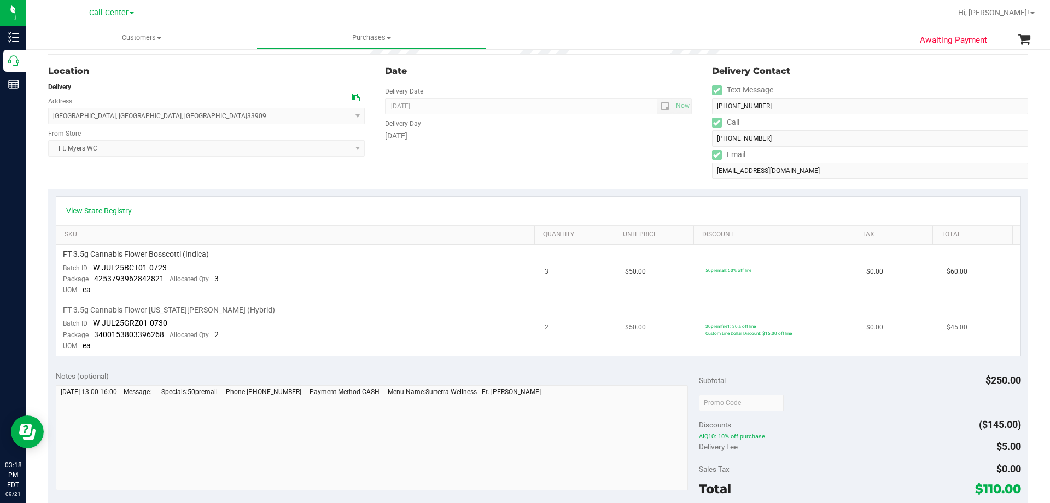
click at [63, 309] on span "FT 3.5g Cannabis Flower [US_STATE][PERSON_NAME] (Hybrid)" at bounding box center [169, 310] width 212 height 10
drag, startPoint x: 87, startPoint y: 311, endPoint x: 281, endPoint y: 314, distance: 194.2
click at [281, 314] on div "FT 3.5g Cannabis Flower [US_STATE][PERSON_NAME] (Hybrid)" at bounding box center [297, 310] width 469 height 10
click at [287, 313] on div "FT 3.5g Cannabis Flower [US_STATE][PERSON_NAME] (Hybrid)" at bounding box center [297, 310] width 469 height 10
drag, startPoint x: 99, startPoint y: 305, endPoint x: 329, endPoint y: 304, distance: 230.3
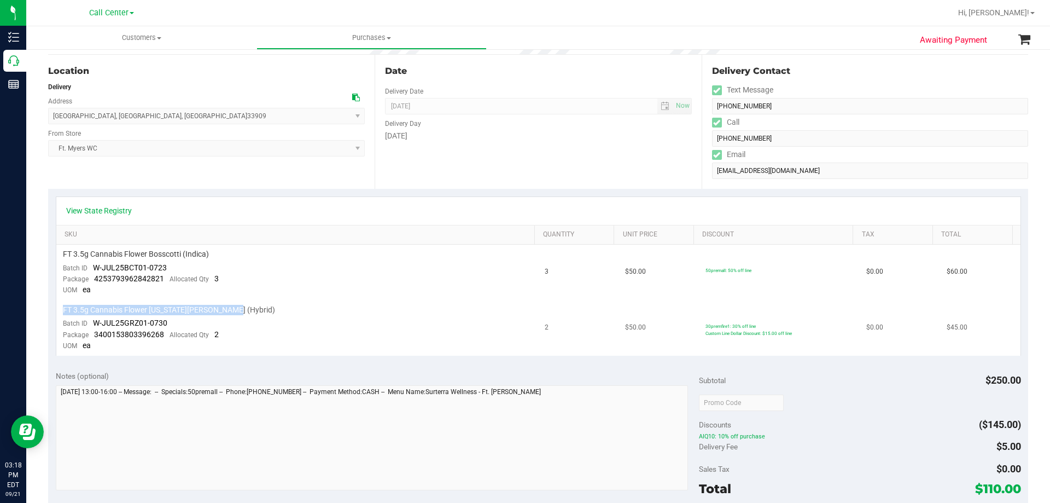
click at [329, 304] on td "FT 3.5g Cannabis Flower [US_STATE][PERSON_NAME] (Hybrid) Batch ID W-JUL25GRZ01-…" at bounding box center [297, 327] width 482 height 55
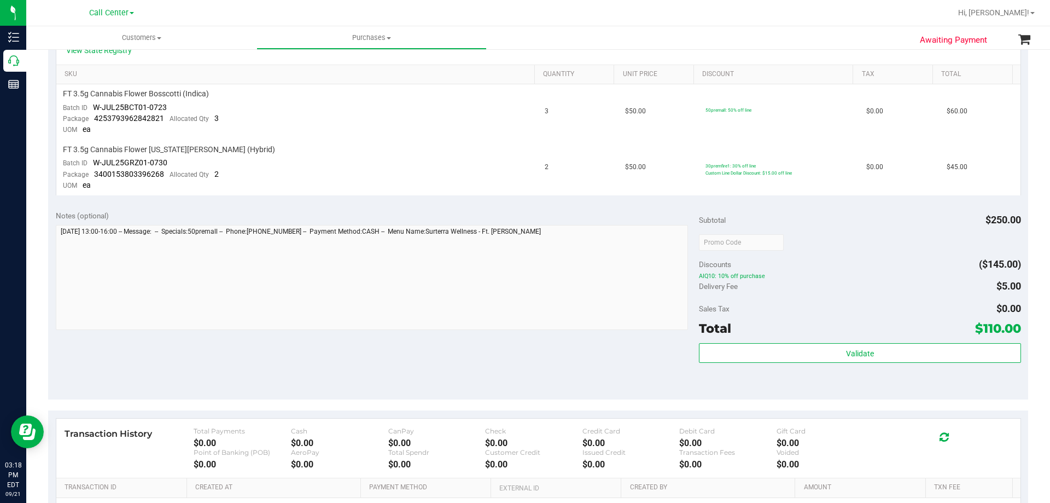
scroll to position [273, 0]
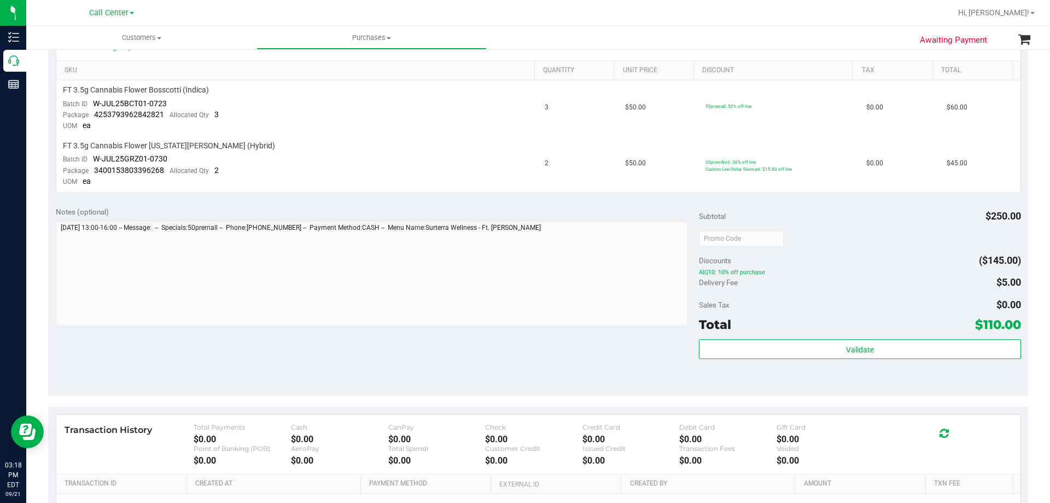
drag, startPoint x: 976, startPoint y: 324, endPoint x: 1011, endPoint y: 325, distance: 35.0
click at [1011, 325] on span "$110.00" at bounding box center [998, 324] width 46 height 15
copy span "110.00"
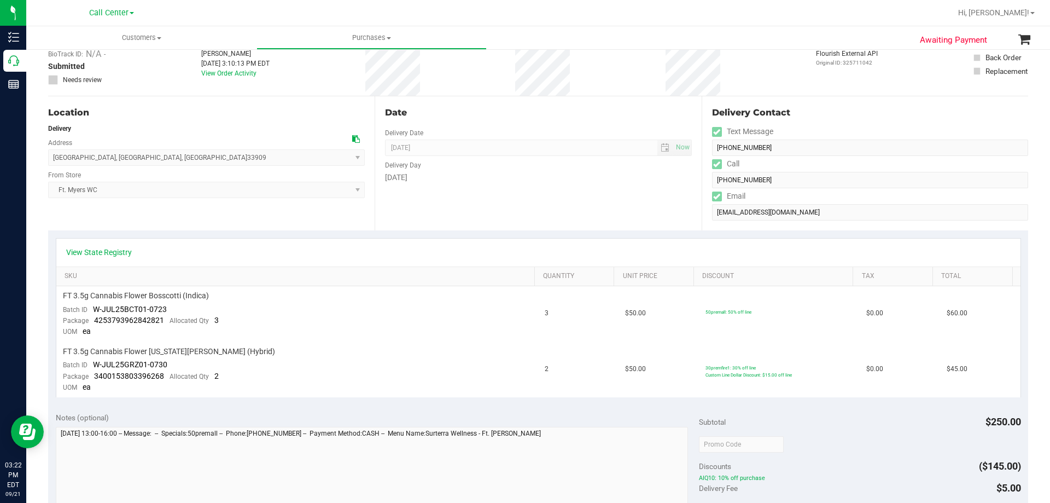
scroll to position [0, 0]
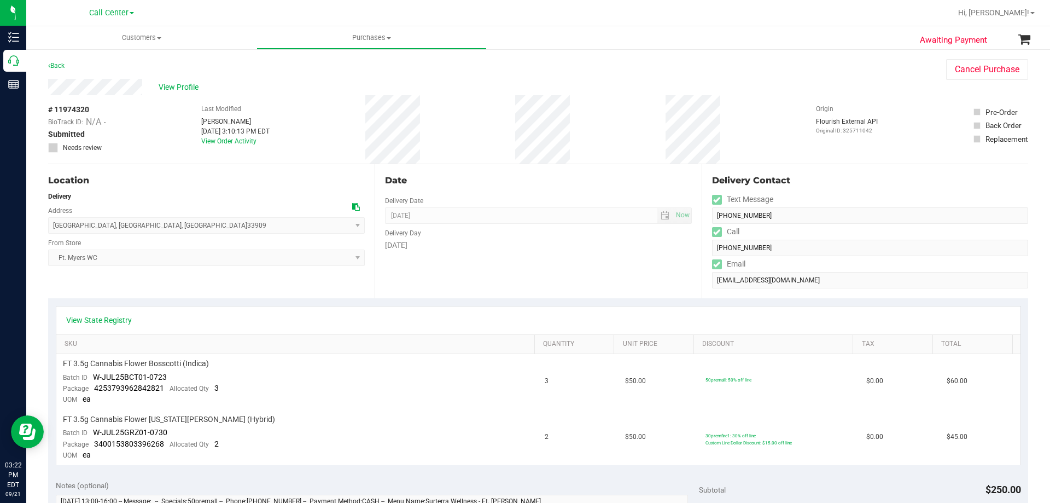
click at [170, 93] on div "View Profile" at bounding box center [486, 87] width 876 height 16
click at [174, 86] on span "View Profile" at bounding box center [181, 86] width 44 height 11
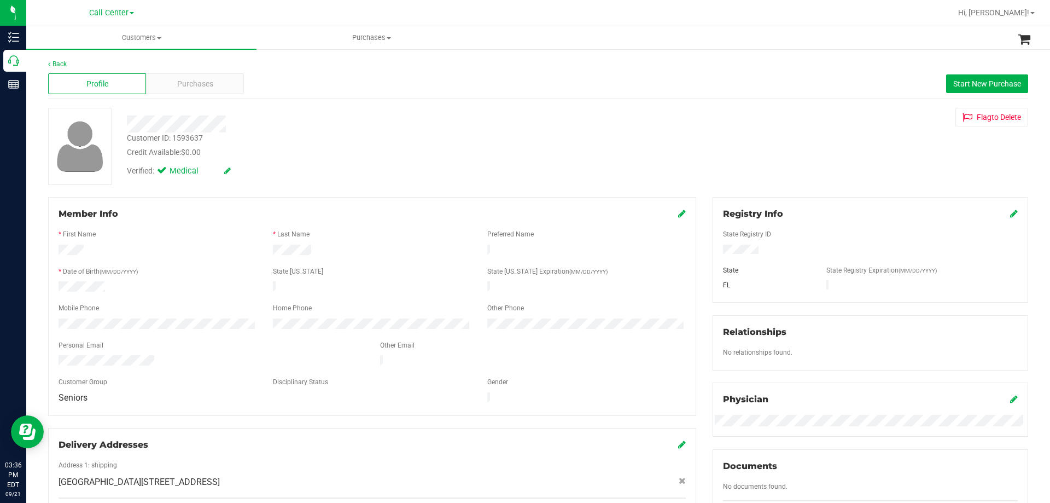
click at [372, 139] on div "Customer ID: 1593637 Credit Available: $0.00" at bounding box center [368, 145] width 498 height 26
click at [398, 167] on div "Verified: Medical" at bounding box center [368, 170] width 498 height 24
click at [361, 112] on div at bounding box center [368, 120] width 498 height 25
click at [389, 139] on div "Customer ID: 1593637 Credit Available: $0.00" at bounding box center [368, 145] width 498 height 26
click at [426, 167] on div "Verified: Medical" at bounding box center [368, 170] width 498 height 24
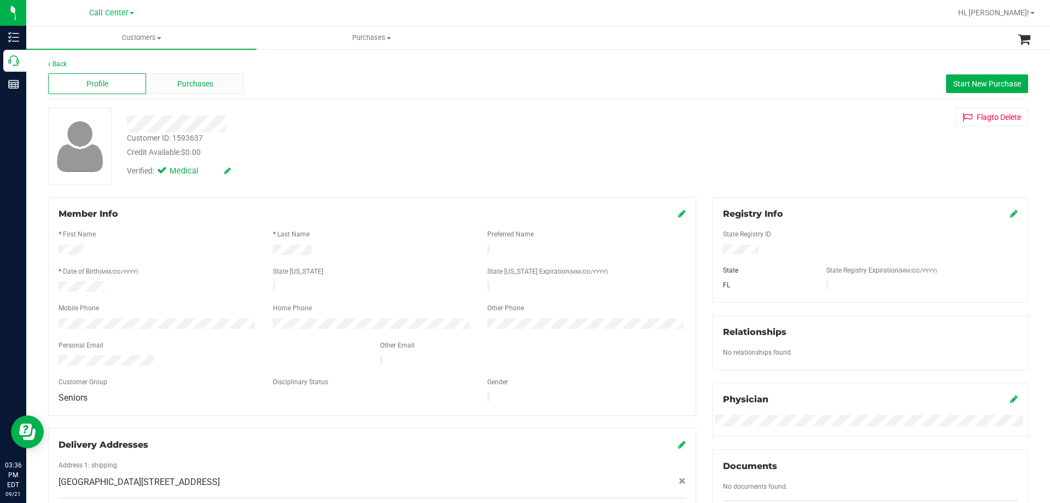
click at [203, 88] on span "Purchases" at bounding box center [195, 83] width 36 height 11
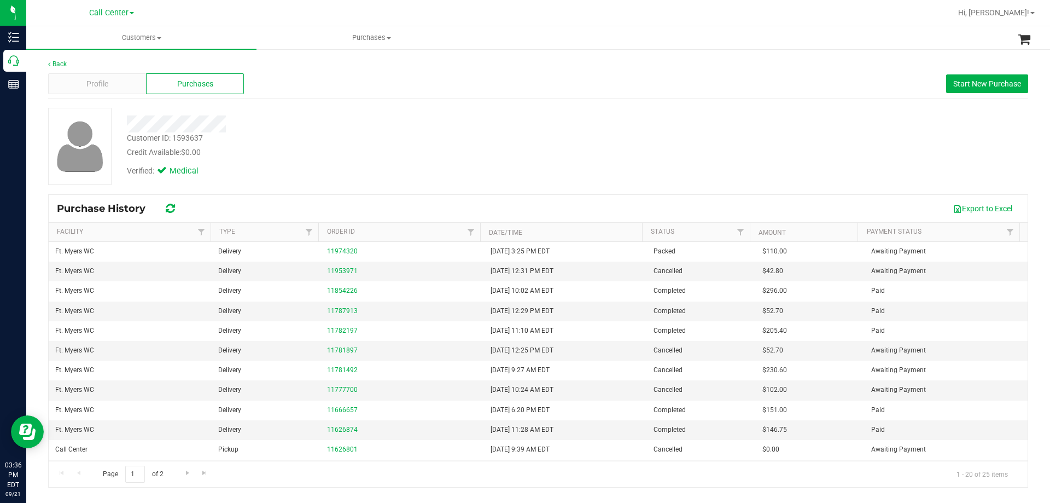
click at [354, 139] on div "Customer ID: 1593637 Credit Available: $0.00" at bounding box center [368, 145] width 498 height 26
click at [372, 188] on div "Customer ID: 1593637 Credit Available: $0.00 Verified: Medical" at bounding box center [538, 151] width 980 height 86
click at [377, 154] on div "Credit Available: $0.00" at bounding box center [368, 152] width 482 height 11
click at [447, 162] on div "Verified: Medical" at bounding box center [368, 170] width 498 height 24
click at [463, 147] on div "Credit Available: $0.00" at bounding box center [368, 152] width 482 height 11
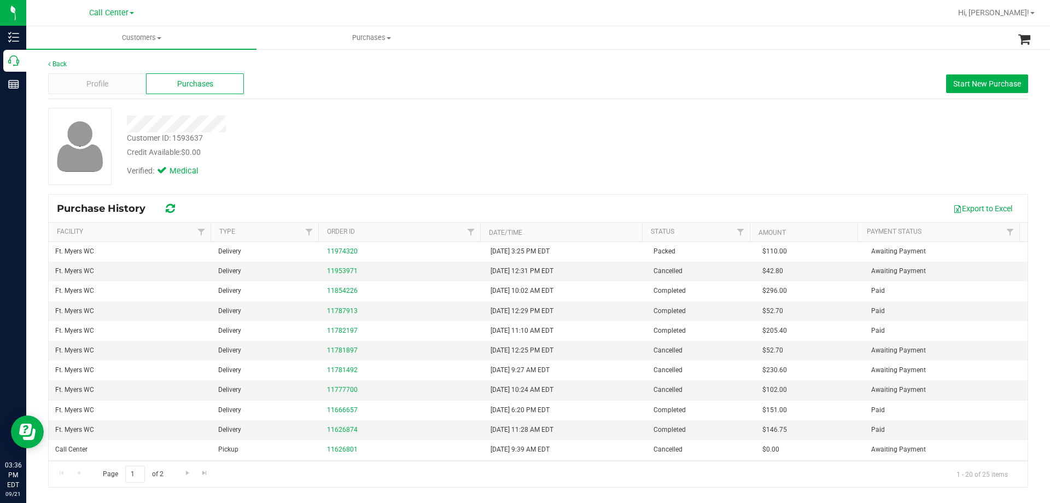
click at [380, 156] on div "Credit Available: $0.00" at bounding box center [368, 152] width 482 height 11
click at [391, 160] on div "Verified: Medical" at bounding box center [368, 170] width 498 height 24
click at [353, 123] on div at bounding box center [368, 123] width 498 height 17
click at [335, 153] on div "Credit Available: $0.00" at bounding box center [368, 152] width 482 height 11
click at [117, 89] on div "Profile" at bounding box center [97, 83] width 98 height 21
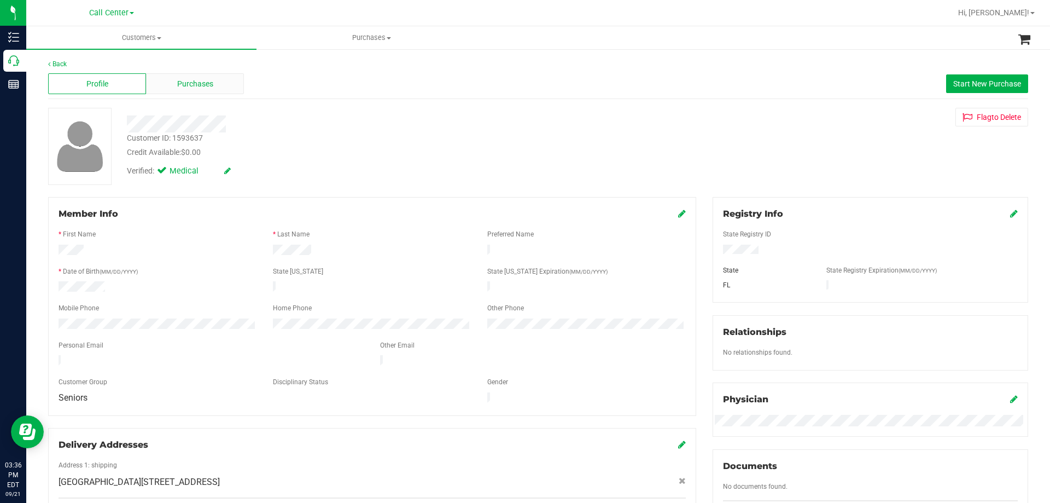
click at [201, 83] on span "Purchases" at bounding box center [195, 83] width 36 height 11
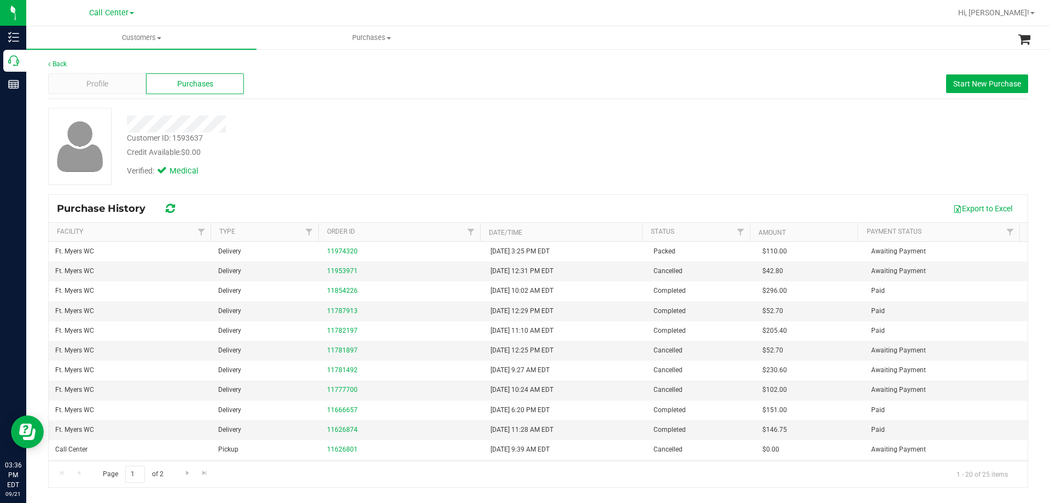
click at [364, 125] on div at bounding box center [368, 123] width 498 height 17
click at [356, 134] on div "Customer ID: 1593637 Credit Available: $0.00" at bounding box center [368, 145] width 498 height 26
click at [343, 125] on div at bounding box center [368, 123] width 498 height 17
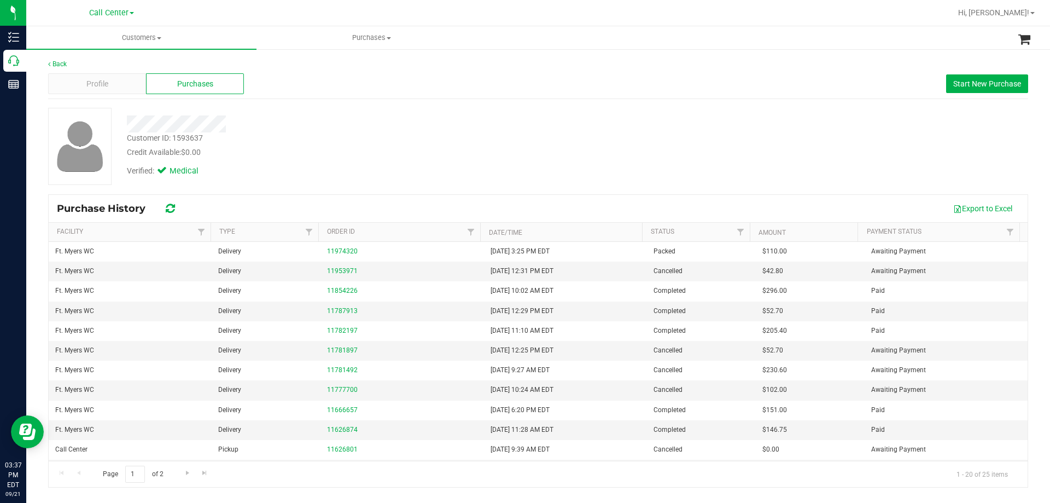
click at [228, 127] on div at bounding box center [368, 123] width 498 height 17
click at [306, 119] on div at bounding box center [368, 123] width 498 height 17
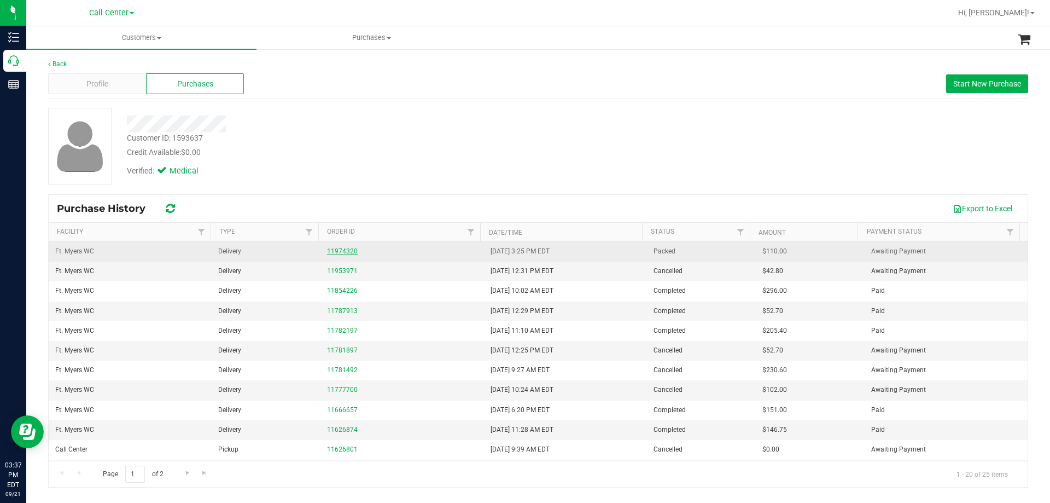
click at [328, 251] on link "11974320" at bounding box center [342, 251] width 31 height 8
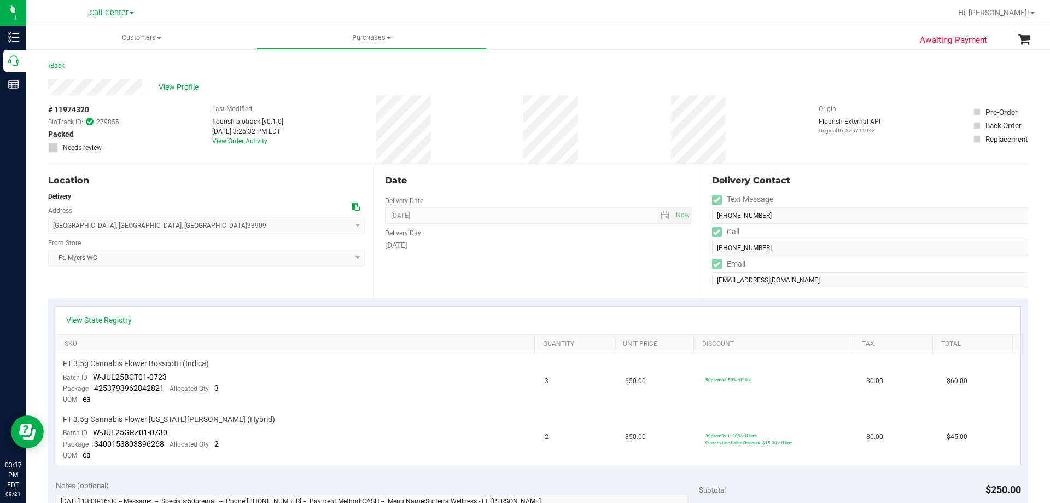
click at [230, 145] on div "Last Modified flourish-biotrack [v0.1.0] [DATE] 3:25:32 PM EDT View Order Activ…" at bounding box center [247, 129] width 71 height 68
click at [230, 143] on link "View Order Activity" at bounding box center [239, 141] width 55 height 8
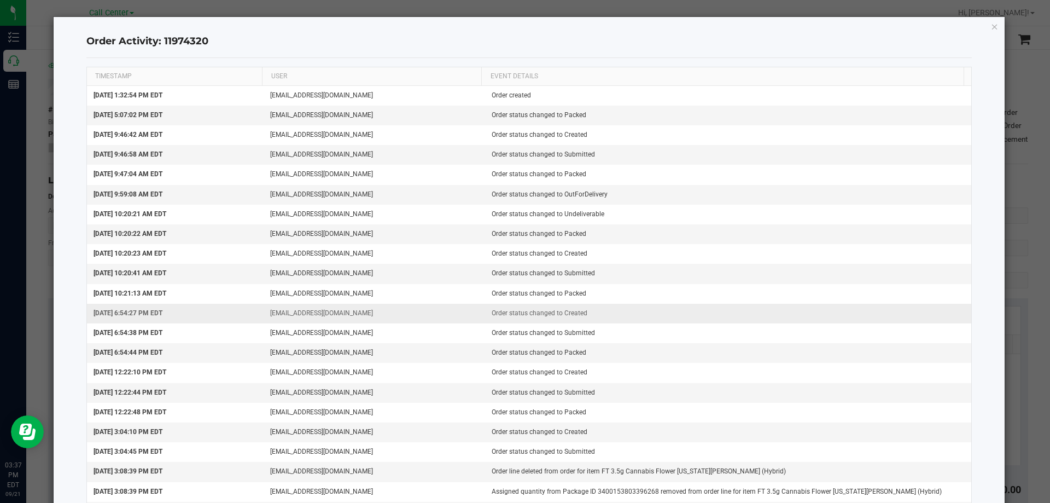
drag, startPoint x: 94, startPoint y: 94, endPoint x: 643, endPoint y: 321, distance: 594.2
click at [643, 321] on tbody "[DATE] 1:32:54 PM EDT [EMAIL_ADDRESS][DOMAIN_NAME] Order created [DATE] 5:07:02…" at bounding box center [529, 313] width 885 height 455
click at [660, 308] on td "Order status changed to Created" at bounding box center [728, 314] width 487 height 20
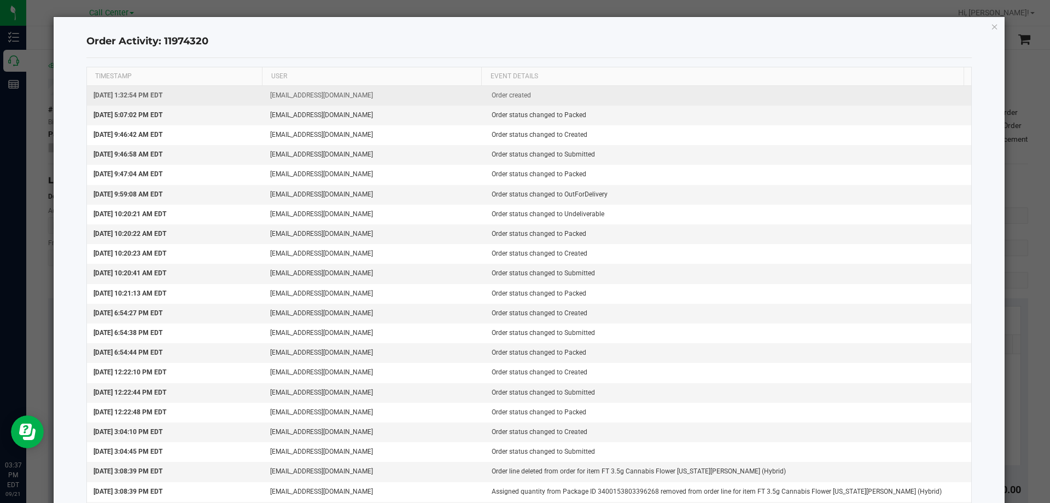
drag, startPoint x: 94, startPoint y: 95, endPoint x: 194, endPoint y: 97, distance: 100.1
click at [194, 97] on td "[DATE] 1:32:54 PM EDT" at bounding box center [175, 96] width 177 height 20
click at [203, 96] on td "[DATE] 1:32:54 PM EDT" at bounding box center [175, 96] width 177 height 20
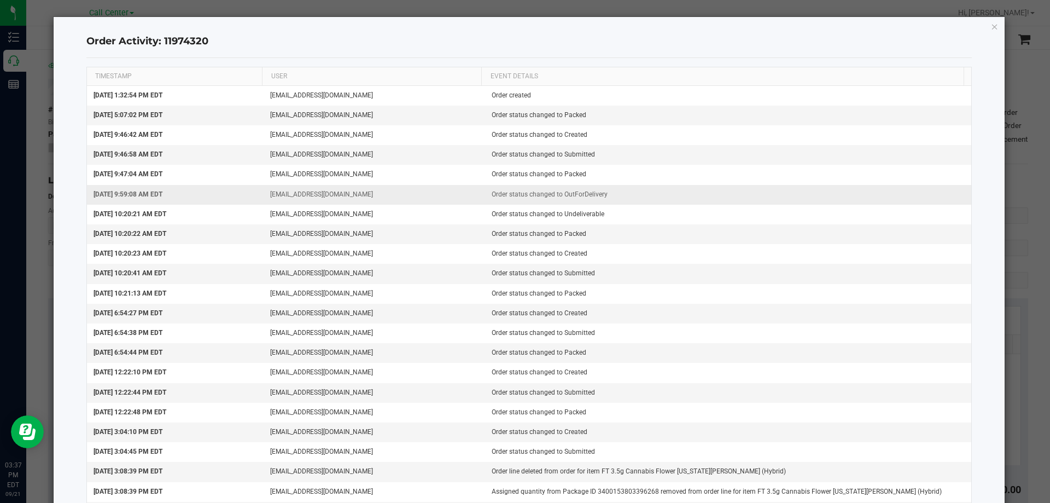
drag, startPoint x: 101, startPoint y: 194, endPoint x: 616, endPoint y: 197, distance: 514.7
click at [616, 197] on tr "[DATE] 9:59:08 AM EDT [EMAIL_ADDRESS][DOMAIN_NAME] Order status changed to OutF…" at bounding box center [529, 195] width 885 height 20
click at [645, 196] on td "Order status changed to OutForDelivery" at bounding box center [728, 195] width 487 height 20
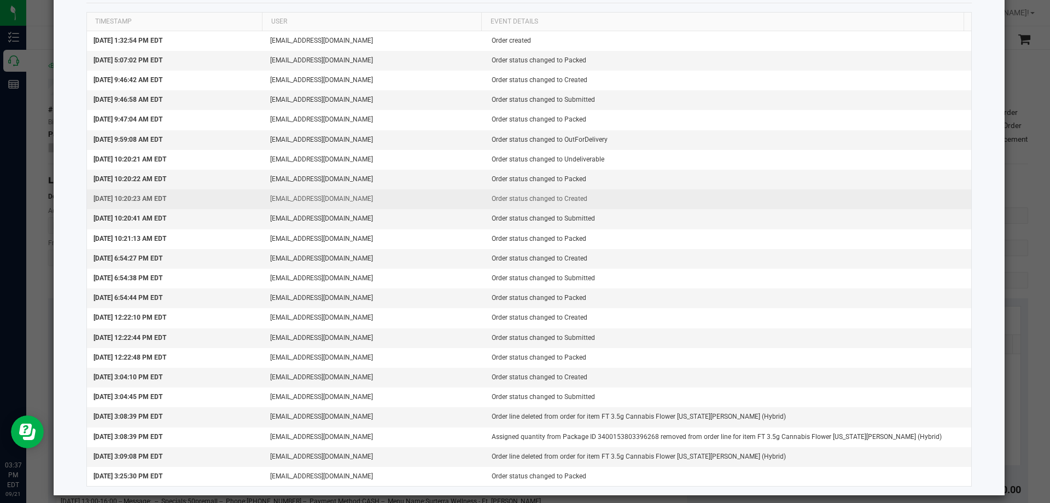
drag, startPoint x: 105, startPoint y: 213, endPoint x: 650, endPoint y: 208, distance: 545.3
click at [650, 208] on tbody "[DATE] 1:32:54 PM EDT [EMAIL_ADDRESS][DOMAIN_NAME] Order created [DATE] 5:07:02…" at bounding box center [529, 258] width 885 height 455
click at [698, 208] on td "Order status changed to Created" at bounding box center [728, 199] width 487 height 20
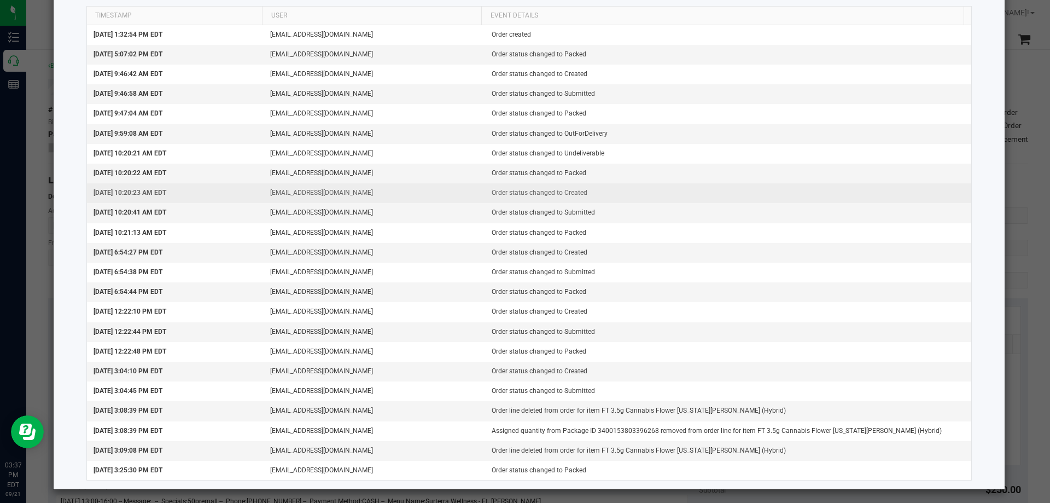
scroll to position [64, 0]
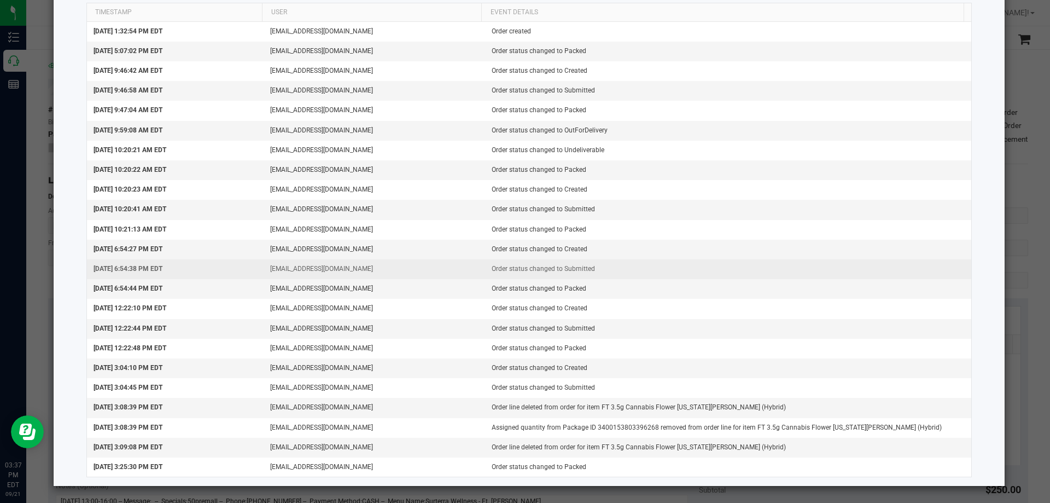
drag, startPoint x: 133, startPoint y: 242, endPoint x: 802, endPoint y: 263, distance: 669.8
click at [802, 263] on tbody "[DATE] 1:32:54 PM EDT [EMAIL_ADDRESS][DOMAIN_NAME] Order created [DATE] 5:07:02…" at bounding box center [529, 249] width 885 height 455
click at [802, 264] on td "Order status changed to Submitted" at bounding box center [728, 269] width 487 height 20
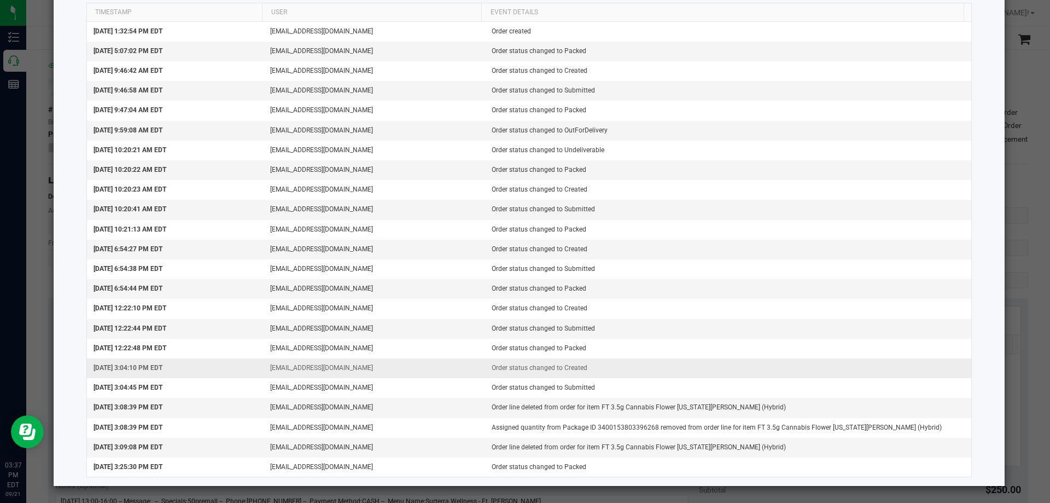
drag, startPoint x: 92, startPoint y: 249, endPoint x: 729, endPoint y: 374, distance: 648.7
click at [729, 374] on tbody "[DATE] 1:32:54 PM EDT [EMAIL_ADDRESS][DOMAIN_NAME] Order created [DATE] 5:07:02…" at bounding box center [529, 249] width 885 height 455
click at [729, 374] on td "Order status changed to Created" at bounding box center [728, 368] width 487 height 20
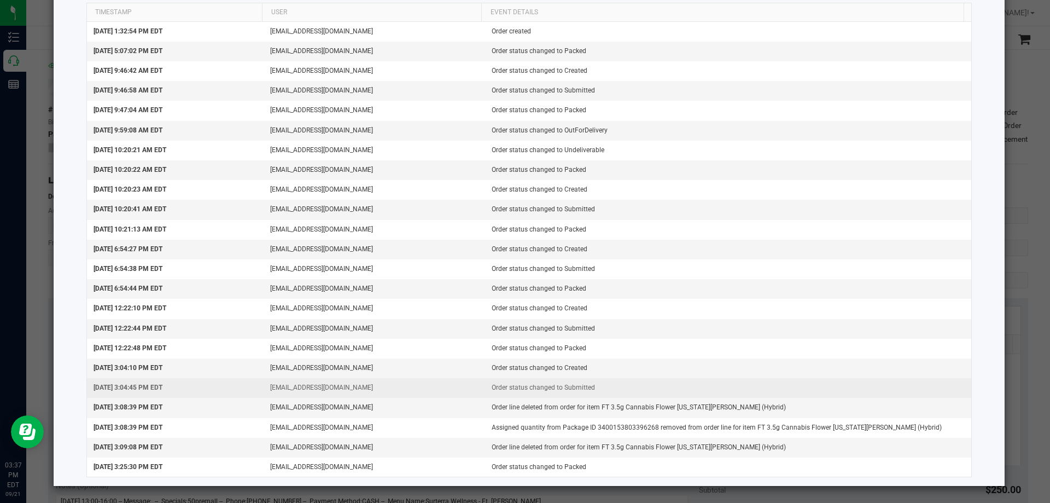
drag, startPoint x: 91, startPoint y: 228, endPoint x: 814, endPoint y: 394, distance: 741.8
click at [814, 394] on tbody "[DATE] 1:32:54 PM EDT [EMAIL_ADDRESS][DOMAIN_NAME] Order created [DATE] 5:07:02…" at bounding box center [529, 249] width 885 height 455
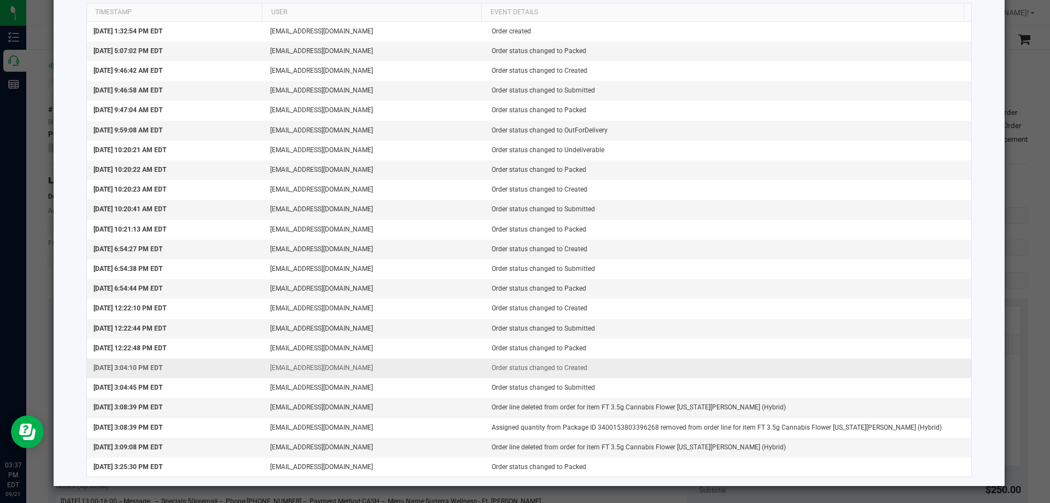
click at [803, 372] on td "Order status changed to Created" at bounding box center [728, 368] width 487 height 20
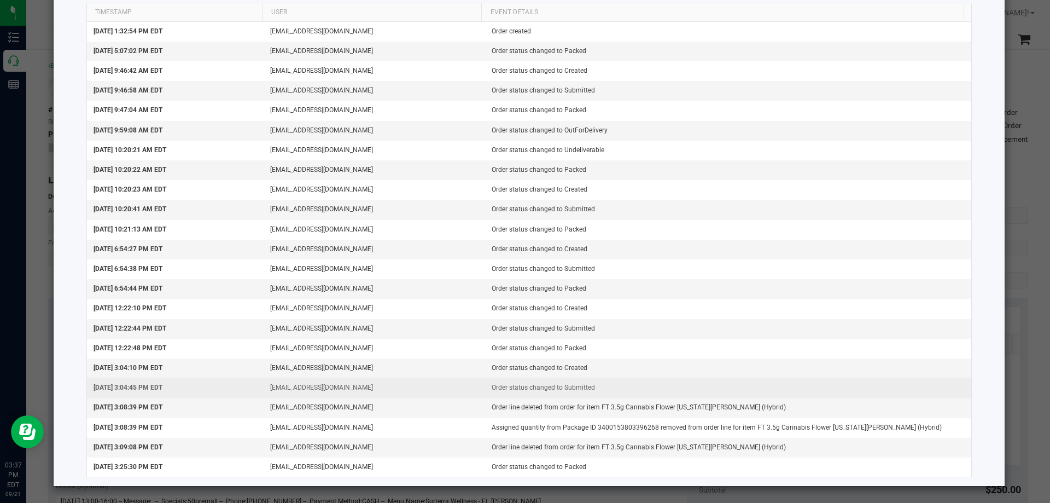
drag, startPoint x: 94, startPoint y: 228, endPoint x: 754, endPoint y: 389, distance: 679.7
click at [754, 389] on tbody "[DATE] 1:32:54 PM EDT [EMAIL_ADDRESS][DOMAIN_NAME] Order created [DATE] 5:07:02…" at bounding box center [529, 249] width 885 height 455
click at [747, 381] on td "Order status changed to Submitted" at bounding box center [728, 388] width 487 height 20
drag, startPoint x: 92, startPoint y: 226, endPoint x: 789, endPoint y: 382, distance: 714.1
click at [789, 382] on tbody "[DATE] 1:32:54 PM EDT [EMAIL_ADDRESS][DOMAIN_NAME] Order created [DATE] 5:07:02…" at bounding box center [529, 249] width 885 height 455
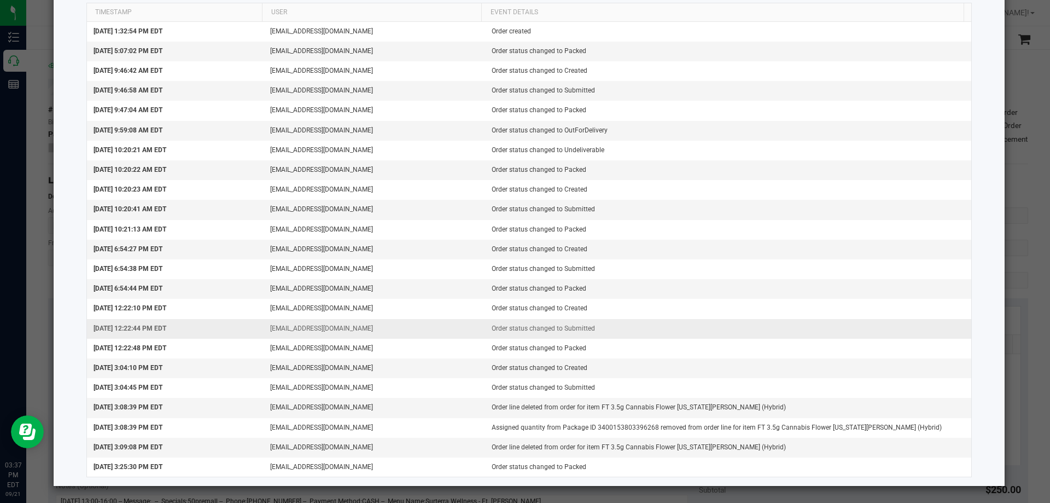
click at [771, 369] on td "Order status changed to Created" at bounding box center [728, 368] width 487 height 20
drag, startPoint x: 94, startPoint y: 228, endPoint x: 694, endPoint y: 368, distance: 616.0
click at [705, 385] on tbody "[DATE] 1:32:54 PM EDT [EMAIL_ADDRESS][DOMAIN_NAME] Order created [DATE] 5:07:02…" at bounding box center [529, 249] width 885 height 455
click at [693, 366] on td "Order status changed to Created" at bounding box center [728, 368] width 487 height 20
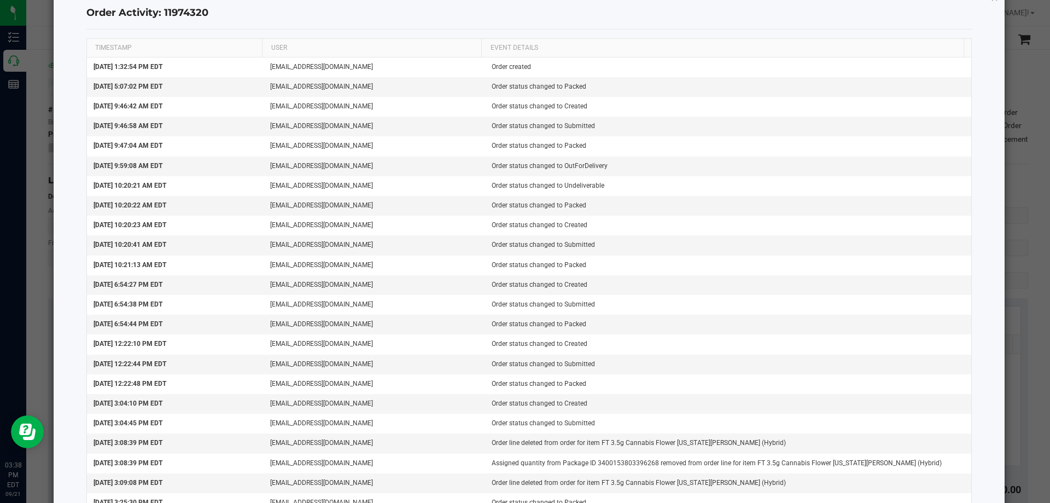
scroll to position [0, 0]
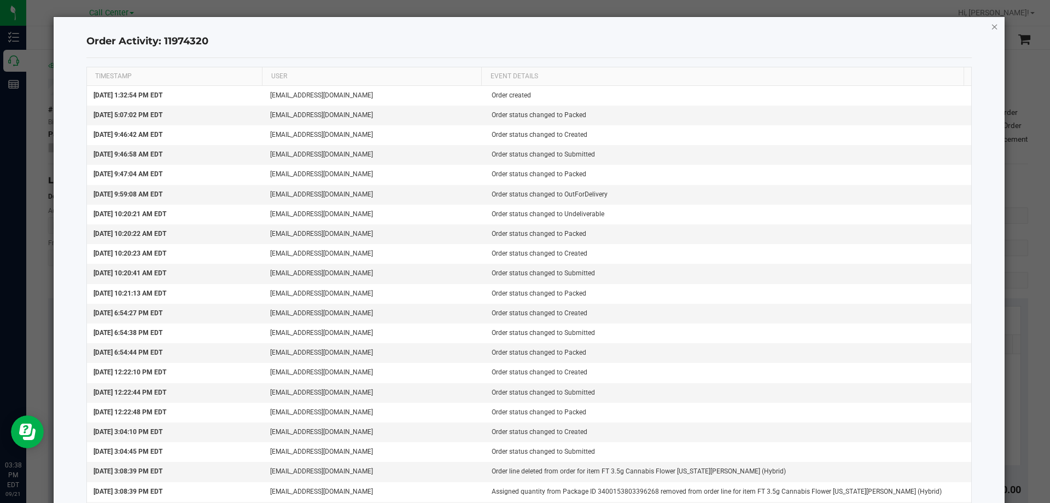
click at [991, 26] on icon "button" at bounding box center [995, 26] width 8 height 13
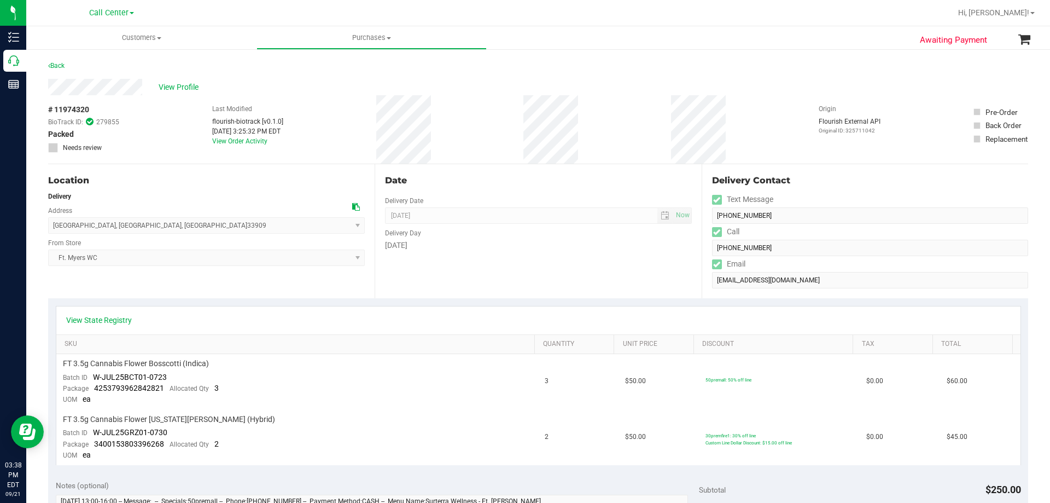
click at [471, 153] on div "# 11974320 BioTrack ID: 279855 Packed Needs review Last Modified flourish-biotr…" at bounding box center [538, 129] width 980 height 68
drag, startPoint x: 198, startPoint y: 113, endPoint x: 605, endPoint y: 125, distance: 407.7
click at [605, 125] on div "# 11974320 BioTrack ID: 279855 Packed Needs review Last Modified flourish-biotr…" at bounding box center [538, 129] width 980 height 68
drag, startPoint x: 206, startPoint y: 108, endPoint x: 596, endPoint y: 131, distance: 390.7
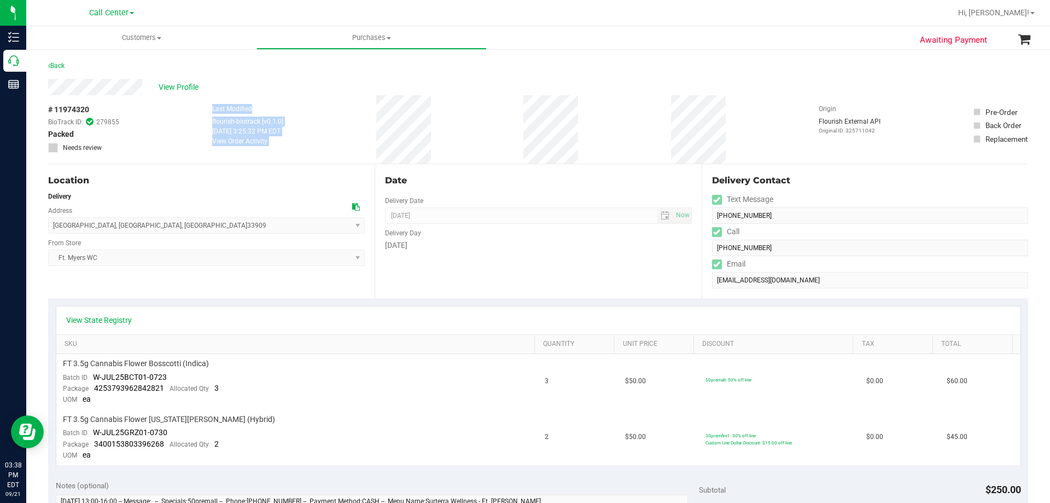
click at [596, 131] on div "# 11974320 BioTrack ID: 279855 Packed Needs review Last Modified flourish-biotr…" at bounding box center [538, 129] width 980 height 68
drag, startPoint x: 187, startPoint y: 112, endPoint x: 596, endPoint y: 119, distance: 409.7
click at [596, 119] on div "# 11974320 BioTrack ID: 279855 Packed Needs review Last Modified flourish-biotr…" at bounding box center [538, 129] width 980 height 68
click at [596, 120] on div "# 11974320 BioTrack ID: 279855 Packed Needs review Last Modified flourish-biotr…" at bounding box center [538, 129] width 980 height 68
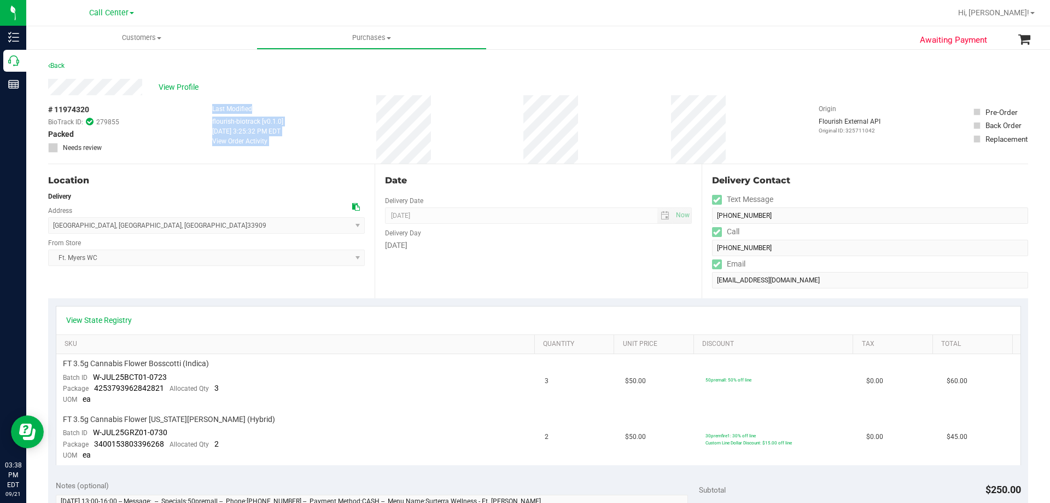
drag, startPoint x: 201, startPoint y: 113, endPoint x: 597, endPoint y: 133, distance: 396.0
click at [597, 133] on div "# 11974320 BioTrack ID: 279855 Packed Needs review Last Modified flourish-biotr…" at bounding box center [538, 129] width 980 height 68
click at [598, 133] on div "# 11974320 BioTrack ID: 279855 Packed Needs review Last Modified flourish-biotr…" at bounding box center [538, 129] width 980 height 68
click at [673, 136] on div "# 11974320 BioTrack ID: 279855 Packed Needs review Last Modified flourish-biotr…" at bounding box center [538, 129] width 980 height 68
click at [701, 127] on div "# 11974320 BioTrack ID: 279855 Packed Needs review Last Modified flourish-biotr…" at bounding box center [538, 129] width 980 height 68
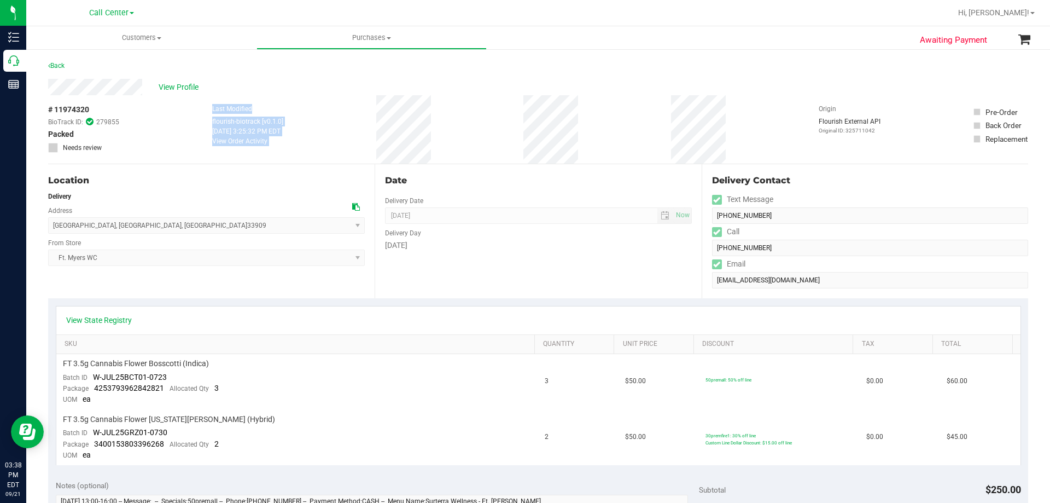
click at [683, 118] on div "# 11974320 BioTrack ID: 279855 Packed Needs review Last Modified flourish-biotr…" at bounding box center [538, 129] width 980 height 68
drag, startPoint x: 201, startPoint y: 110, endPoint x: 740, endPoint y: 136, distance: 539.9
click at [740, 136] on div "# 11974320 BioTrack ID: 279855 Packed Needs review Last Modified flourish-biotr…" at bounding box center [538, 129] width 980 height 68
click at [737, 133] on div "# 11974320 BioTrack ID: 279855 Packed Needs review Last Modified flourish-biotr…" at bounding box center [538, 129] width 980 height 68
click at [721, 125] on div "# 11974320 BioTrack ID: 279855 Packed Needs review Last Modified flourish-biotr…" at bounding box center [538, 129] width 980 height 68
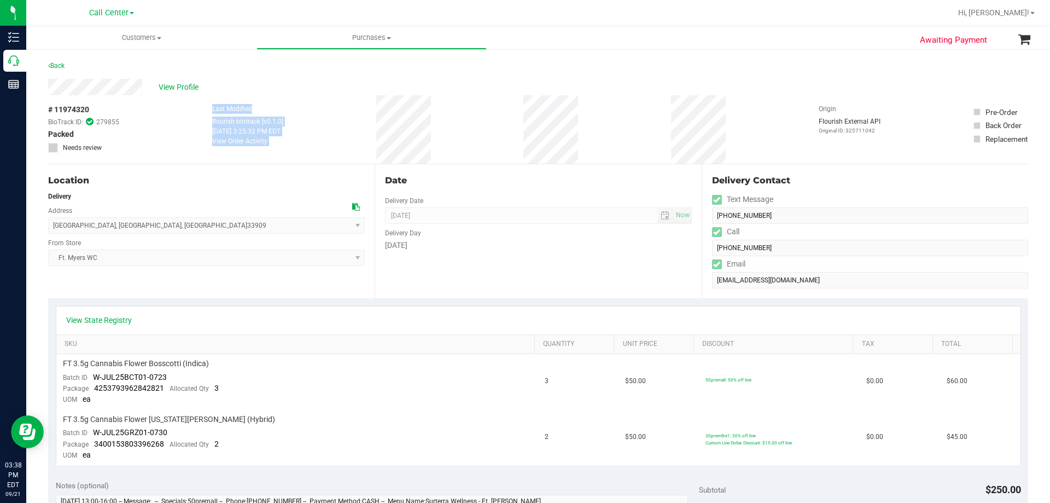
drag, startPoint x: 203, startPoint y: 110, endPoint x: 753, endPoint y: 140, distance: 550.5
click at [753, 140] on div "# 11974320 BioTrack ID: 279855 Packed Needs review Last Modified flourish-biotr…" at bounding box center [538, 129] width 980 height 68
drag, startPoint x: 201, startPoint y: 107, endPoint x: 732, endPoint y: 126, distance: 531.4
click at [732, 126] on div "# 11974320 BioTrack ID: 279855 Packed Needs review Last Modified flourish-biotr…" at bounding box center [538, 129] width 980 height 68
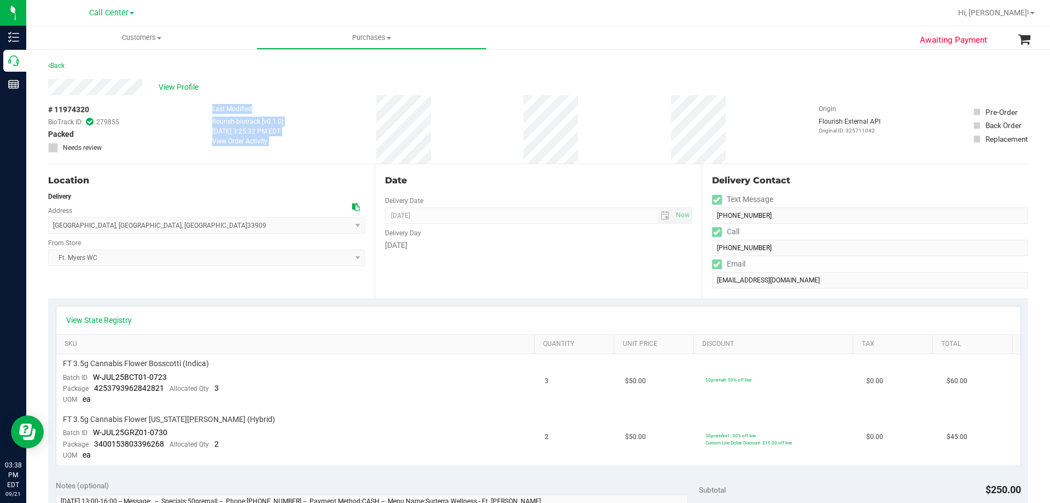
click at [723, 130] on div "# 11974320 BioTrack ID: 279855 Packed Needs review Last Modified flourish-biotr…" at bounding box center [538, 129] width 980 height 68
click at [724, 132] on div "# 11974320 BioTrack ID: 279855 Packed Needs review Last Modified flourish-biotr…" at bounding box center [538, 129] width 980 height 68
drag, startPoint x: 205, startPoint y: 113, endPoint x: 732, endPoint y: 135, distance: 527.2
click at [732, 135] on div "# 11974320 BioTrack ID: 279855 Packed Needs review Last Modified flourish-biotr…" at bounding box center [538, 129] width 980 height 68
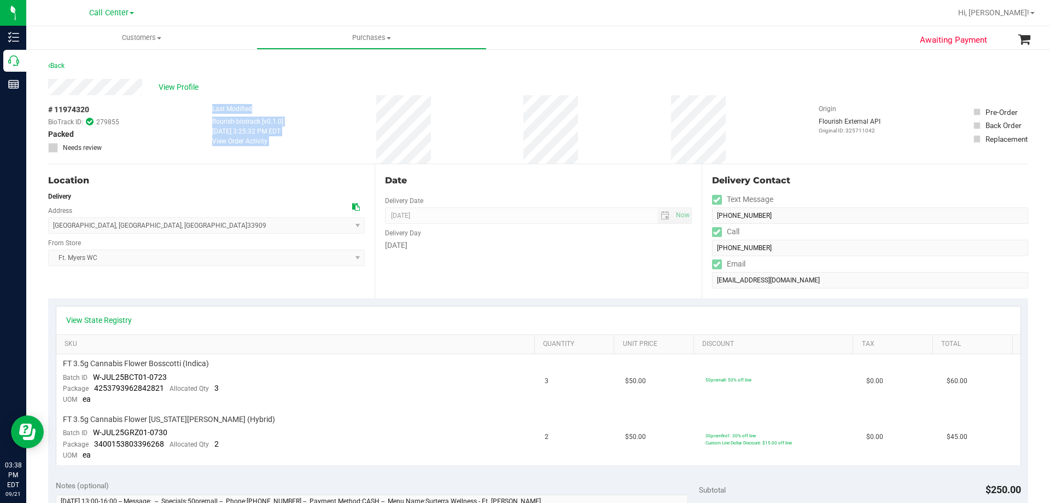
click at [700, 140] on div "# 11974320 BioTrack ID: 279855 Packed Needs review Last Modified flourish-biotr…" at bounding box center [538, 129] width 980 height 68
click at [494, 134] on div "# 11974320 BioTrack ID: 279855 Packed Needs review Last Modified flourish-biotr…" at bounding box center [538, 129] width 980 height 68
drag, startPoint x: 193, startPoint y: 111, endPoint x: 785, endPoint y: 118, distance: 591.8
click at [785, 118] on div "# 11974320 BioTrack ID: 279855 Packed Needs review Last Modified flourish-biotr…" at bounding box center [538, 129] width 980 height 68
click at [750, 117] on div "# 11974320 BioTrack ID: 279855 Packed Needs review Last Modified flourish-biotr…" at bounding box center [538, 129] width 980 height 68
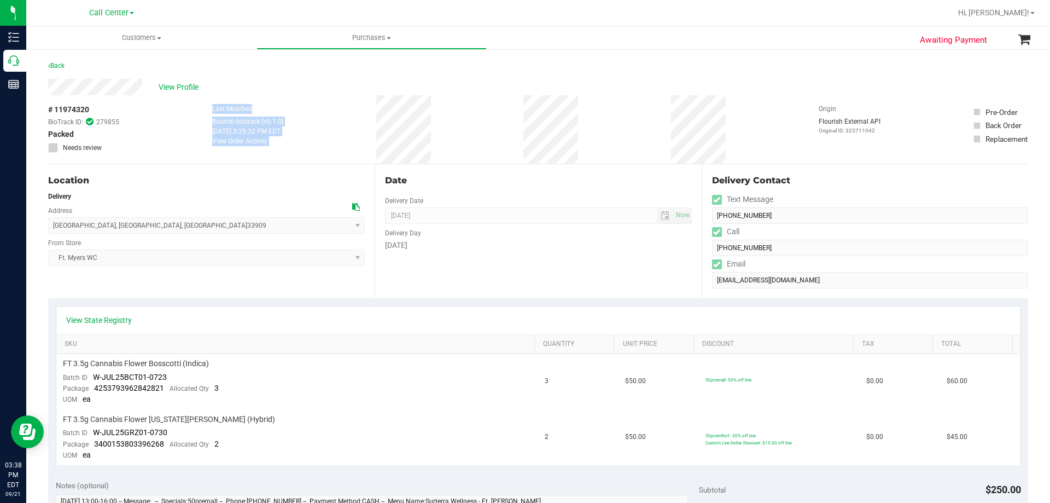
drag, startPoint x: 201, startPoint y: 109, endPoint x: 766, endPoint y: 108, distance: 565.0
click at [770, 109] on div "# 11974320 BioTrack ID: 279855 Packed Needs review Last Modified flourish-biotr…" at bounding box center [538, 129] width 980 height 68
click at [766, 108] on div "# 11974320 BioTrack ID: 279855 Packed Needs review Last Modified flourish-biotr…" at bounding box center [538, 129] width 980 height 68
click at [712, 131] on div "# 11974320 BioTrack ID: 279855 Packed Needs review Last Modified flourish-biotr…" at bounding box center [538, 129] width 980 height 68
click at [711, 123] on div "# 11974320 BioTrack ID: 279855 Packed Needs review Last Modified flourish-biotr…" at bounding box center [538, 129] width 980 height 68
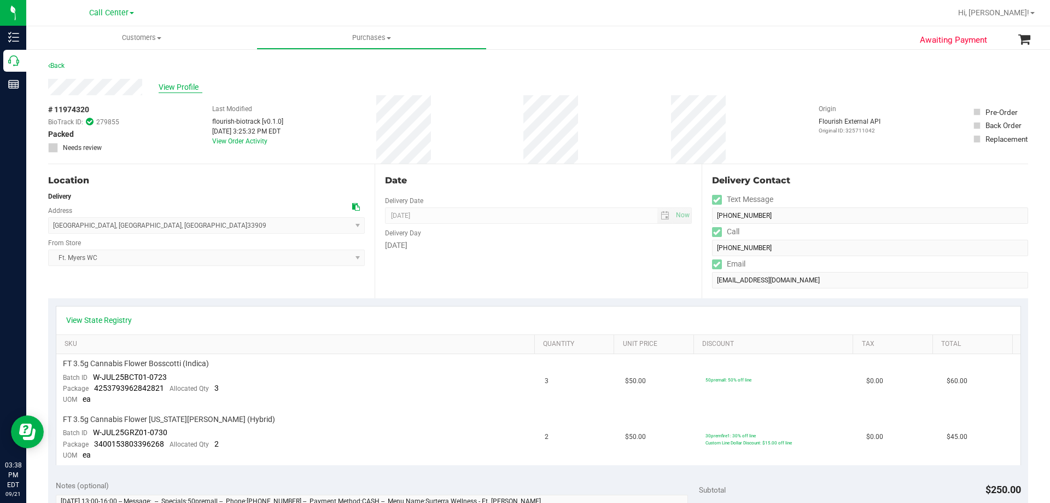
click at [191, 90] on span "View Profile" at bounding box center [181, 86] width 44 height 11
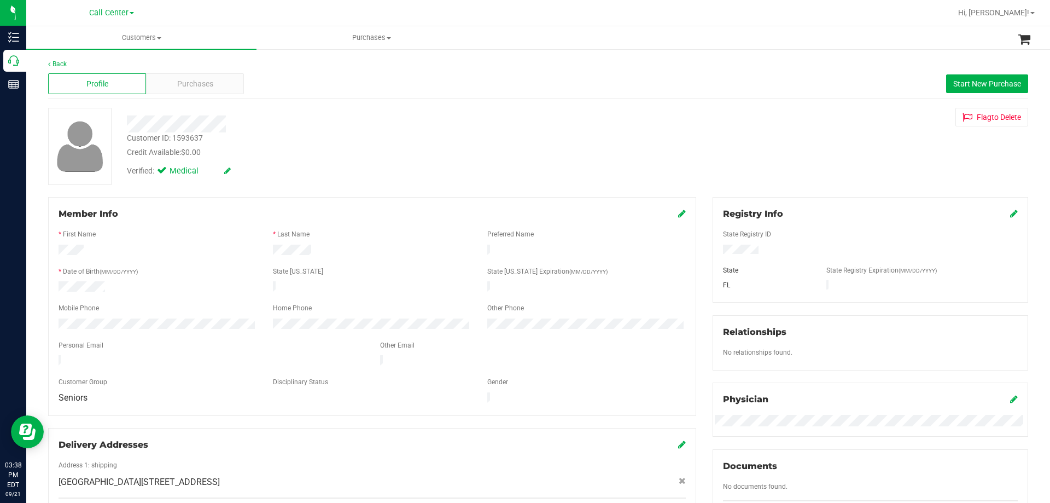
click at [185, 139] on div "Customer ID: 1593637" at bounding box center [165, 137] width 76 height 11
copy div "Customer ID: 1593637"
click at [328, 130] on div at bounding box center [368, 123] width 498 height 17
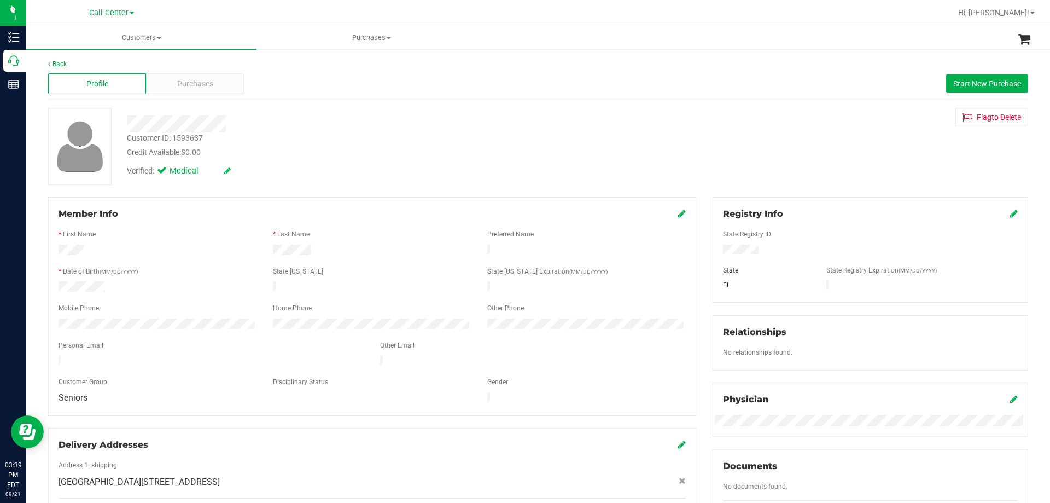
click at [379, 142] on div "Customer ID: 1593637 Credit Available: $0.00" at bounding box center [368, 145] width 498 height 26
click at [459, 125] on div at bounding box center [368, 123] width 498 height 17
click at [375, 132] on div "Customer ID: 1593637 Credit Available: $0.00 Verified: Medical" at bounding box center [368, 145] width 498 height 74
click at [375, 132] on div "Customer ID: 1593637 Credit Available: $0.00" at bounding box center [368, 145] width 498 height 26
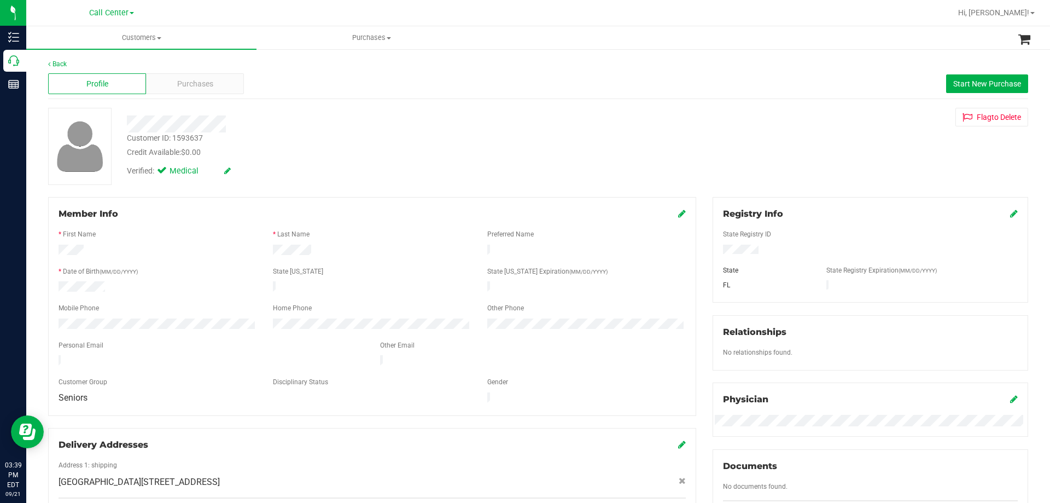
drag, startPoint x: 126, startPoint y: 126, endPoint x: 374, endPoint y: 127, distance: 247.8
click at [374, 127] on div at bounding box center [368, 123] width 498 height 17
click at [346, 126] on div at bounding box center [368, 123] width 498 height 17
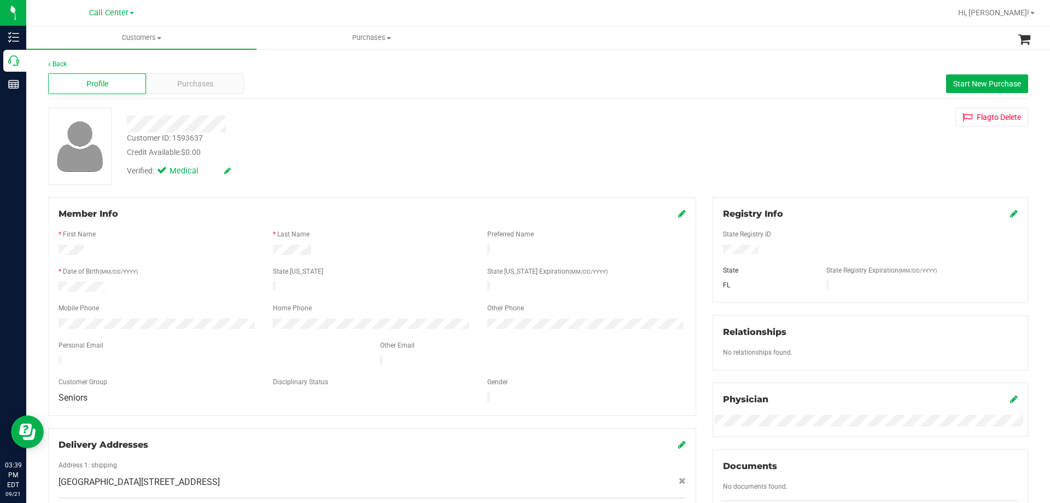
click at [315, 129] on div at bounding box center [368, 123] width 498 height 17
click at [309, 129] on div at bounding box center [368, 123] width 498 height 17
click at [309, 130] on div at bounding box center [368, 123] width 498 height 17
click at [339, 137] on div "Customer ID: 1593637 Credit Available: $0.00" at bounding box center [368, 145] width 498 height 26
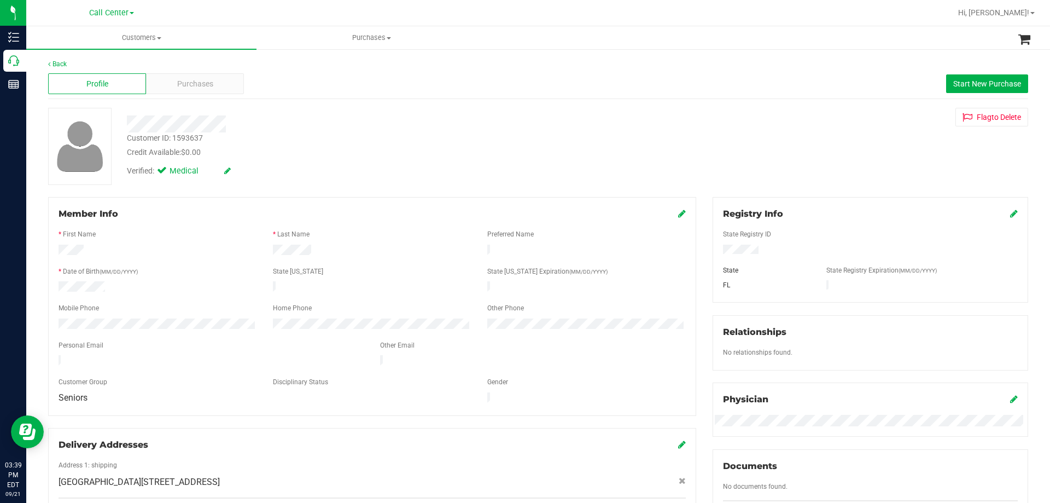
drag, startPoint x: 126, startPoint y: 121, endPoint x: 340, endPoint y: 128, distance: 214.0
click at [340, 128] on div at bounding box center [368, 123] width 498 height 17
click at [341, 127] on div at bounding box center [368, 123] width 498 height 17
click at [261, 119] on div at bounding box center [368, 123] width 498 height 17
click at [300, 128] on div at bounding box center [368, 123] width 498 height 17
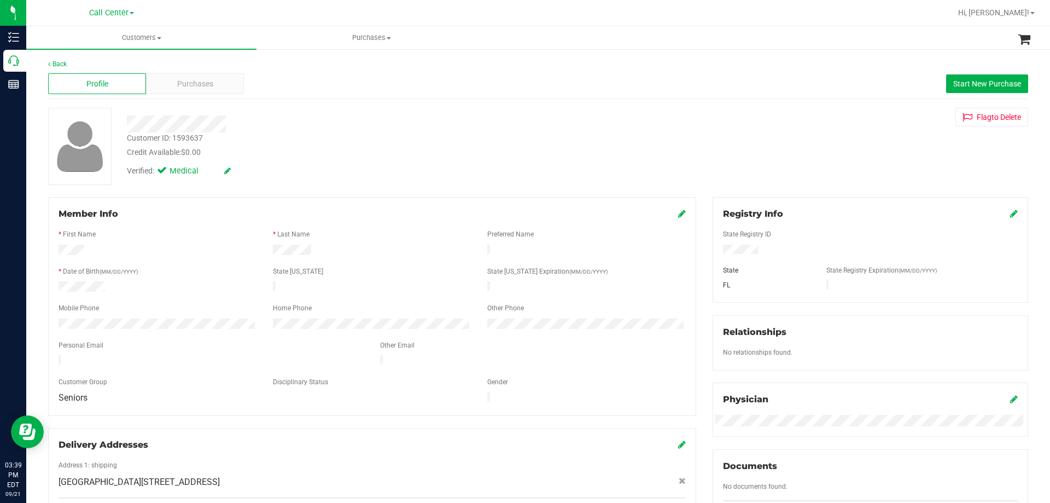
click at [300, 128] on div at bounding box center [368, 123] width 498 height 17
drag, startPoint x: 125, startPoint y: 121, endPoint x: 327, endPoint y: 135, distance: 202.3
click at [327, 135] on div "Customer ID: 1593637 Credit Available: $0.00 Verified: Medical" at bounding box center [368, 145] width 498 height 74
click at [327, 135] on div "Customer ID: 1593637 Credit Available: $0.00" at bounding box center [368, 145] width 498 height 26
click at [271, 136] on div "Customer ID: 1593637 Credit Available: $0.00" at bounding box center [368, 145] width 498 height 26
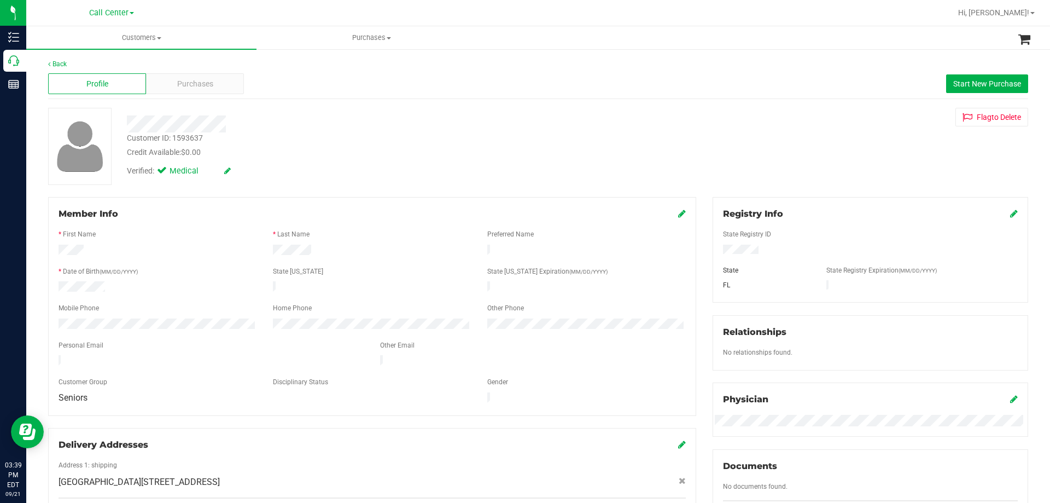
click at [294, 131] on div at bounding box center [368, 123] width 498 height 17
click at [364, 125] on div at bounding box center [368, 123] width 498 height 17
click at [305, 139] on div "Customer ID: 1593637 Credit Available: $0.00 Verified: Medical" at bounding box center [368, 145] width 498 height 74
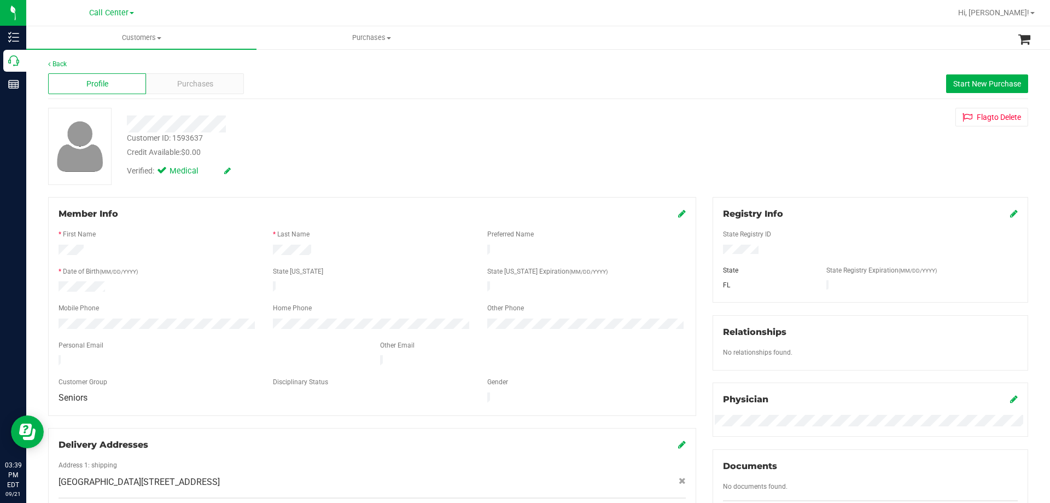
click at [305, 139] on div "Customer ID: 1593637 Credit Available: $0.00" at bounding box center [368, 145] width 498 height 26
click at [328, 129] on div at bounding box center [368, 123] width 498 height 17
click at [286, 133] on div "Customer ID: 1593637 Credit Available: $0.00 Verified: Medical" at bounding box center [368, 145] width 498 height 74
click at [286, 133] on div "Customer ID: 1593637 Credit Available: $0.00" at bounding box center [368, 145] width 498 height 26
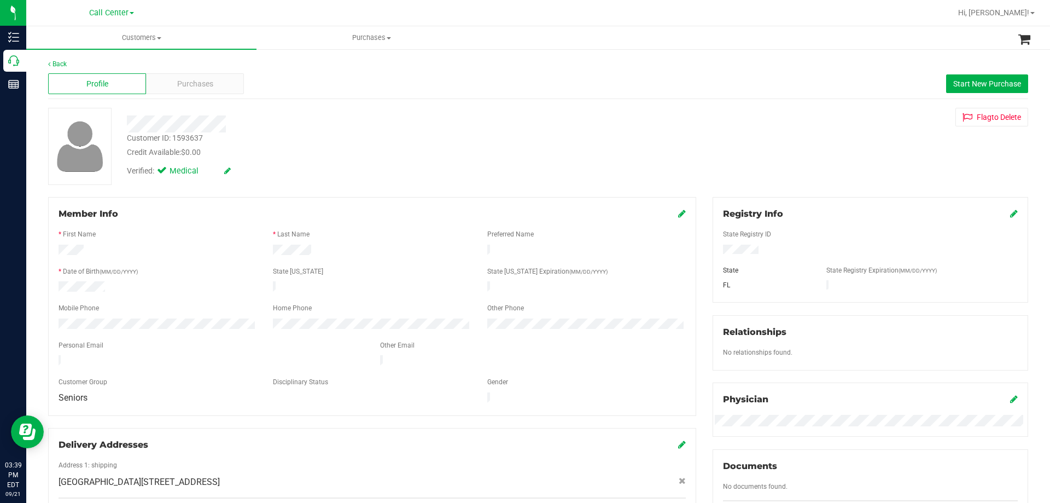
click at [278, 123] on div at bounding box center [368, 123] width 498 height 17
drag, startPoint x: 126, startPoint y: 123, endPoint x: 311, endPoint y: 123, distance: 184.9
click at [311, 123] on div at bounding box center [368, 123] width 498 height 17
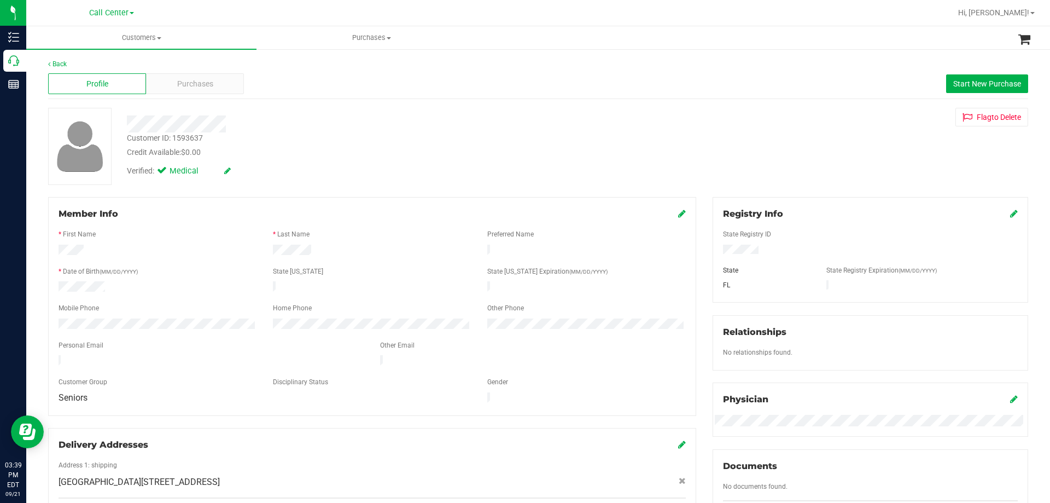
drag, startPoint x: 125, startPoint y: 123, endPoint x: 302, endPoint y: 126, distance: 177.3
click at [302, 126] on div at bounding box center [368, 123] width 498 height 17
click at [302, 127] on div at bounding box center [368, 123] width 498 height 17
click at [319, 143] on div "Customer ID: 1593637 Credit Available: $0.00" at bounding box center [368, 145] width 498 height 26
click at [265, 122] on div at bounding box center [368, 123] width 498 height 17
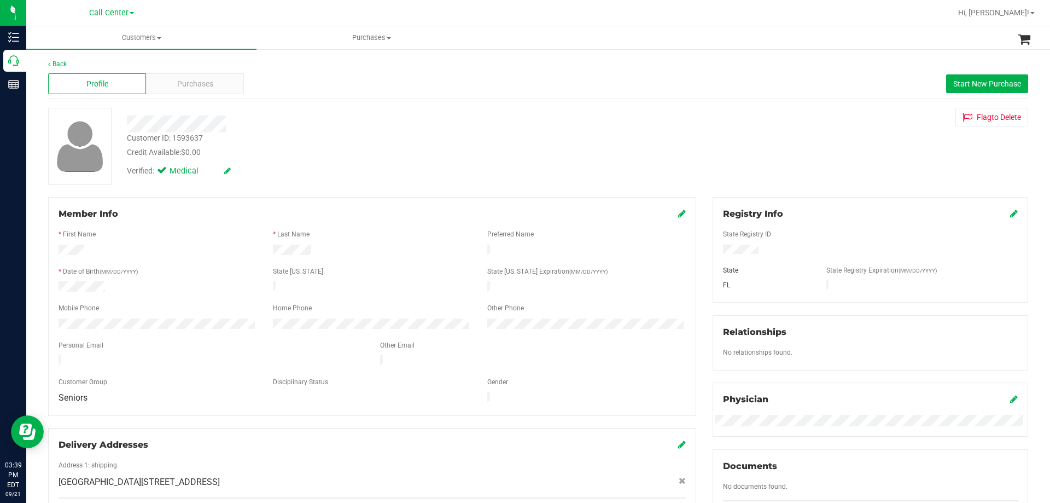
click at [265, 122] on div at bounding box center [368, 123] width 498 height 17
click at [224, 85] on div "Purchases" at bounding box center [195, 83] width 98 height 21
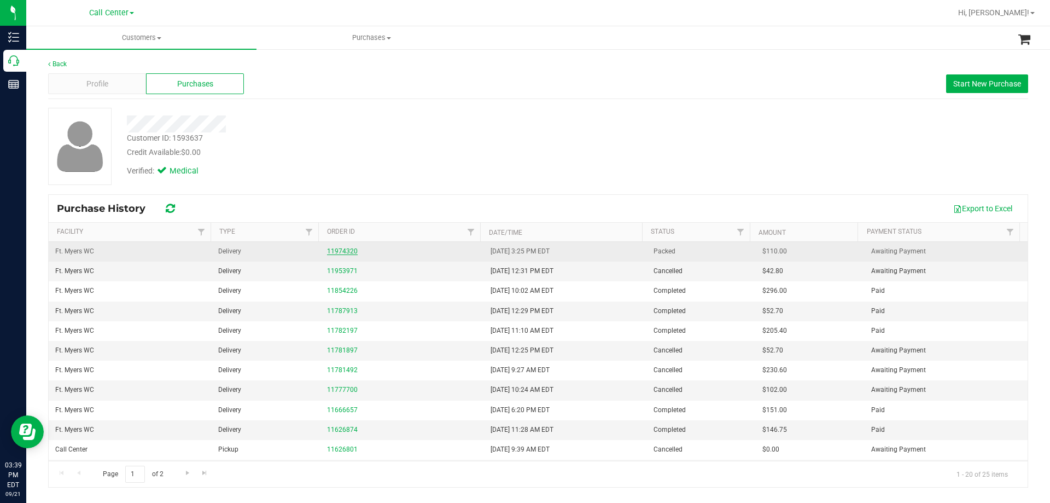
click at [341, 252] on link "11974320" at bounding box center [342, 251] width 31 height 8
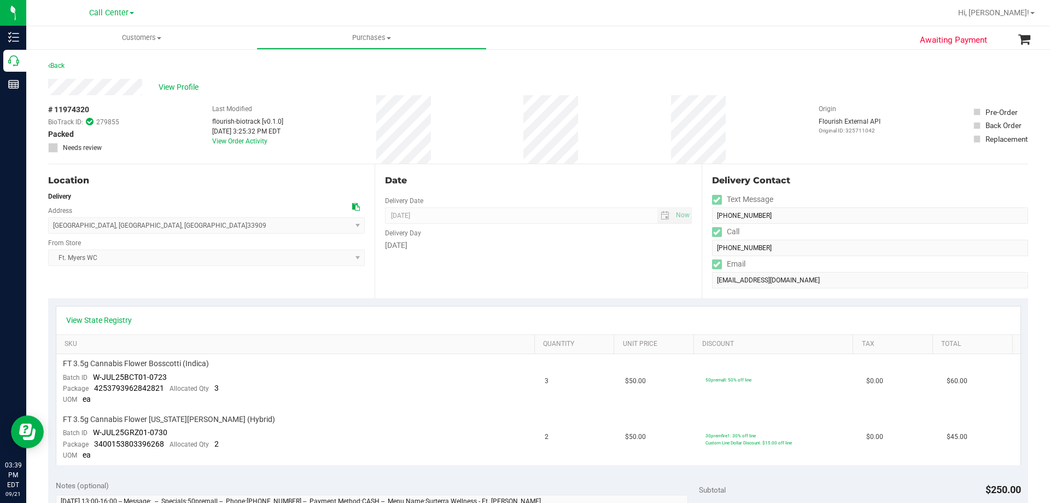
click at [287, 180] on div "Location" at bounding box center [206, 180] width 317 height 13
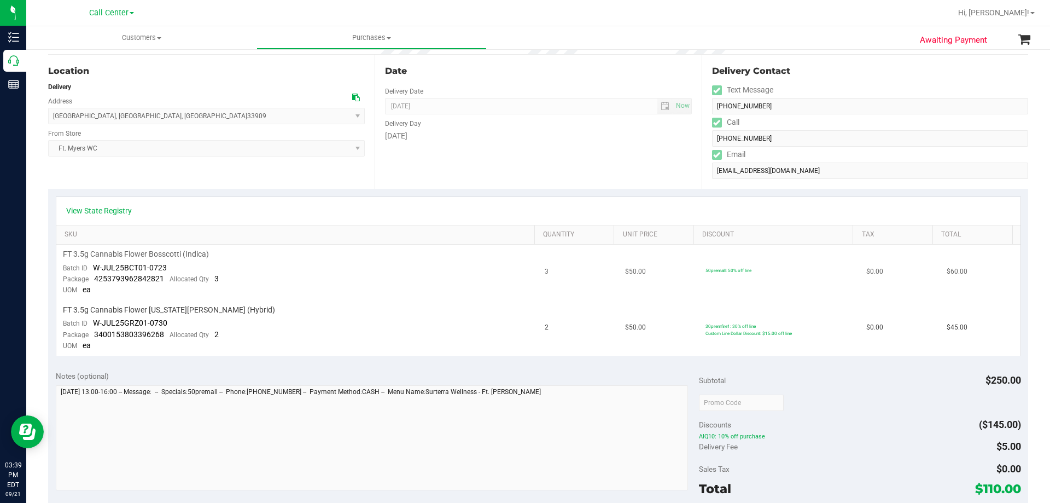
click at [164, 248] on td "FT 3.5g Cannabis Flower Bosscotti (Indica) Batch ID W-JUL25BCT01-0723 Package 4…" at bounding box center [297, 272] width 482 height 56
click at [162, 257] on span "FT 3.5g Cannabis Flower Bosscotti (Indica)" at bounding box center [136, 254] width 146 height 10
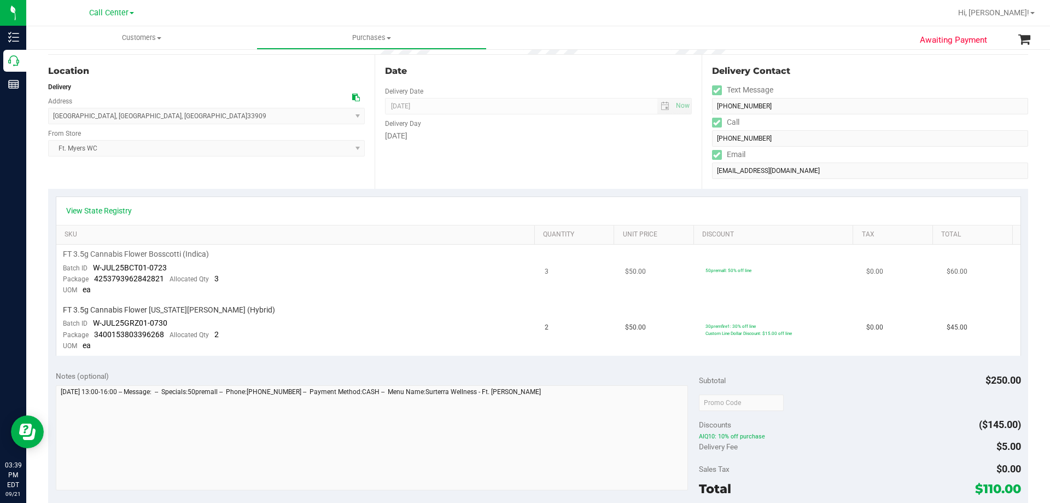
click at [273, 299] on td "FT 3.5g Cannabis Flower Bosscotti (Indica) Batch ID W-JUL25BCT01-0723 Package 4…" at bounding box center [297, 272] width 482 height 56
click at [290, 280] on td "FT 3.5g Cannabis Flower Bosscotti (Indica) Batch ID W-JUL25BCT01-0723 Package 4…" at bounding box center [297, 272] width 482 height 56
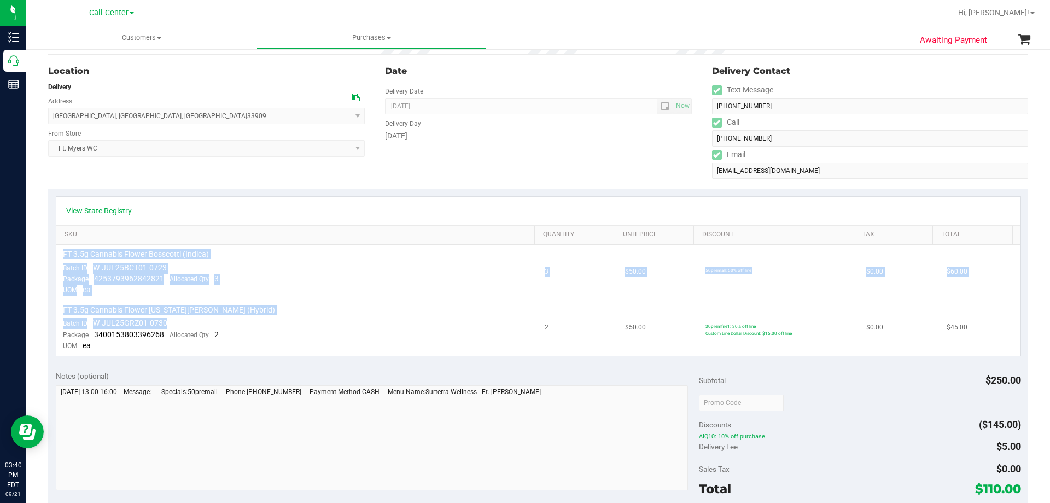
drag, startPoint x: 61, startPoint y: 254, endPoint x: 334, endPoint y: 328, distance: 283.3
click at [334, 328] on tbody "FT 3.5g Cannabis Flower Bosscotti (Indica) Batch ID W-JUL25BCT01-0723 Package 4…" at bounding box center [538, 299] width 964 height 111
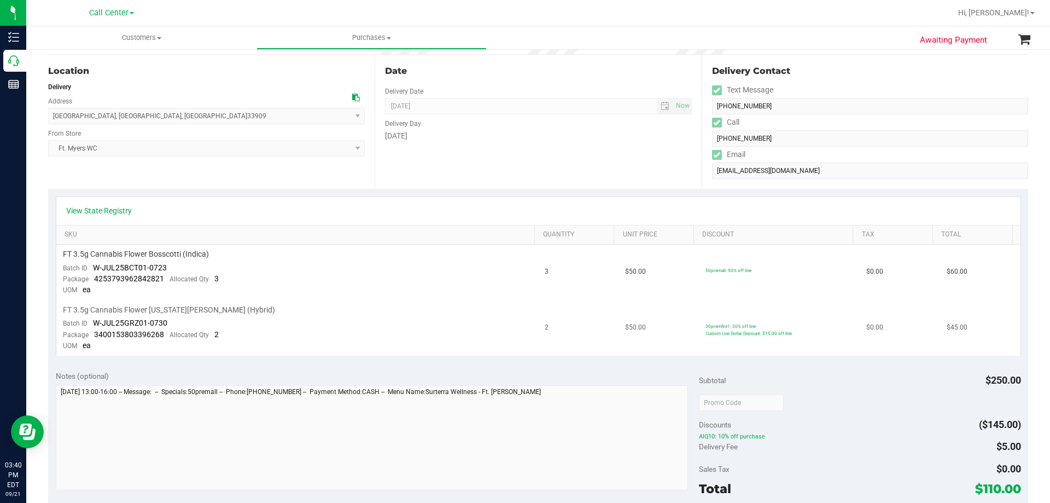
click at [334, 328] on td "FT 3.5g Cannabis Flower [US_STATE][PERSON_NAME] (Hybrid) Batch ID W-JUL25GRZ01-…" at bounding box center [297, 327] width 482 height 55
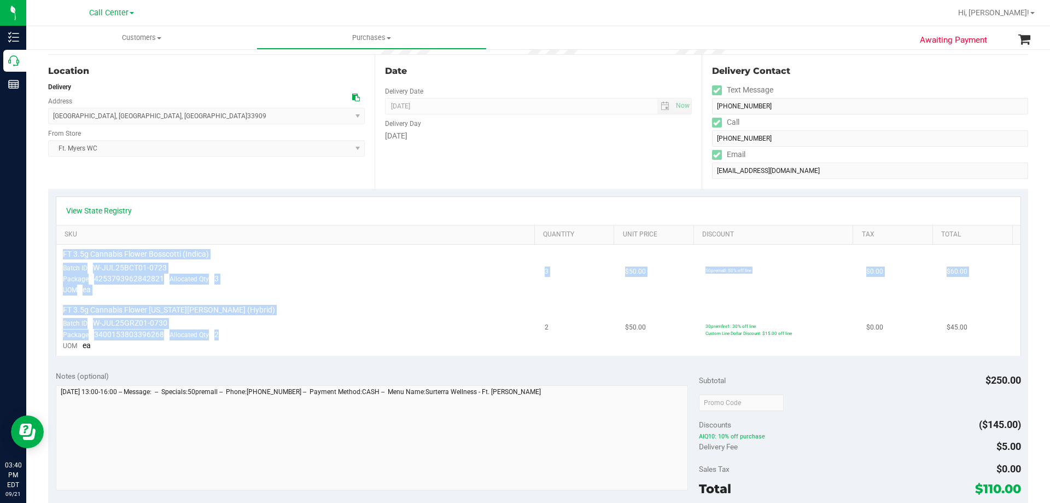
drag, startPoint x: 63, startPoint y: 253, endPoint x: 284, endPoint y: 338, distance: 237.2
click at [284, 338] on tbody "FT 3.5g Cannabis Flower Bosscotti (Indica) Batch ID W-JUL25BCT01-0723 Package 4…" at bounding box center [538, 299] width 964 height 111
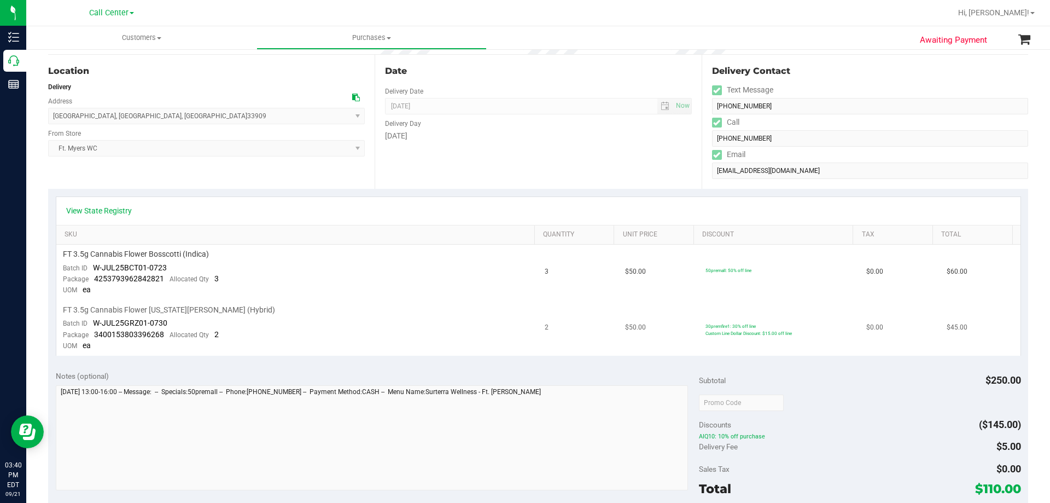
click at [284, 338] on td "FT 3.5g Cannabis Flower [US_STATE][PERSON_NAME] (Hybrid) Batch ID W-JUL25GRZ01-…" at bounding box center [297, 327] width 482 height 55
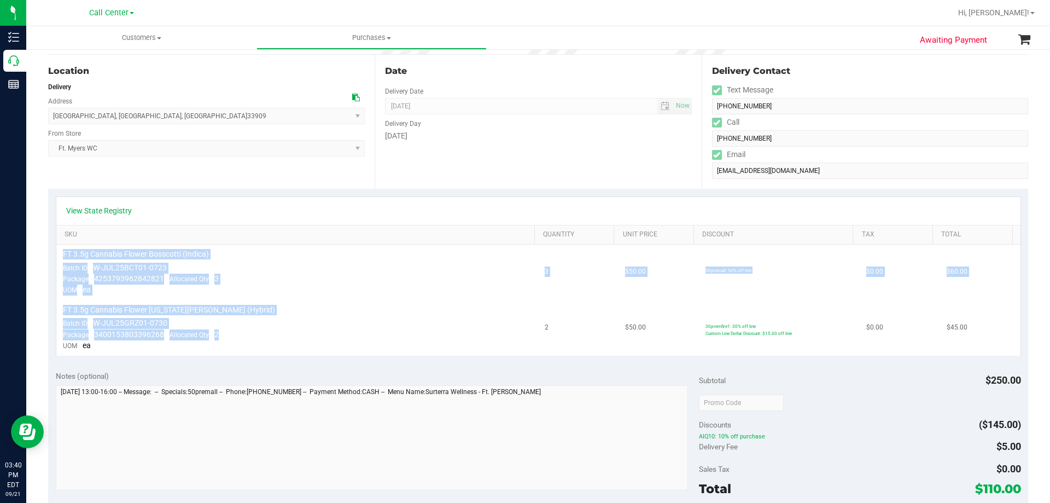
drag, startPoint x: 63, startPoint y: 255, endPoint x: 273, endPoint y: 339, distance: 226.1
click at [273, 339] on tbody "FT 3.5g Cannabis Flower Bosscotti (Indica) Batch ID W-JUL25BCT01-0723 Package 4…" at bounding box center [538, 299] width 964 height 111
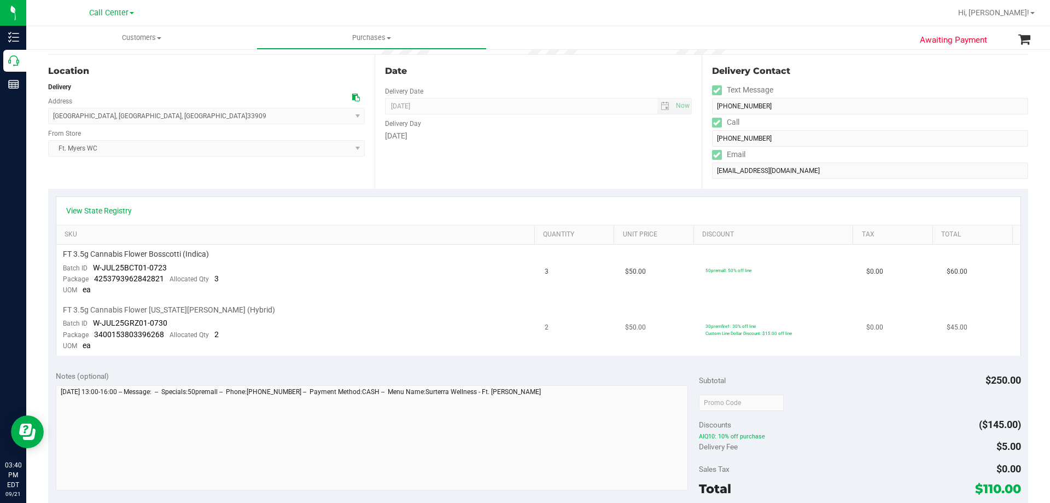
click at [273, 339] on td "FT 3.5g Cannabis Flower [US_STATE][PERSON_NAME] (Hybrid) Batch ID W-JUL25GRZ01-…" at bounding box center [297, 327] width 482 height 55
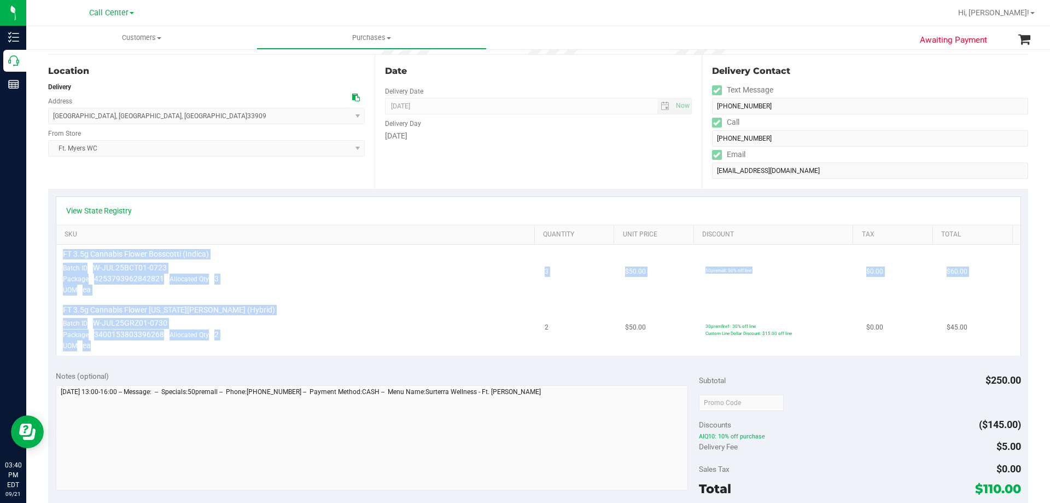
drag, startPoint x: 62, startPoint y: 252, endPoint x: 310, endPoint y: 342, distance: 263.2
click at [310, 342] on tbody "FT 3.5g Cannabis Flower Bosscotti (Indica) Batch ID W-JUL25BCT01-0723 Package 4…" at bounding box center [538, 299] width 964 height 111
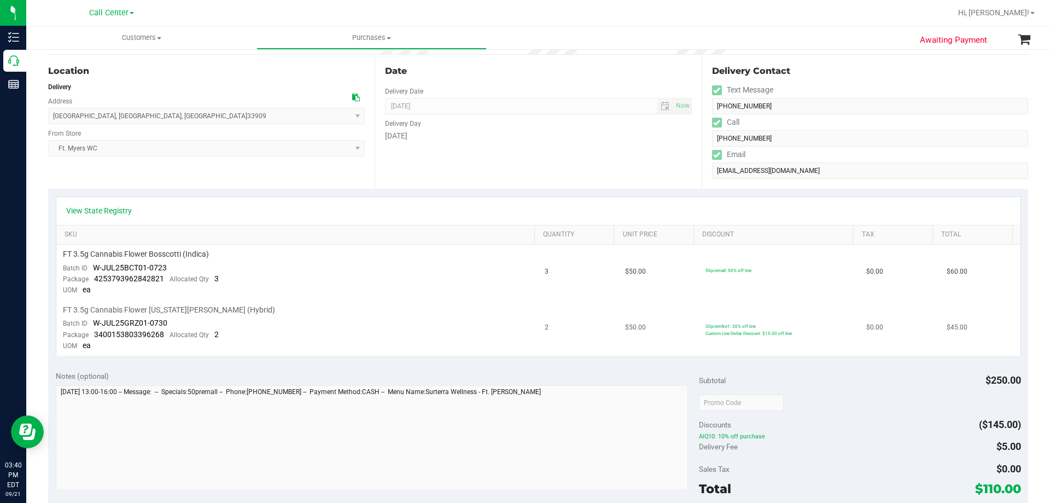
click at [310, 342] on td "FT 3.5g Cannabis Flower [US_STATE][PERSON_NAME] (Hybrid) Batch ID W-JUL25GRZ01-…" at bounding box center [297, 327] width 482 height 55
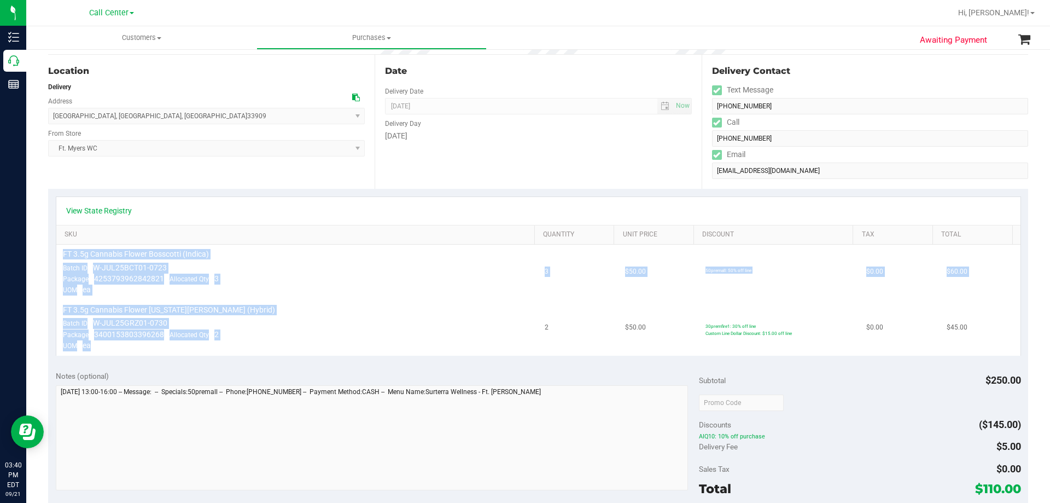
drag, startPoint x: 62, startPoint y: 253, endPoint x: 286, endPoint y: 347, distance: 242.7
click at [286, 347] on tbody "FT 3.5g Cannabis Flower Bosscotti (Indica) Batch ID W-JUL25BCT01-0723 Package 4…" at bounding box center [538, 299] width 964 height 111
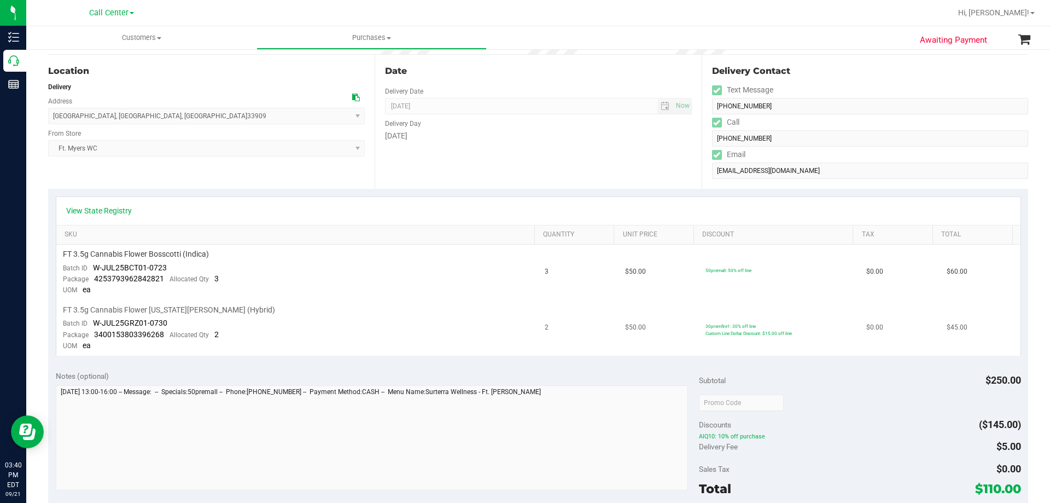
click at [286, 348] on td "FT 3.5g Cannabis Flower [US_STATE][PERSON_NAME] (Hybrid) Batch ID W-JUL25GRZ01-…" at bounding box center [297, 327] width 482 height 55
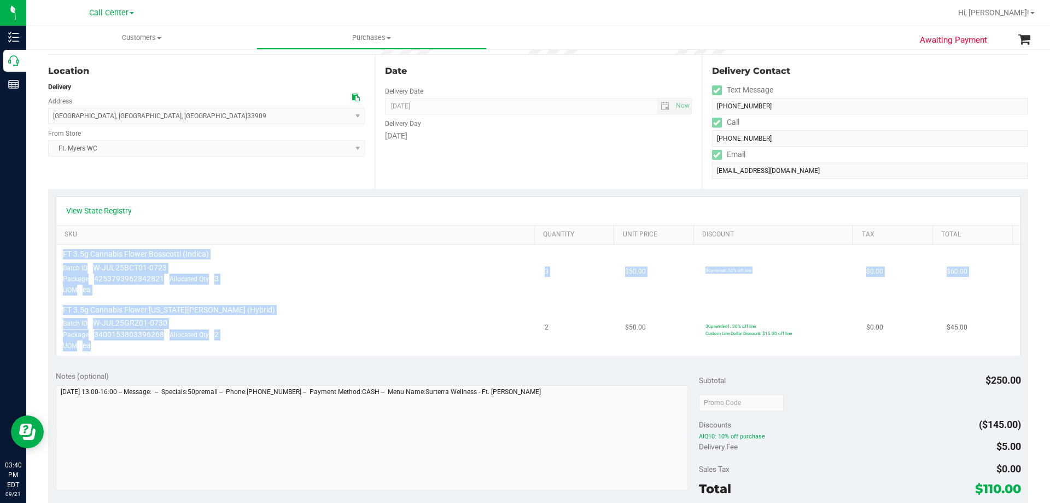
drag, startPoint x: 62, startPoint y: 251, endPoint x: 343, endPoint y: 341, distance: 294.7
click at [343, 341] on tbody "FT 3.5g Cannabis Flower Bosscotti (Indica) Batch ID W-JUL25BCT01-0723 Package 4…" at bounding box center [538, 299] width 964 height 111
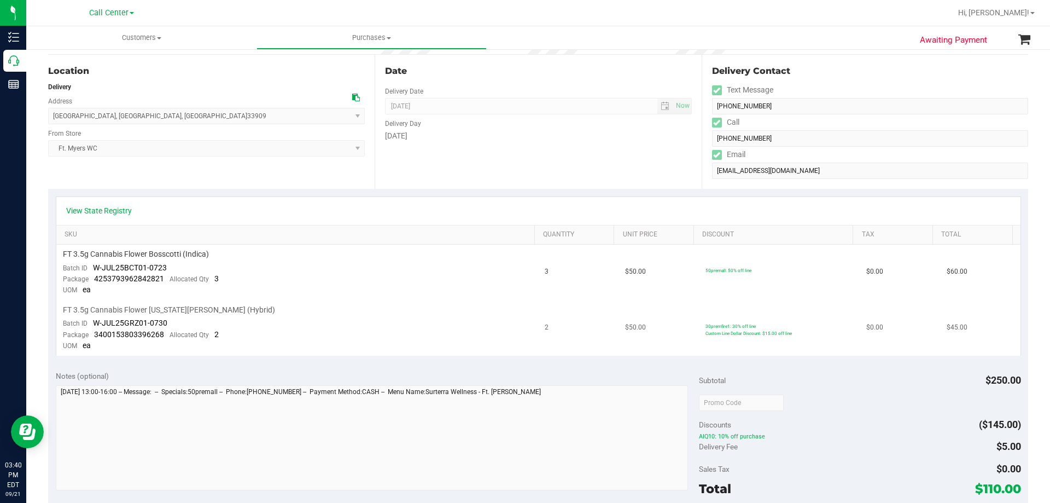
click at [343, 341] on td "FT 3.5g Cannabis Flower [US_STATE][PERSON_NAME] (Hybrid) Batch ID W-JUL25GRZ01-…" at bounding box center [297, 327] width 482 height 55
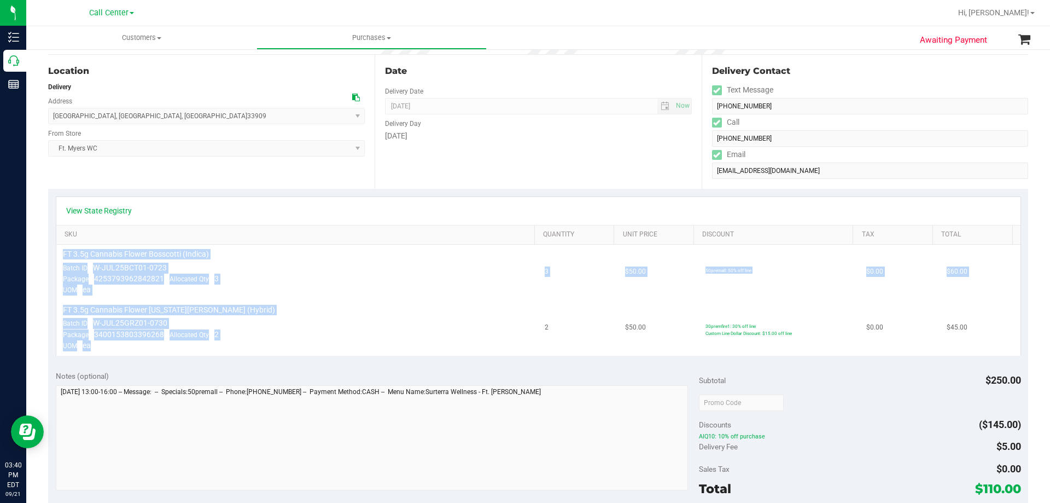
drag, startPoint x: 63, startPoint y: 252, endPoint x: 296, endPoint y: 345, distance: 251.1
click at [296, 345] on tbody "FT 3.5g Cannabis Flower Bosscotti (Indica) Batch ID W-JUL25BCT01-0723 Package 4…" at bounding box center [538, 299] width 964 height 111
click at [301, 340] on td "FT 3.5g Cannabis Flower [US_STATE][PERSON_NAME] (Hybrid) Batch ID W-JUL25GRZ01-…" at bounding box center [297, 327] width 482 height 55
drag, startPoint x: 63, startPoint y: 253, endPoint x: 955, endPoint y: 353, distance: 897.1
click at [955, 353] on tbody "FT 3.5g Cannabis Flower Bosscotti (Indica) Batch ID W-JUL25BCT01-0723 Package 4…" at bounding box center [538, 299] width 964 height 111
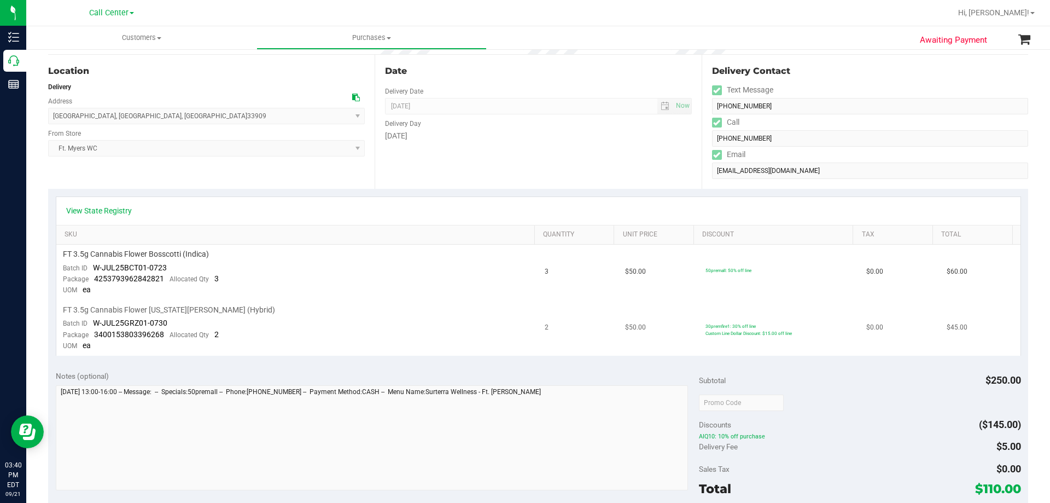
click at [957, 342] on td "$45.00" at bounding box center [980, 327] width 80 height 55
drag, startPoint x: 63, startPoint y: 253, endPoint x: 963, endPoint y: 339, distance: 903.3
click at [963, 339] on tbody "FT 3.5g Cannabis Flower Bosscotti (Indica) Batch ID W-JUL25BCT01-0723 Package 4…" at bounding box center [538, 299] width 964 height 111
click at [964, 337] on td "$45.00" at bounding box center [980, 327] width 80 height 55
drag, startPoint x: 61, startPoint y: 252, endPoint x: 992, endPoint y: 335, distance: 934.6
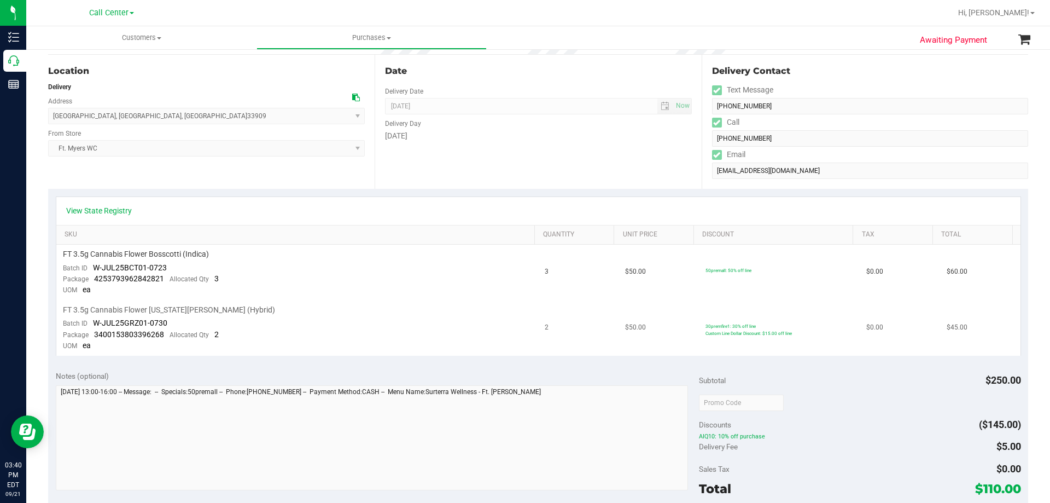
click at [992, 335] on tbody "FT 3.5g Cannabis Flower Bosscotti (Indica) Batch ID W-JUL25BCT01-0723 Package 4…" at bounding box center [538, 299] width 964 height 111
click at [992, 335] on td "$45.00" at bounding box center [980, 327] width 80 height 55
drag, startPoint x: 62, startPoint y: 253, endPoint x: 960, endPoint y: 335, distance: 901.3
click at [960, 335] on tbody "FT 3.5g Cannabis Flower Bosscotti (Indica) Batch ID W-JUL25BCT01-0723 Package 4…" at bounding box center [538, 299] width 964 height 111
click at [967, 334] on td "$45.00" at bounding box center [980, 327] width 80 height 55
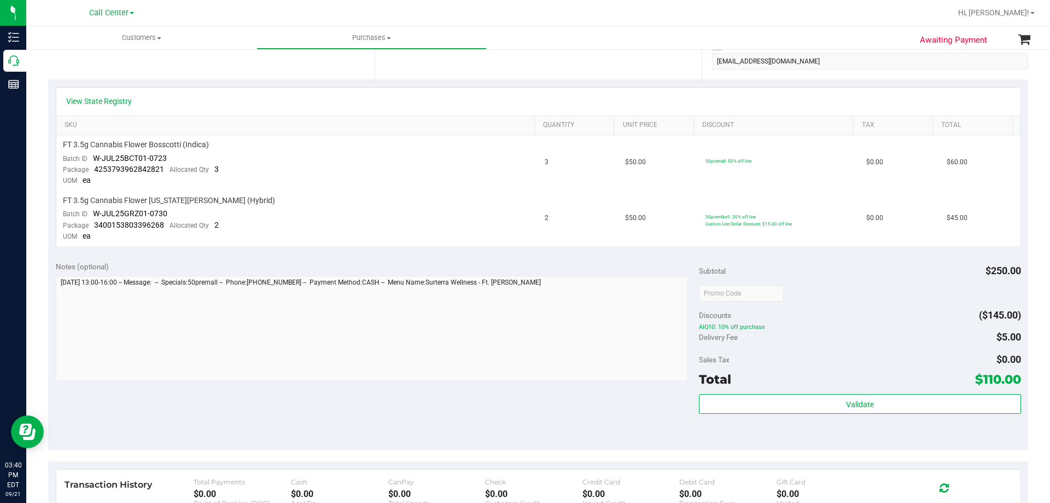
scroll to position [0, 0]
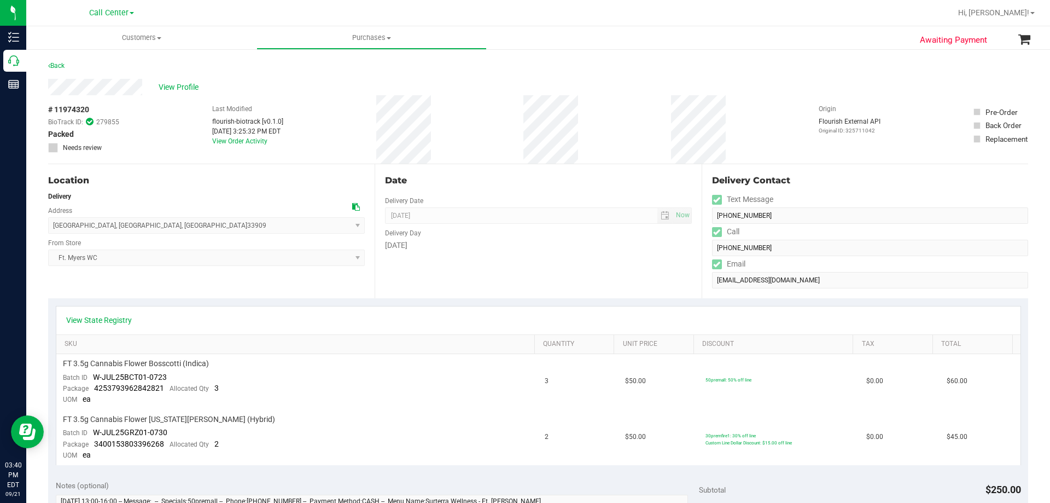
click at [135, 281] on div "Location Delivery Address [STREET_ADDRESS] , [GEOGRAPHIC_DATA] , [GEOGRAPHIC_DA…" at bounding box center [211, 231] width 327 height 134
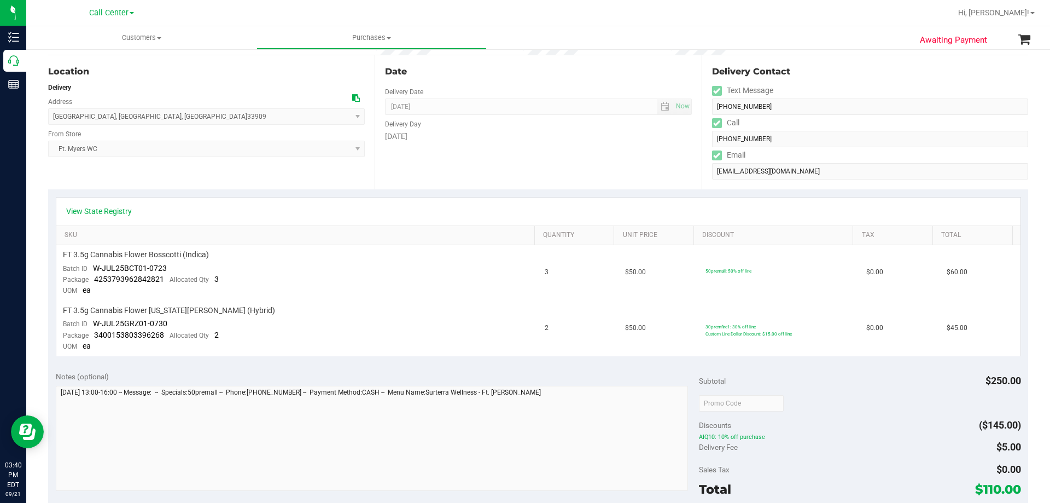
scroll to position [109, 0]
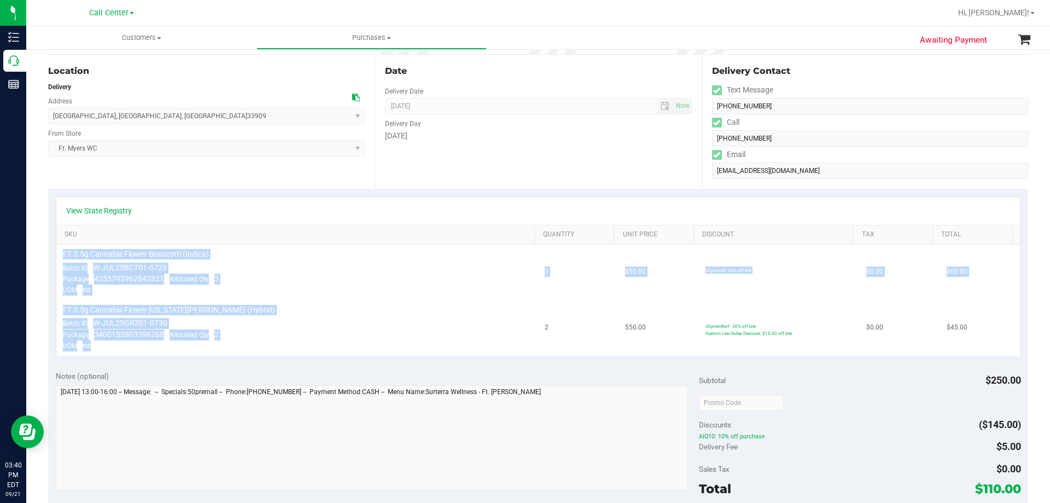
drag, startPoint x: 63, startPoint y: 252, endPoint x: 356, endPoint y: 353, distance: 308.9
click at [356, 353] on tbody "FT 3.5g Cannabis Flower Bosscotti (Indica) Batch ID W-JUL25BCT01-0723 Package 4…" at bounding box center [538, 299] width 964 height 111
click at [346, 325] on td "FT 3.5g Cannabis Flower [US_STATE][PERSON_NAME] (Hybrid) Batch ID W-JUL25GRZ01-…" at bounding box center [297, 327] width 482 height 55
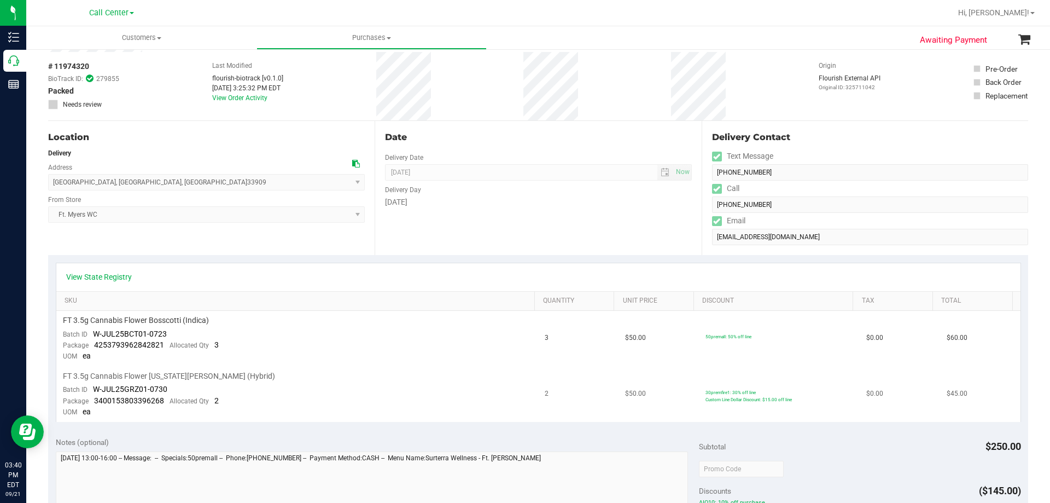
scroll to position [0, 0]
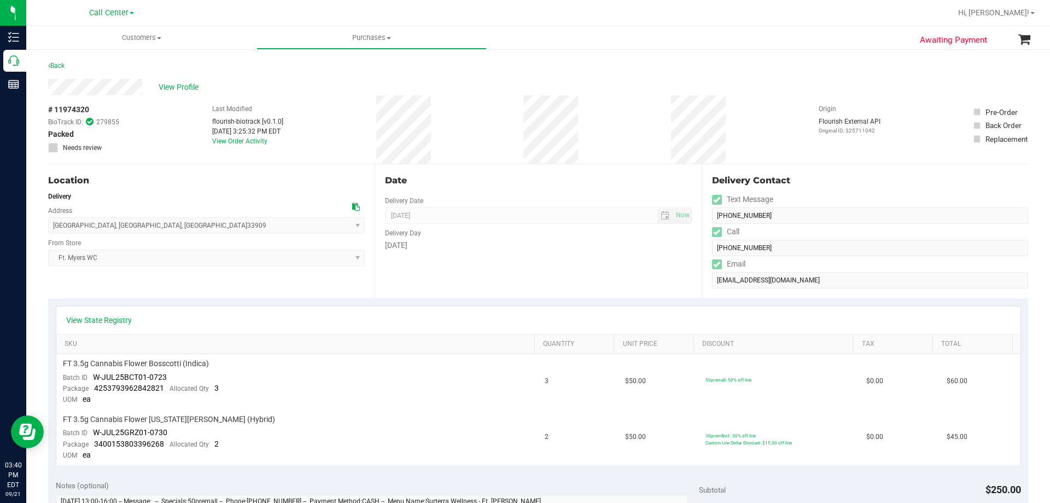
click at [422, 277] on div "Date Delivery Date [DATE] Now [DATE] 08:00 AM Now Delivery Day [DATE]" at bounding box center [538, 231] width 327 height 134
click at [319, 101] on div "# 11974320 BioTrack ID: 279855 Packed Needs review Last Modified flourish-biotr…" at bounding box center [538, 129] width 980 height 68
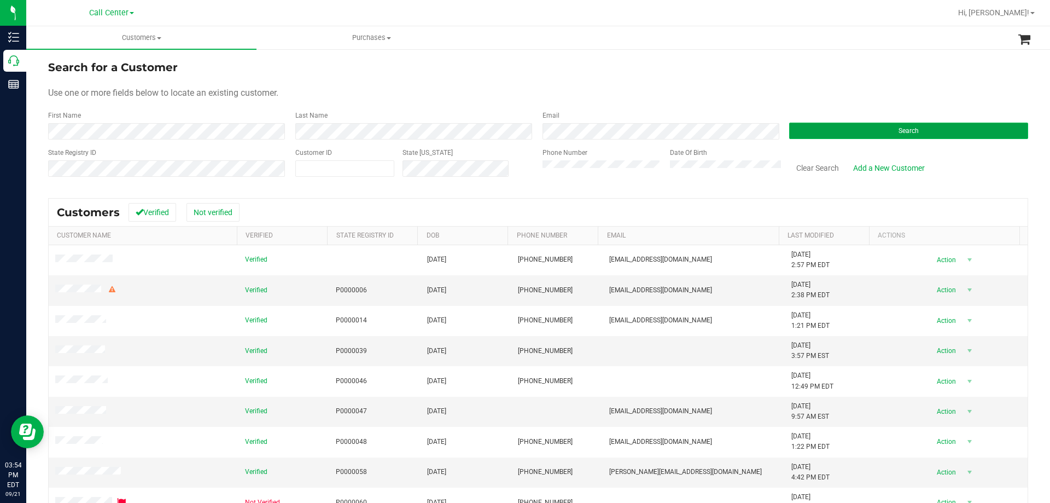
click at [876, 123] on button "Search" at bounding box center [908, 131] width 239 height 16
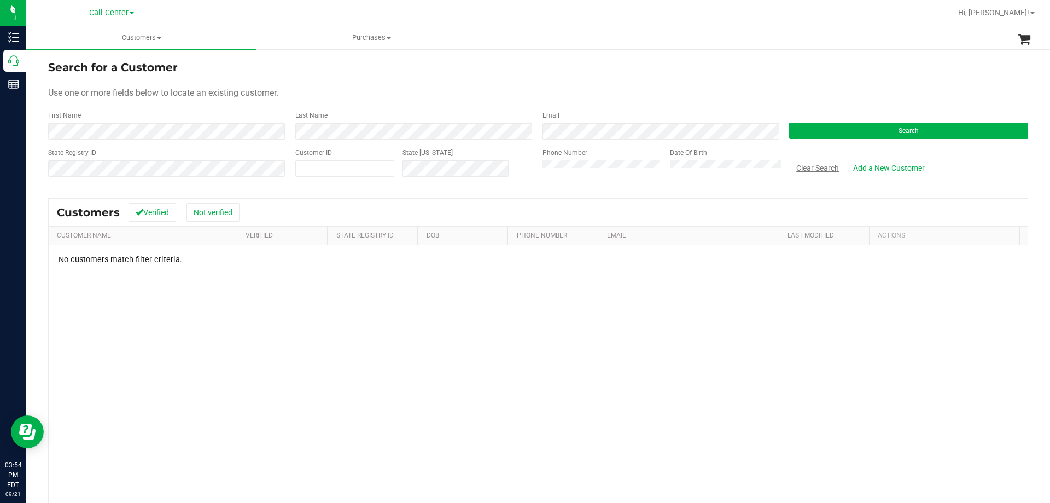
click at [812, 165] on button "Clear Search" at bounding box center [817, 168] width 57 height 19
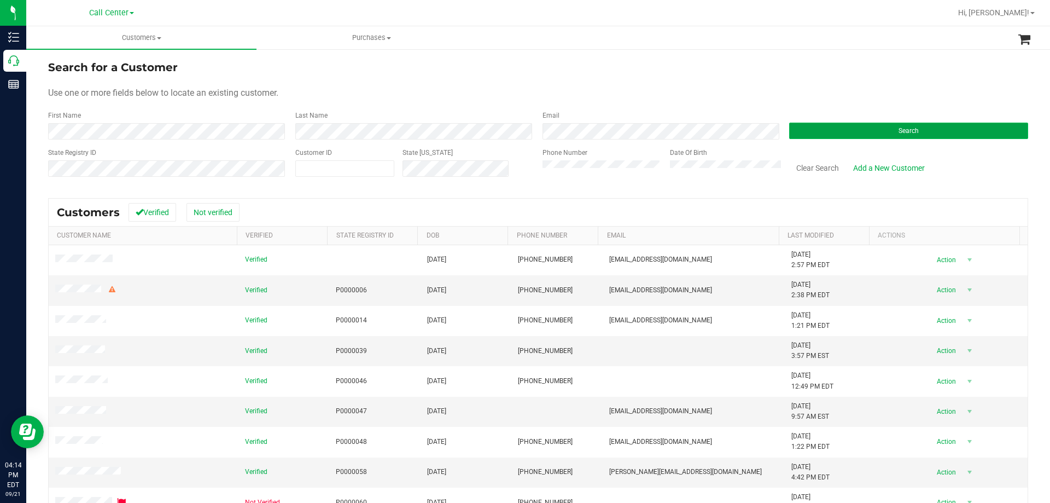
click at [841, 129] on button "Search" at bounding box center [908, 131] width 239 height 16
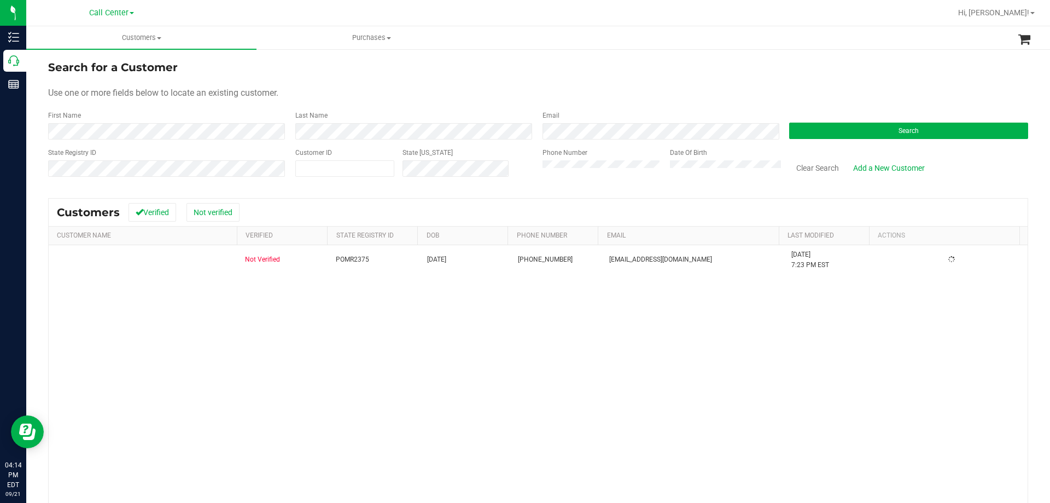
click at [397, 75] on form "Search for a Customer Use one or more fields below to locate an existing custom…" at bounding box center [538, 122] width 980 height 127
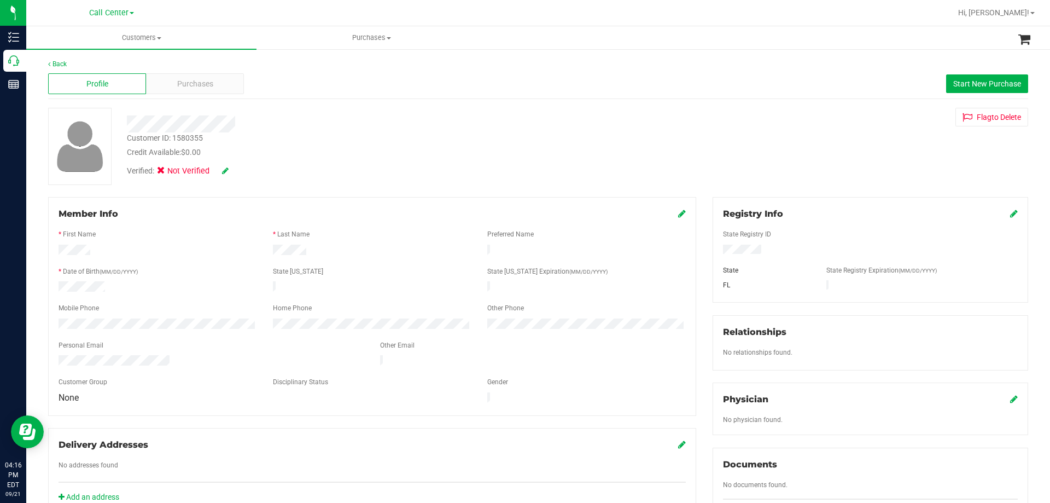
click at [316, 118] on div at bounding box center [368, 123] width 498 height 17
click at [226, 75] on div "Purchases" at bounding box center [195, 83] width 98 height 21
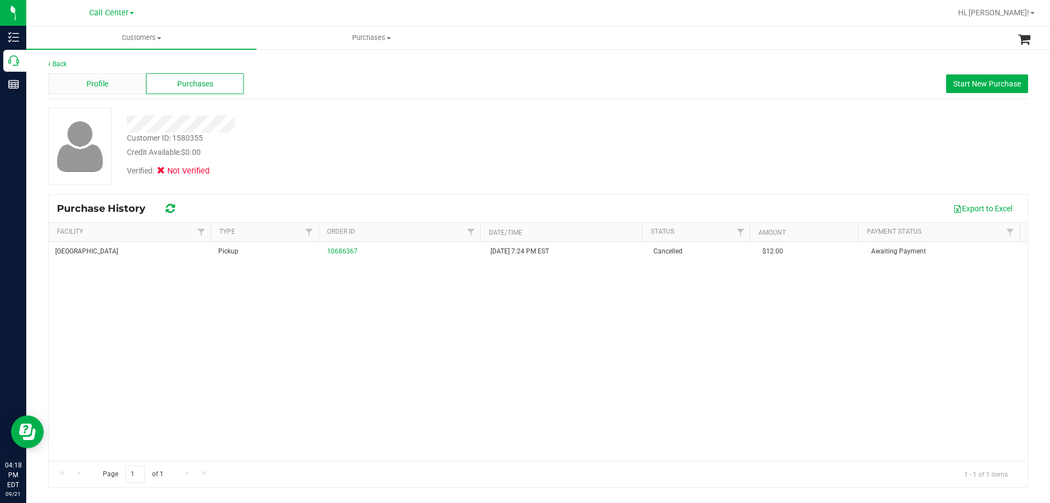
click at [115, 87] on div "Profile" at bounding box center [97, 83] width 98 height 21
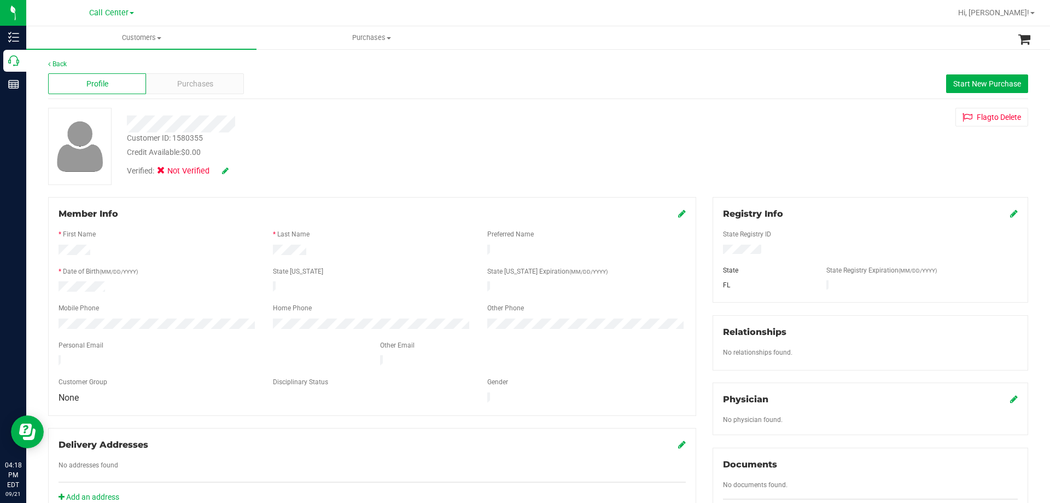
click at [183, 71] on div "Profile Purchases Start New Purchase" at bounding box center [538, 84] width 980 height 30
click at [175, 79] on div "Purchases" at bounding box center [195, 83] width 98 height 21
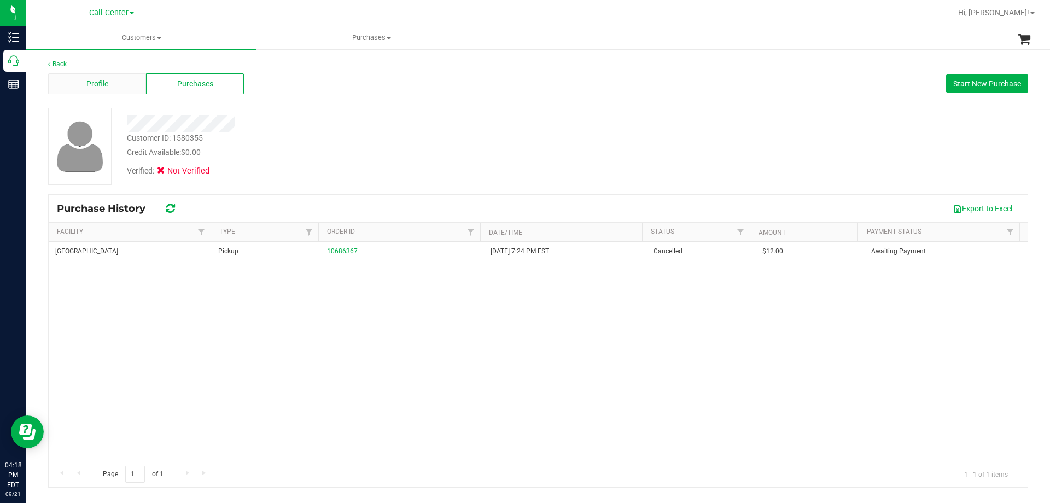
click at [130, 79] on div "Profile" at bounding box center [97, 83] width 98 height 21
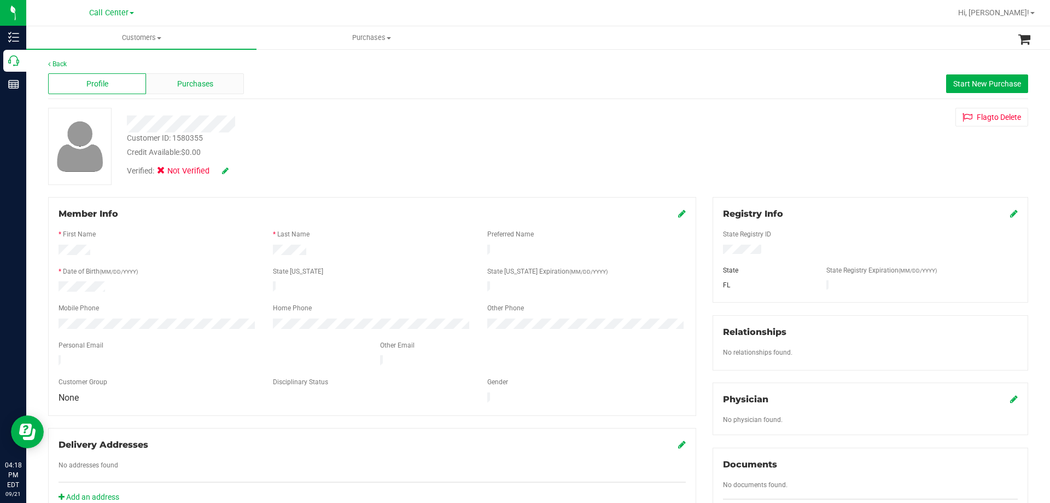
click at [191, 81] on span "Purchases" at bounding box center [195, 83] width 36 height 11
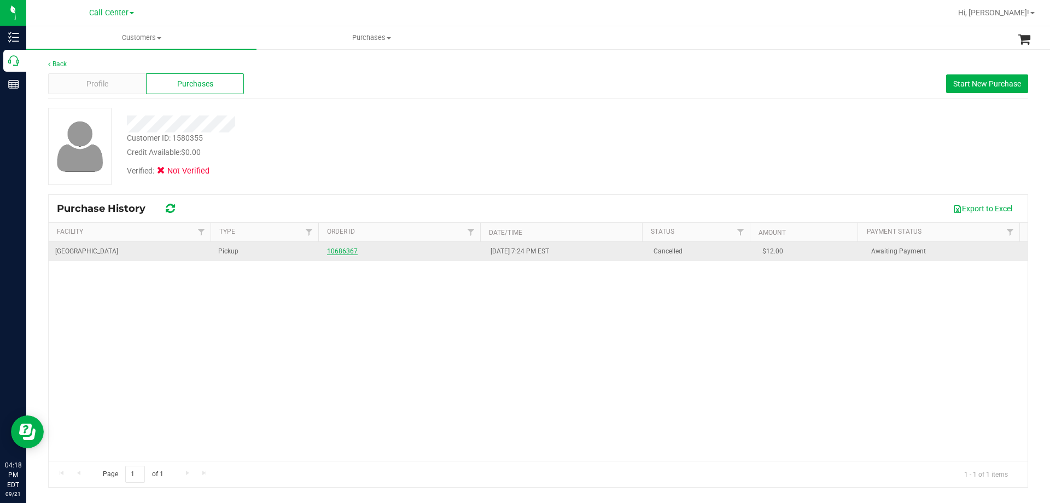
click at [337, 251] on link "10686367" at bounding box center [342, 251] width 31 height 8
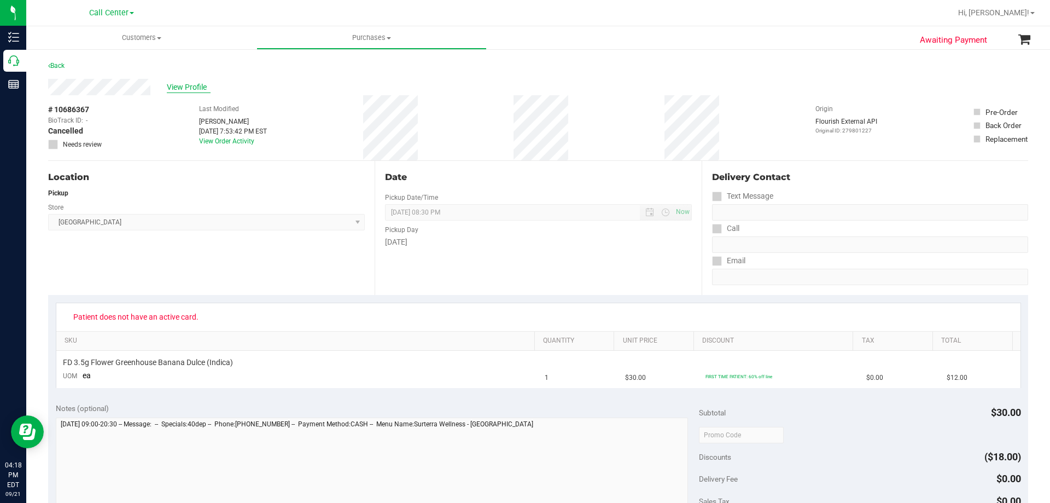
click at [187, 86] on span "View Profile" at bounding box center [189, 86] width 44 height 11
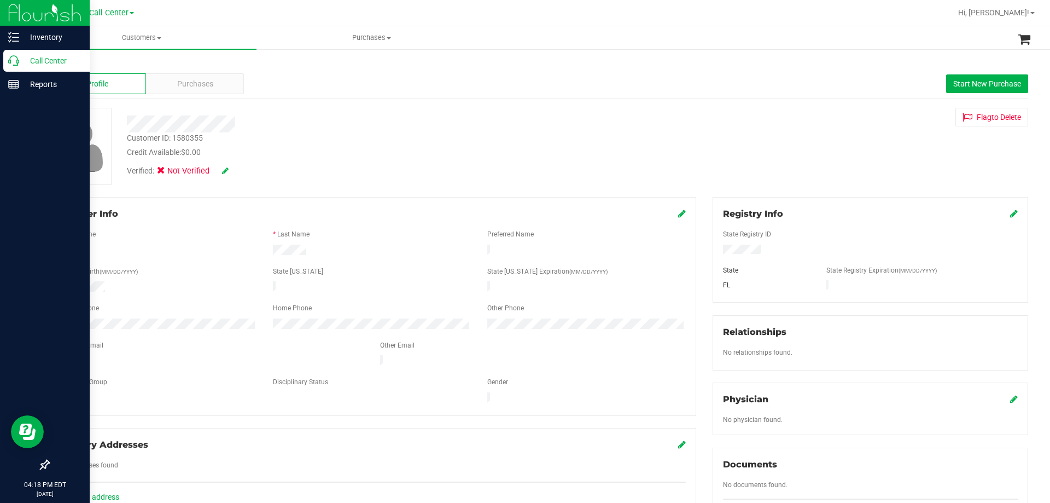
click at [29, 63] on p "Call Center" at bounding box center [52, 60] width 66 height 13
